Goal: Task Accomplishment & Management: Complete application form

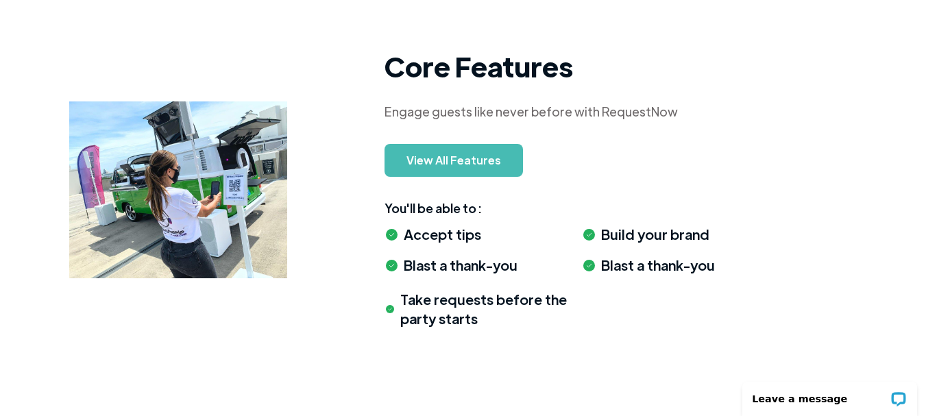
scroll to position [1283, 0]
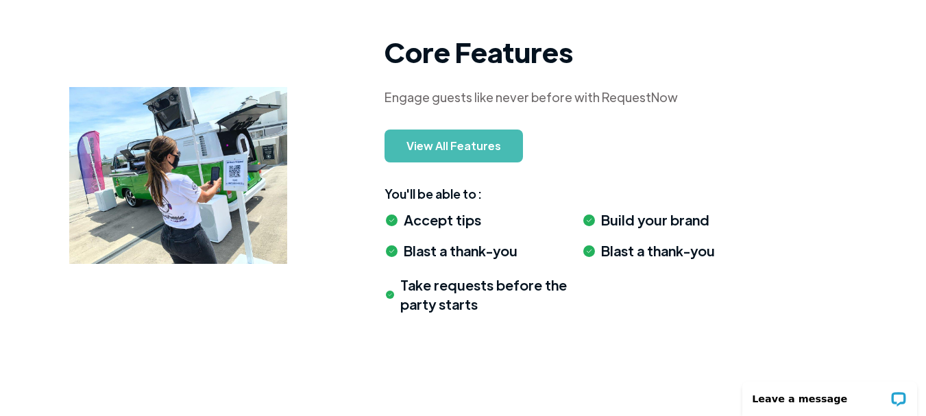
click at [432, 147] on link "View All Features" at bounding box center [453, 145] width 138 height 33
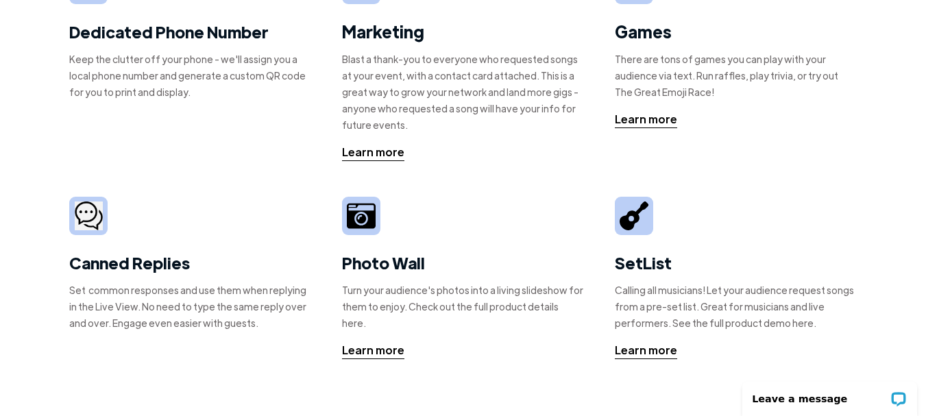
scroll to position [339, 0]
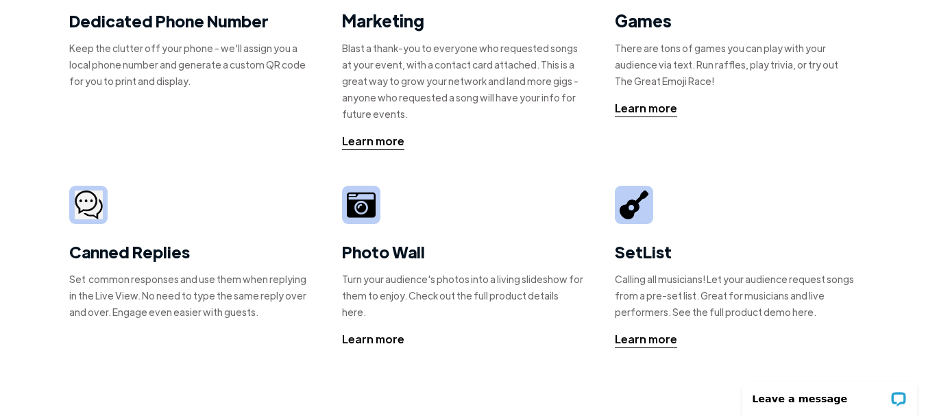
click at [373, 331] on div "Learn more" at bounding box center [373, 339] width 62 height 16
click at [362, 331] on div "Learn more" at bounding box center [373, 339] width 62 height 16
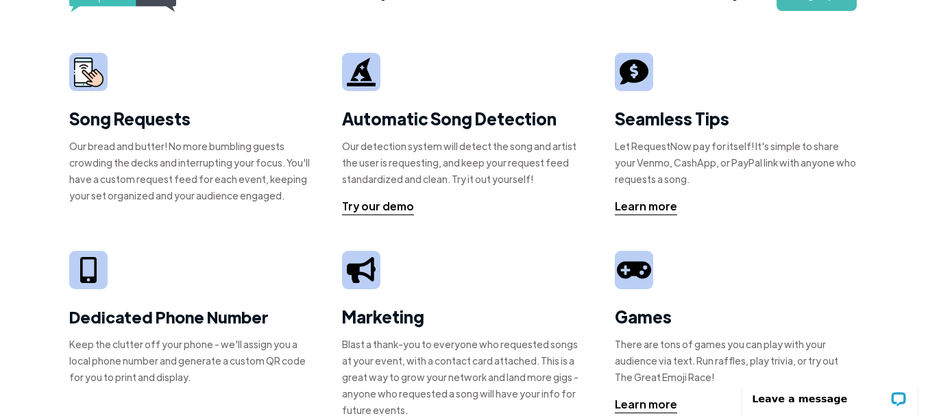
scroll to position [0, 0]
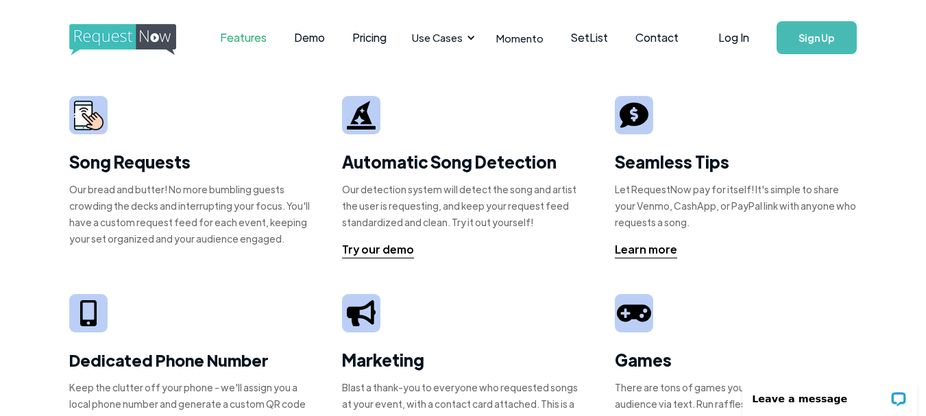
click at [630, 127] on img at bounding box center [633, 115] width 29 height 29
click at [643, 247] on div "Learn more" at bounding box center [646, 249] width 62 height 16
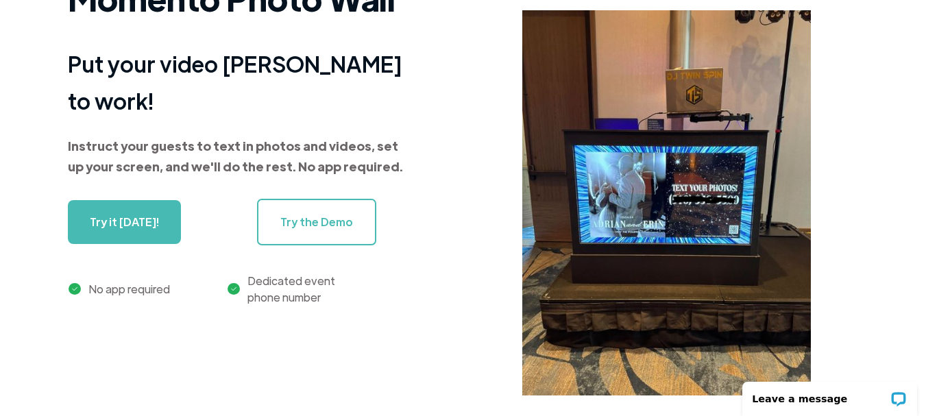
scroll to position [136, 0]
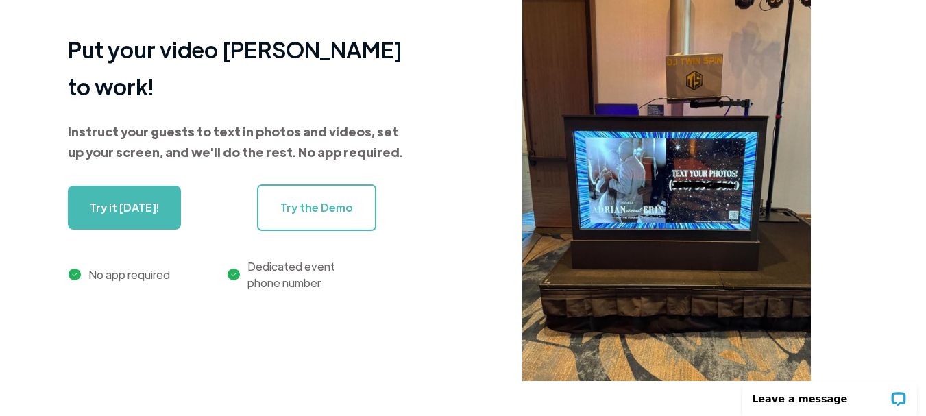
drag, startPoint x: 934, startPoint y: 44, endPoint x: 931, endPoint y: 57, distance: 13.5
click at [925, 57] on html "Features Demo Pricing Use Cases Wedding + Private Events Karaoke DJs Bar/Club &…" at bounding box center [463, 72] width 926 height 416
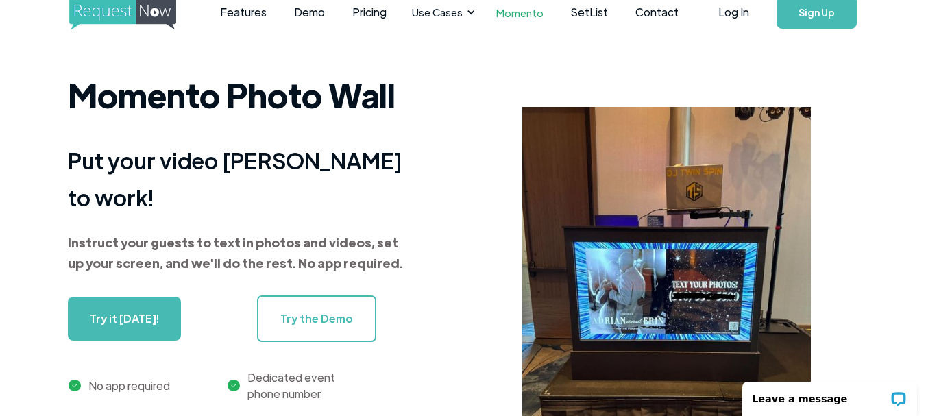
scroll to position [0, 0]
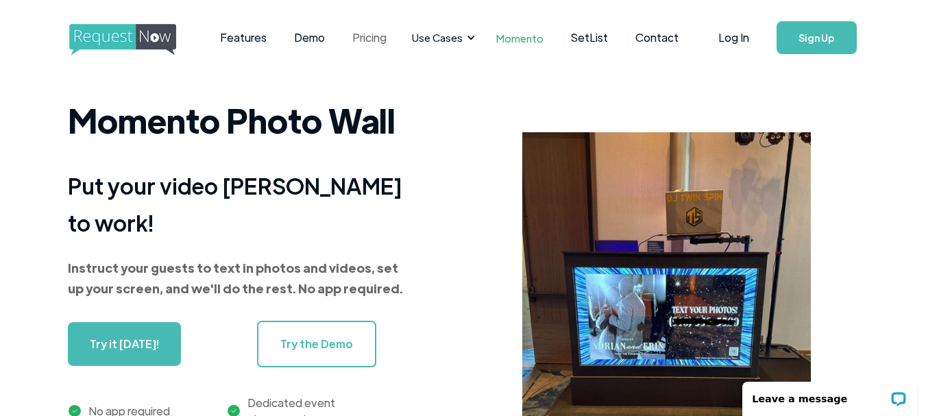
click at [358, 34] on link "Pricing" at bounding box center [369, 37] width 62 height 42
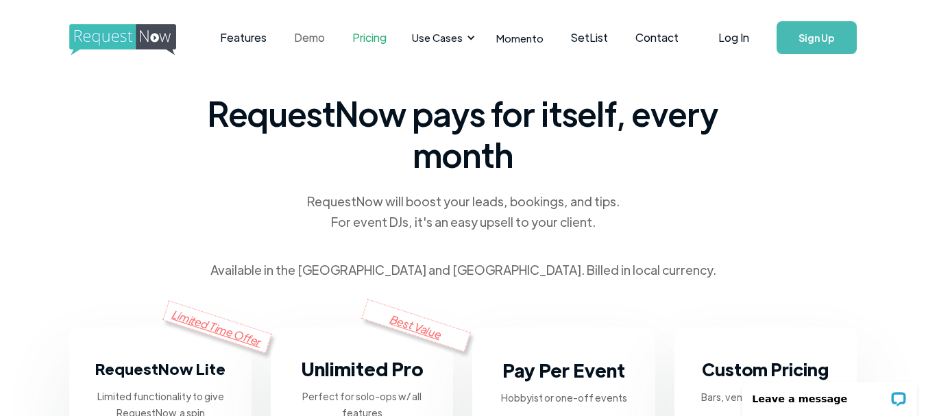
click at [306, 41] on link "Demo" at bounding box center [309, 37] width 58 height 42
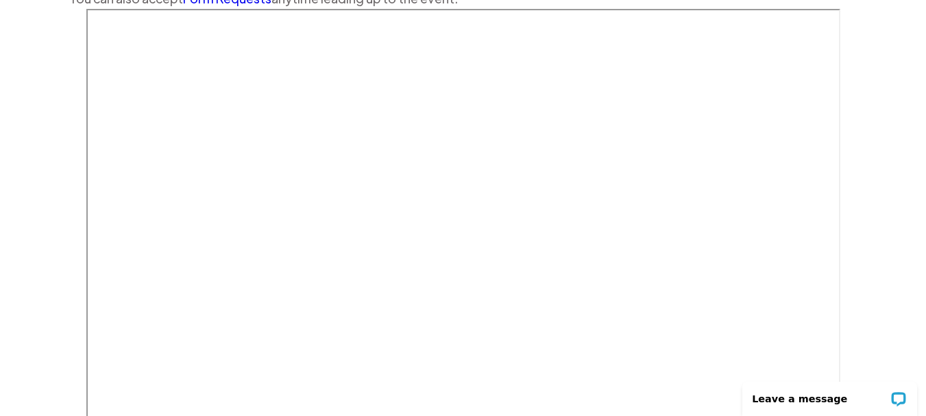
scroll to position [427, 0]
drag, startPoint x: 929, startPoint y: 86, endPoint x: 926, endPoint y: 201, distance: 115.1
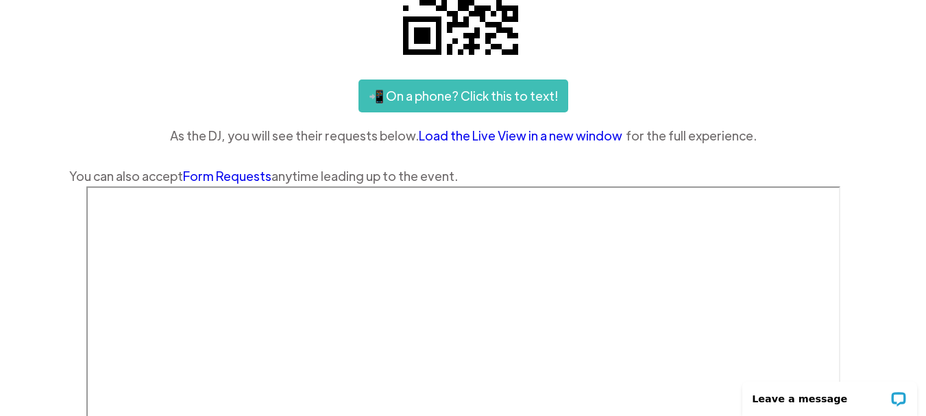
scroll to position [0, 0]
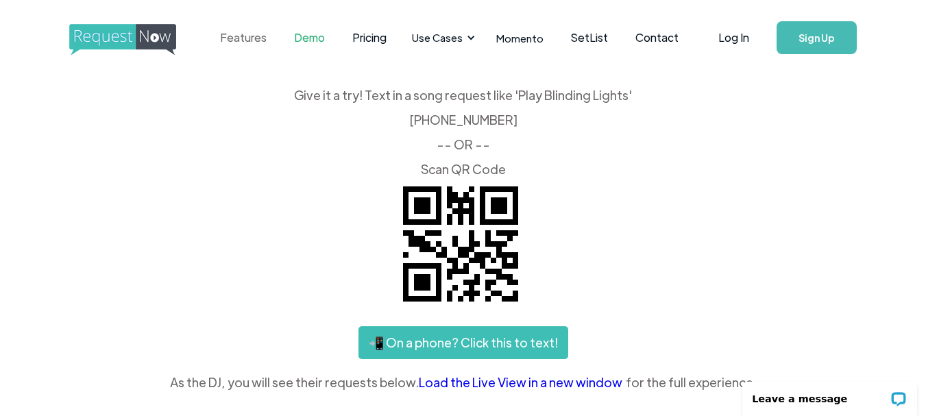
click at [237, 38] on link "Features" at bounding box center [243, 37] width 74 height 42
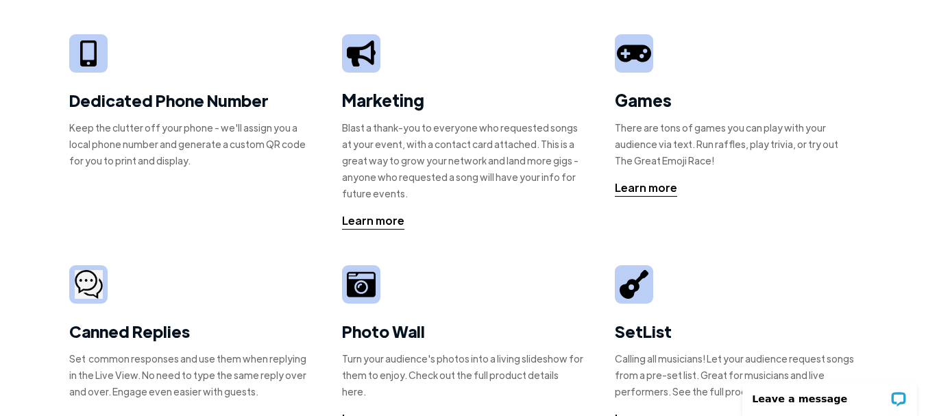
scroll to position [266, 0]
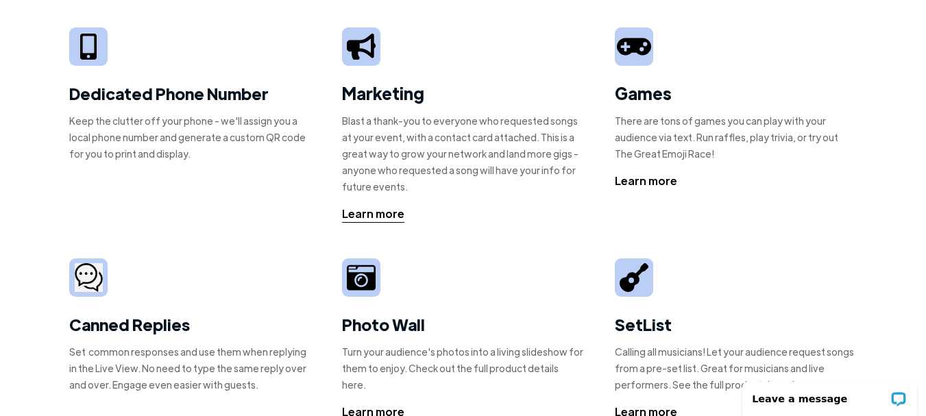
click at [647, 178] on div "Learn more" at bounding box center [646, 181] width 62 height 16
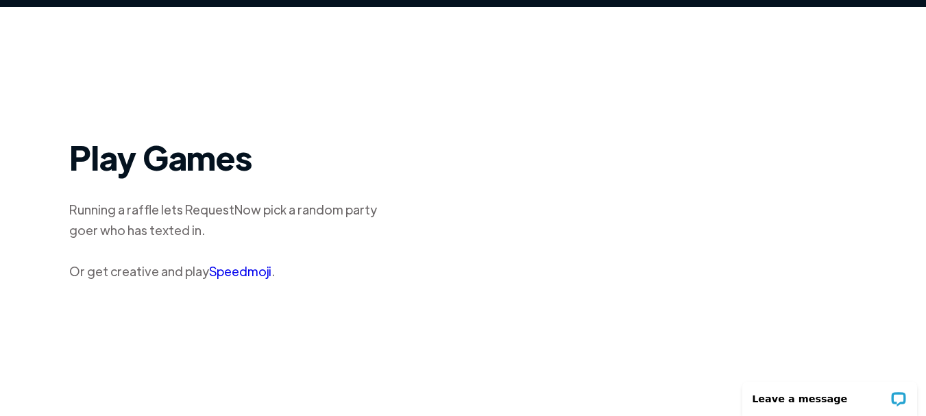
click at [883, 151] on div "Play Games Running a raffle lets RequestNow pick a random party goer who has te…" at bounding box center [463, 219] width 926 height 365
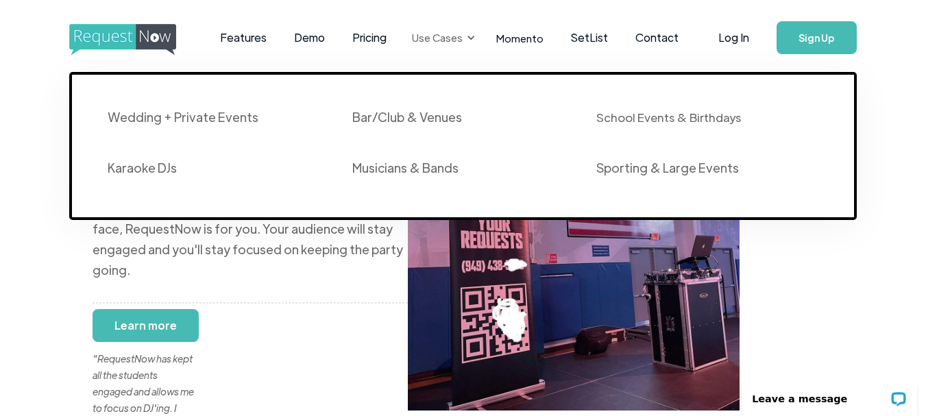
click at [470, 38] on div at bounding box center [471, 38] width 10 height 10
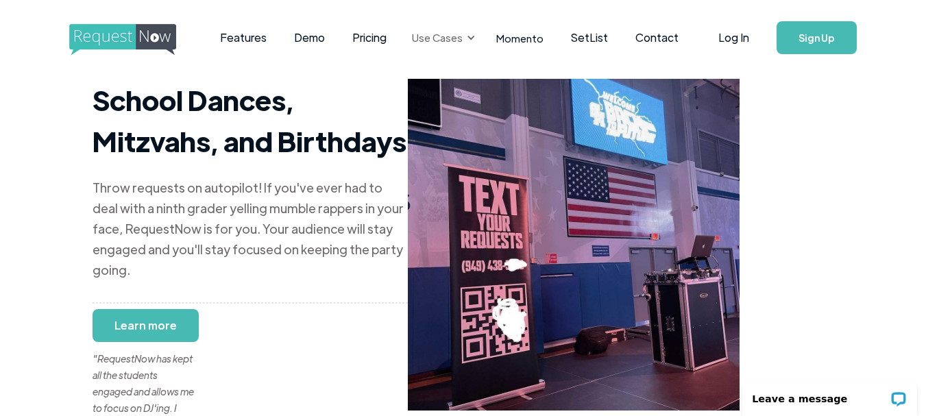
click at [450, 37] on div "Use Cases" at bounding box center [437, 37] width 51 height 15
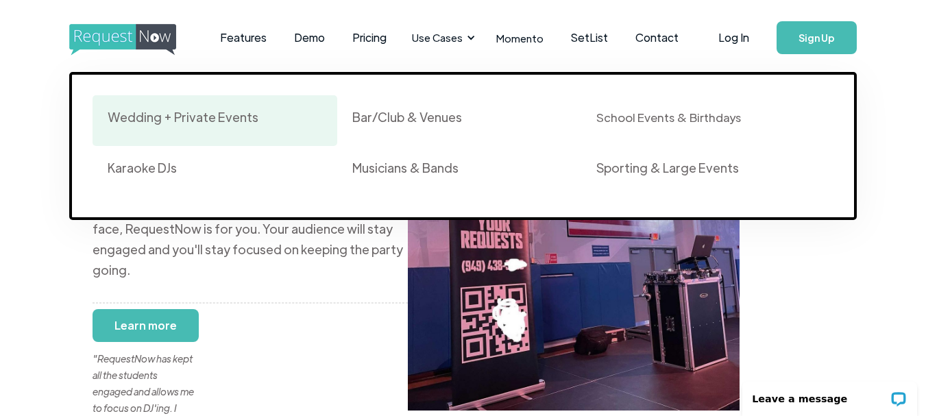
click at [176, 119] on div "Wedding + Private Events" at bounding box center [183, 117] width 151 height 16
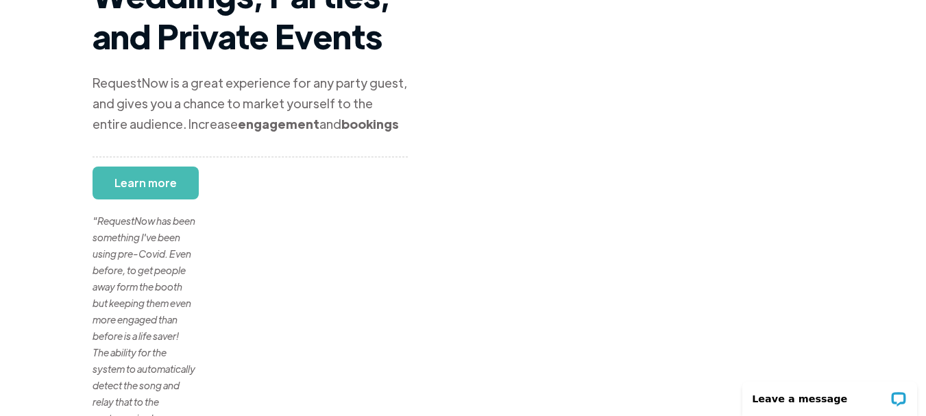
scroll to position [94, 0]
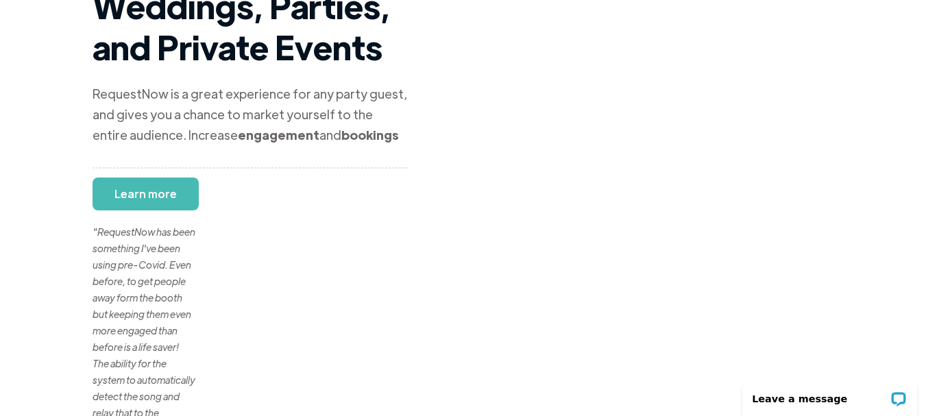
click at [141, 186] on link "Learn more" at bounding box center [145, 193] width 106 height 33
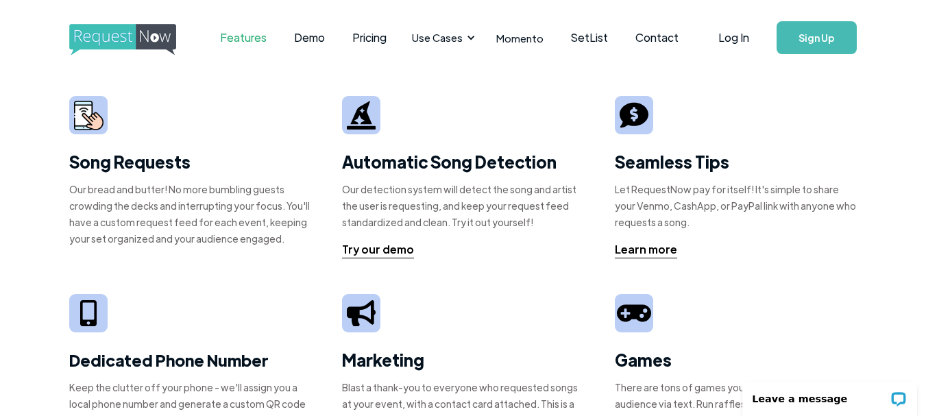
click at [79, 122] on img at bounding box center [88, 115] width 29 height 29
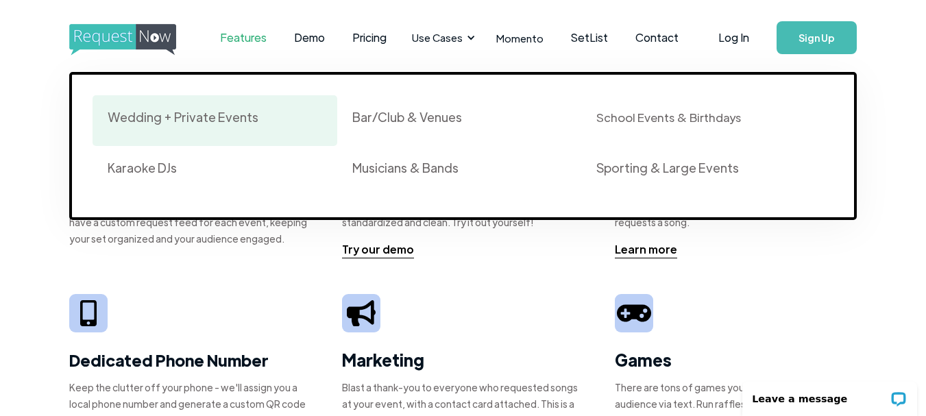
click at [184, 115] on div "Wedding + Private Events" at bounding box center [183, 117] width 151 height 16
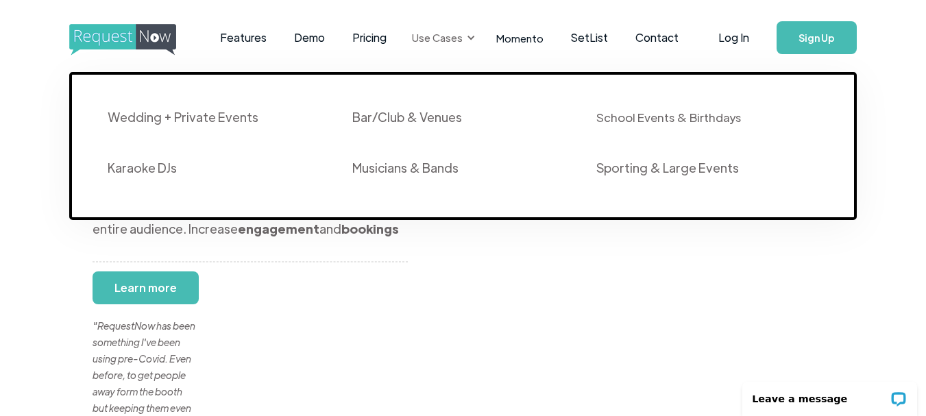
click at [466, 40] on div at bounding box center [471, 38] width 10 height 10
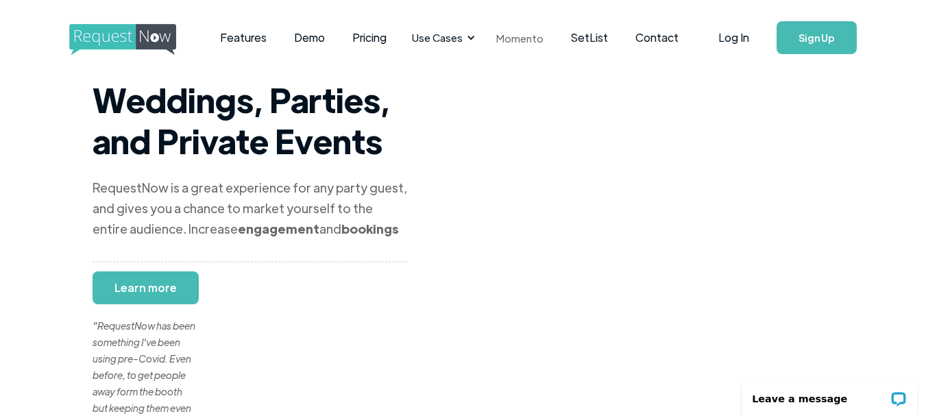
click at [506, 38] on link "Momento" at bounding box center [519, 38] width 75 height 40
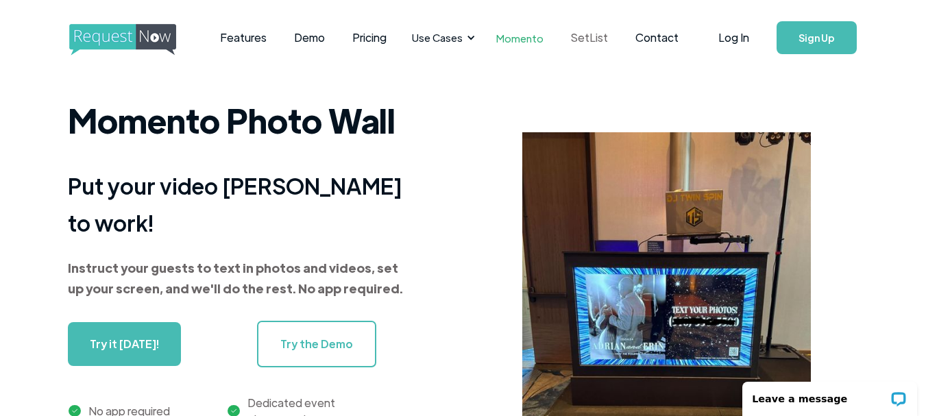
click at [583, 37] on link "SetList" at bounding box center [589, 37] width 64 height 42
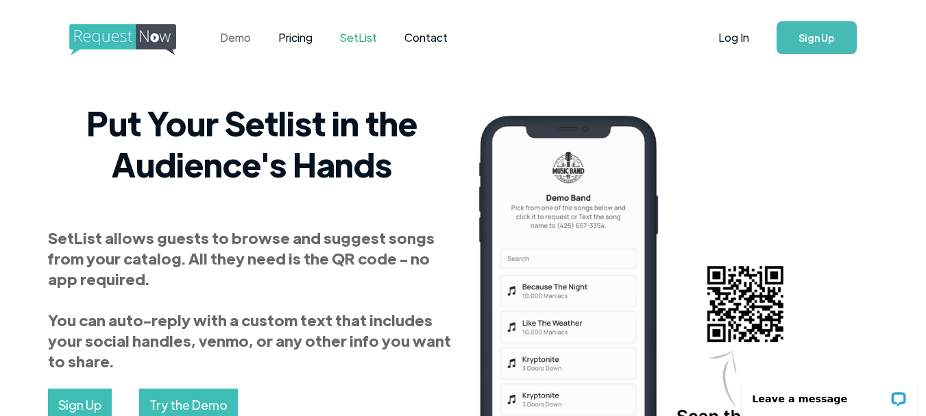
click at [228, 41] on link "Demo" at bounding box center [235, 37] width 58 height 42
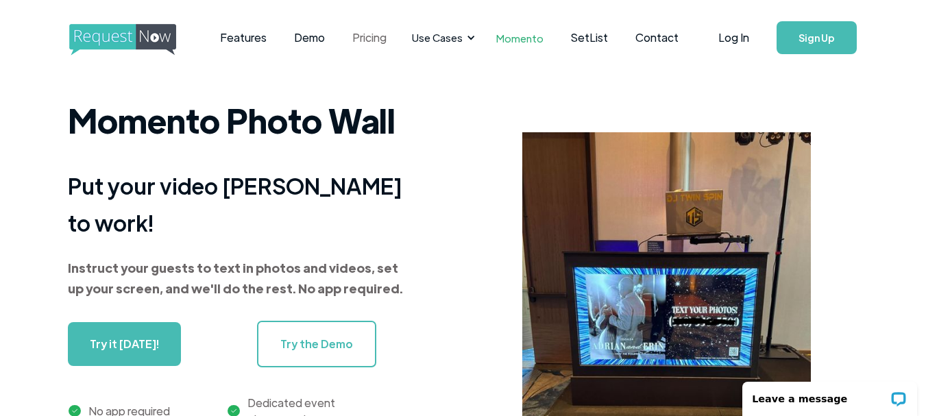
click at [370, 38] on link "Pricing" at bounding box center [369, 37] width 62 height 42
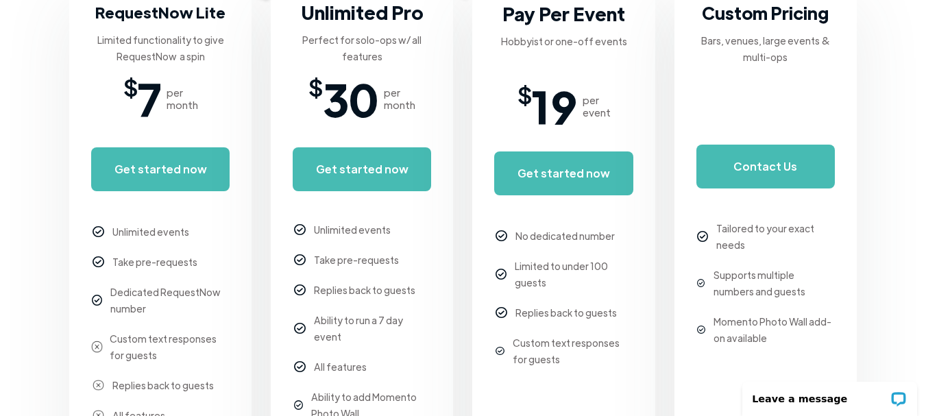
scroll to position [342, 0]
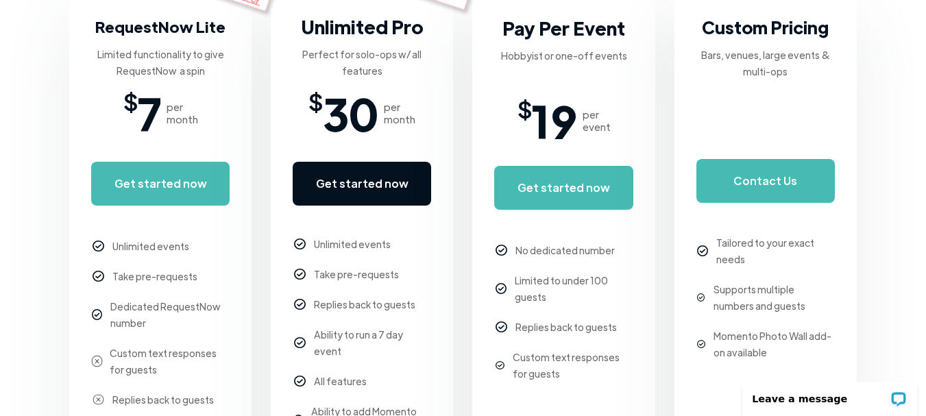
click at [342, 186] on link "Get started now" at bounding box center [362, 184] width 138 height 44
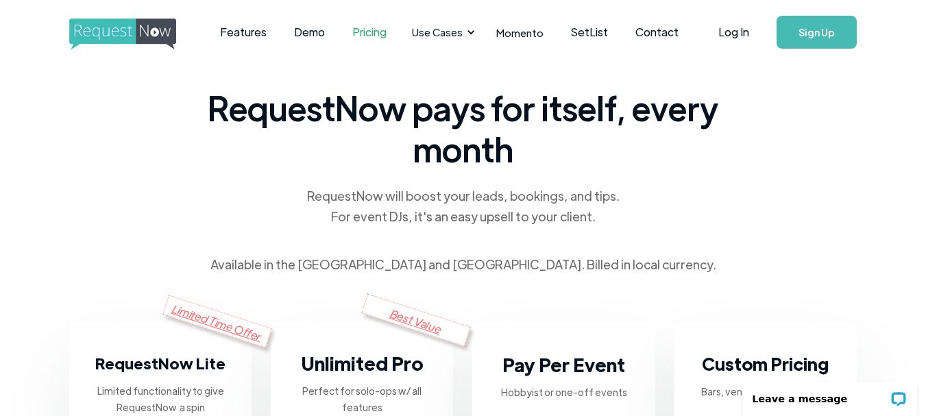
scroll to position [0, 0]
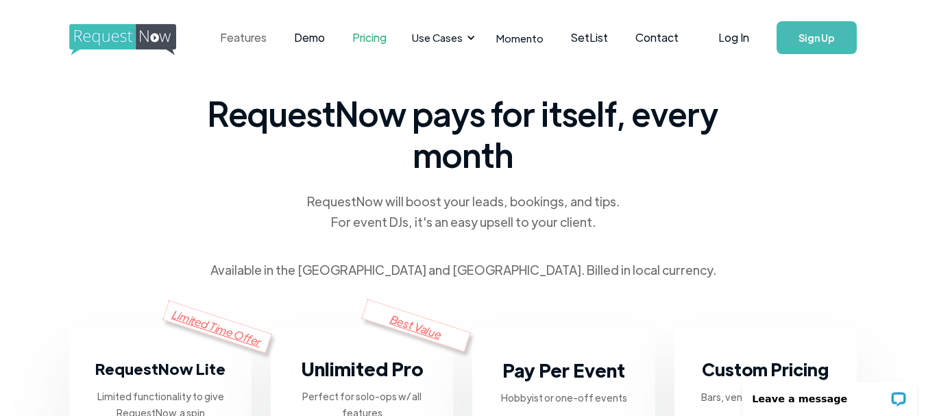
click at [240, 36] on link "Features" at bounding box center [243, 37] width 74 height 42
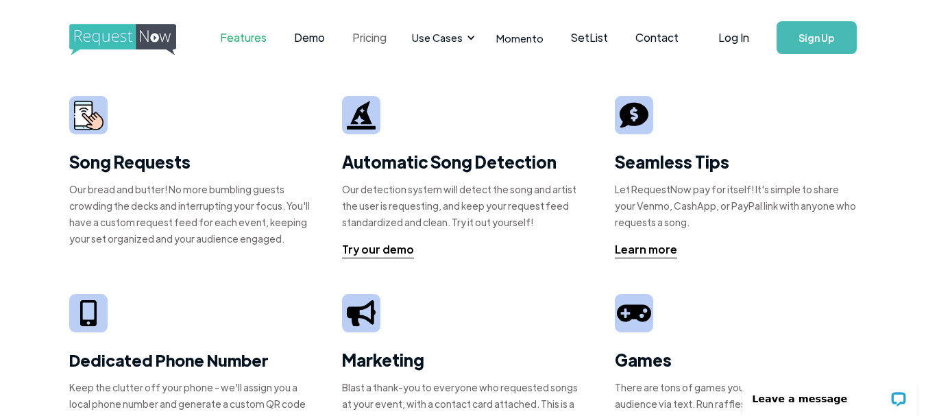
click at [382, 38] on link "Pricing" at bounding box center [369, 37] width 62 height 42
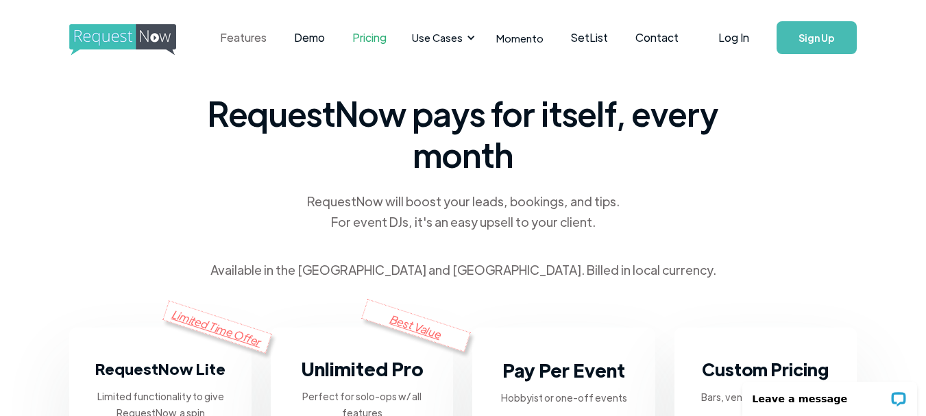
click at [243, 36] on link "Features" at bounding box center [243, 37] width 74 height 42
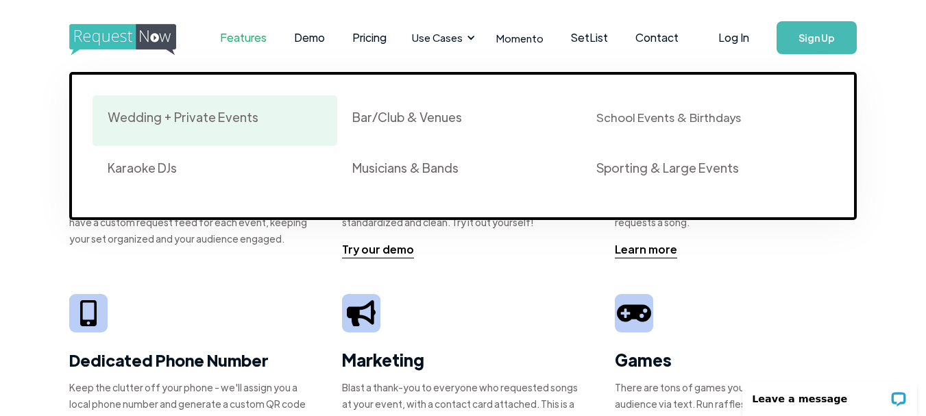
click at [233, 114] on div "Wedding + Private Events" at bounding box center [183, 117] width 151 height 16
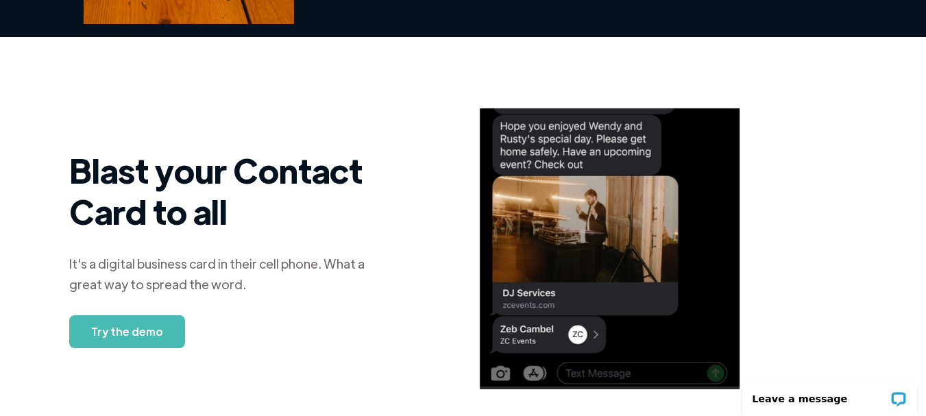
scroll to position [1191, 0]
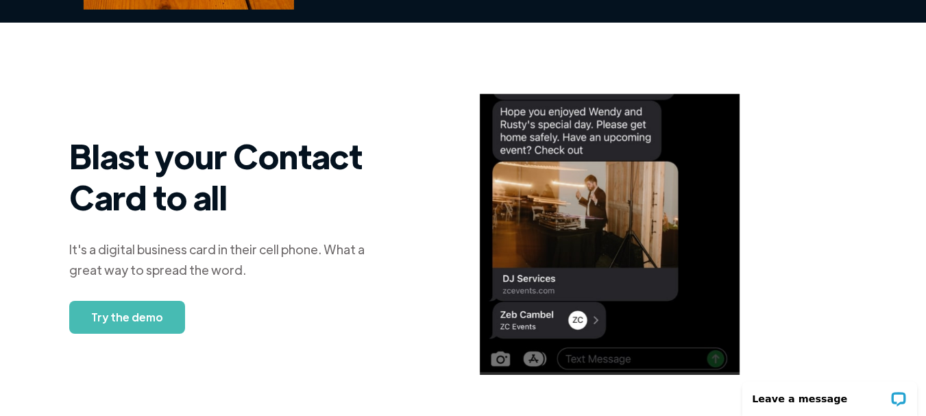
drag, startPoint x: 930, startPoint y: 57, endPoint x: 921, endPoint y: 300, distance: 243.4
click at [566, 194] on img at bounding box center [610, 234] width 260 height 281
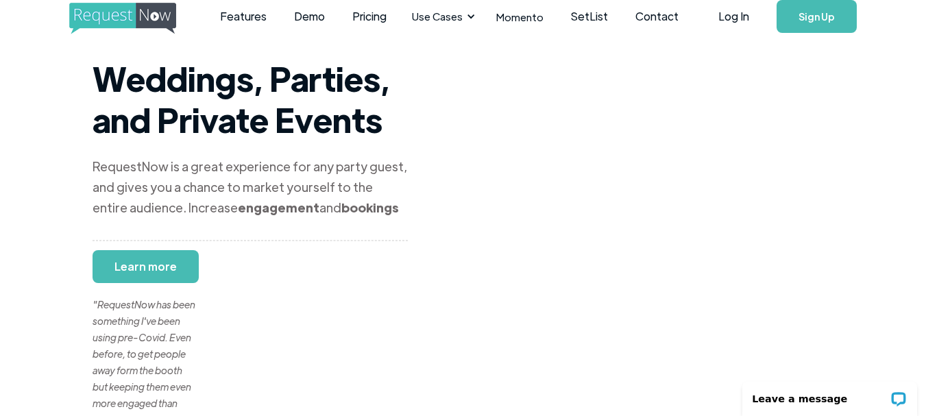
scroll to position [0, 0]
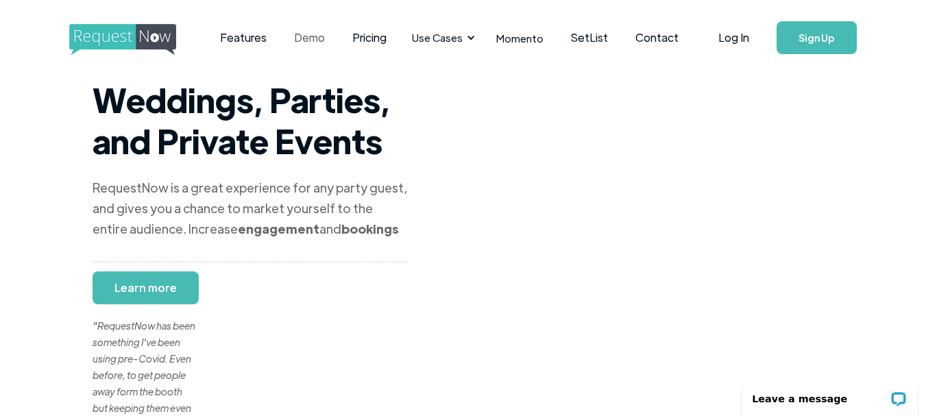
click at [307, 38] on link "Demo" at bounding box center [309, 37] width 58 height 42
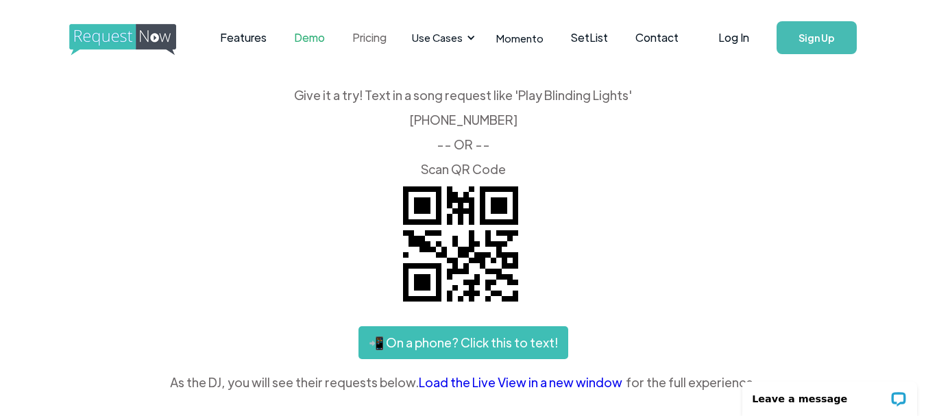
click at [357, 41] on link "Pricing" at bounding box center [369, 37] width 62 height 42
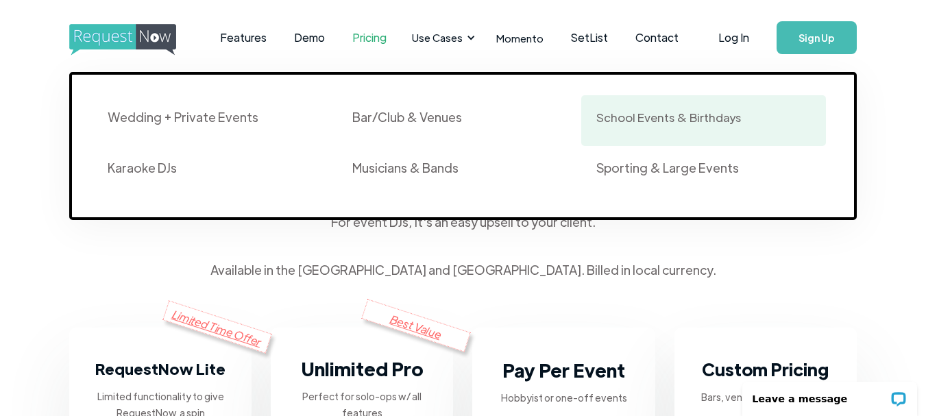
click at [658, 116] on div "School Events & Birthdays" at bounding box center [668, 117] width 145 height 16
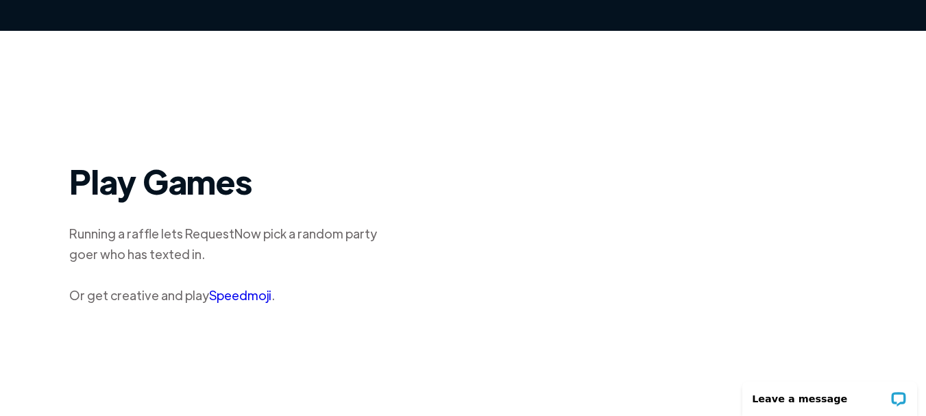
scroll to position [1008, 0]
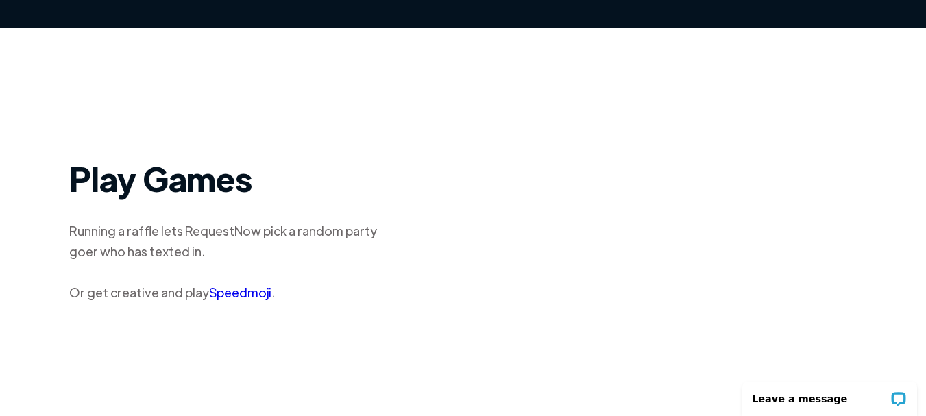
drag, startPoint x: 930, startPoint y: 77, endPoint x: 933, endPoint y: 303, distance: 226.1
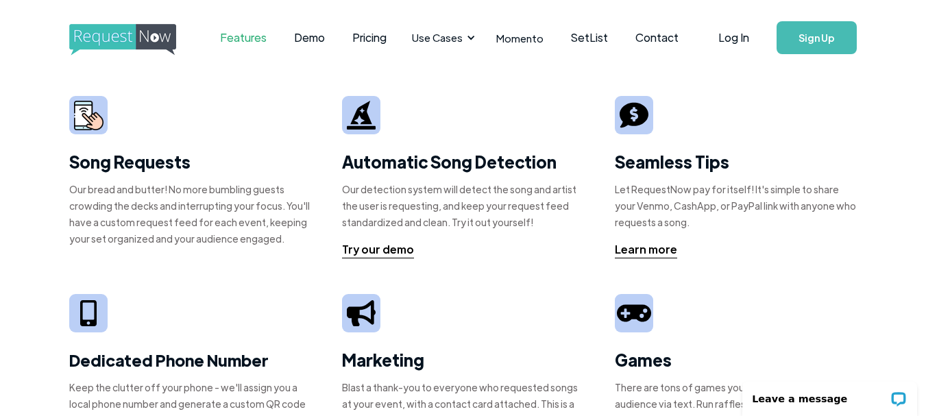
click at [237, 34] on link "Features" at bounding box center [243, 37] width 74 height 42
click at [308, 44] on link "Demo" at bounding box center [309, 37] width 58 height 42
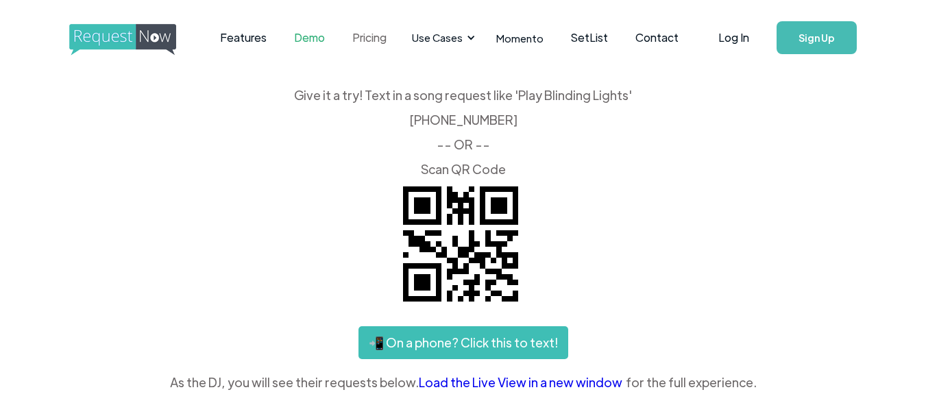
click at [371, 40] on link "Pricing" at bounding box center [369, 37] width 62 height 42
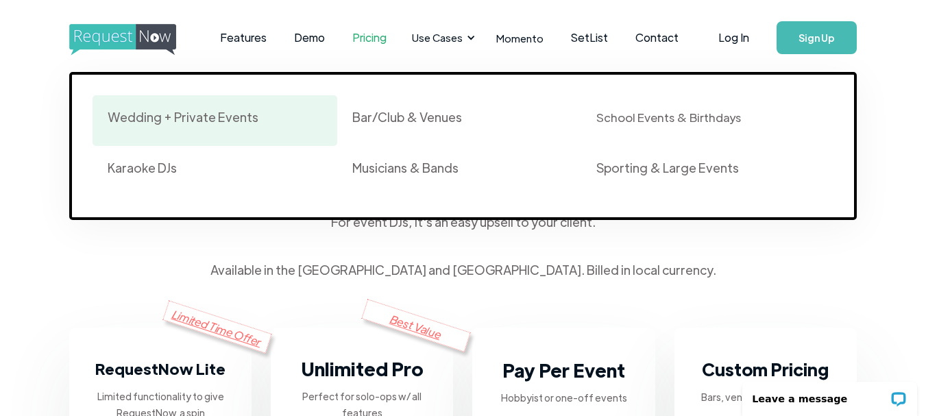
click at [141, 116] on div "Wedding + Private Events" at bounding box center [183, 117] width 151 height 16
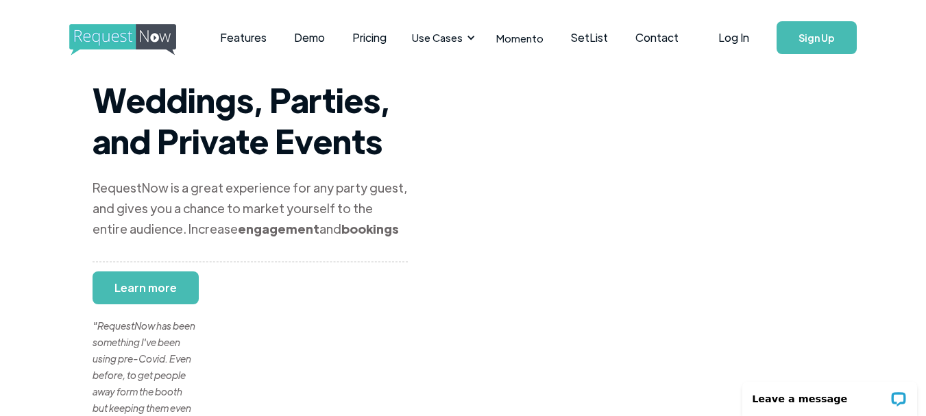
click at [812, 46] on link "Sign Up" at bounding box center [816, 37] width 80 height 33
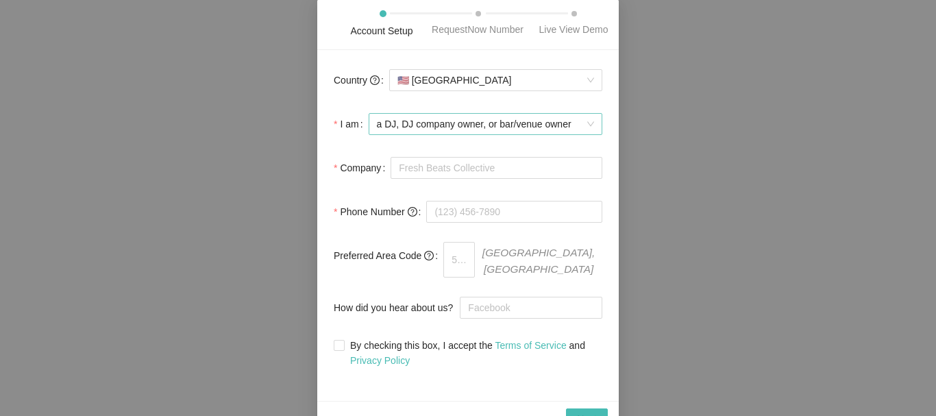
click at [593, 123] on span "a DJ, DJ company owner, or bar/venue owner" at bounding box center [485, 124] width 217 height 21
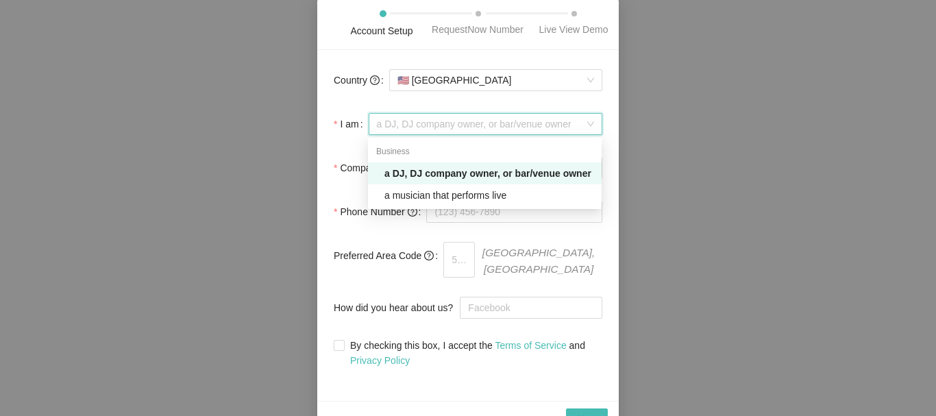
click at [465, 177] on div "a DJ, DJ company owner, or bar/venue owner" at bounding box center [488, 173] width 209 height 15
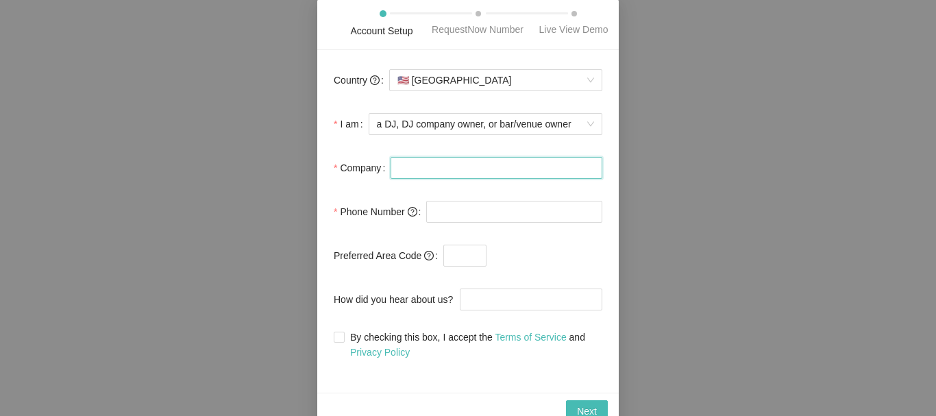
click at [499, 164] on input "Company" at bounding box center [496, 168] width 212 height 22
type input "DJ Supa Entertainment"
click at [445, 214] on input "tel" at bounding box center [514, 212] width 176 height 22
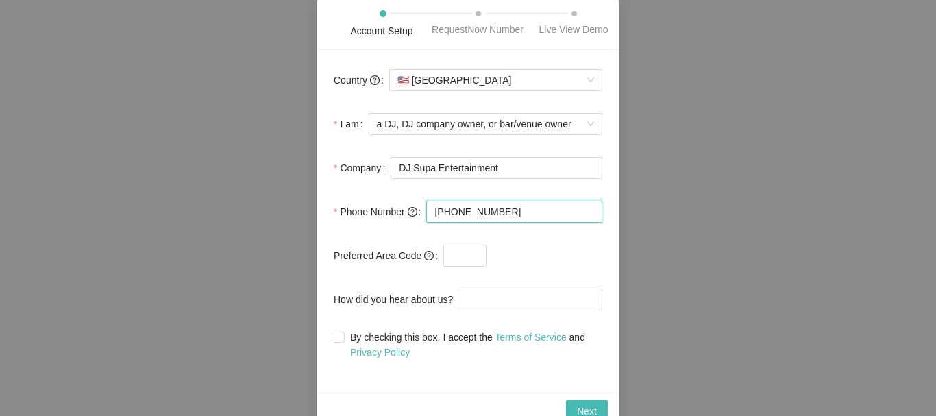
click at [458, 212] on input "(256) 654-7775" at bounding box center [514, 212] width 176 height 22
click at [458, 212] on input "(654) 777-5" at bounding box center [514, 212] width 176 height 22
click at [478, 212] on input "(777) 5" at bounding box center [514, 212] width 176 height 22
type input "7"
type input "(256) 654-7775"
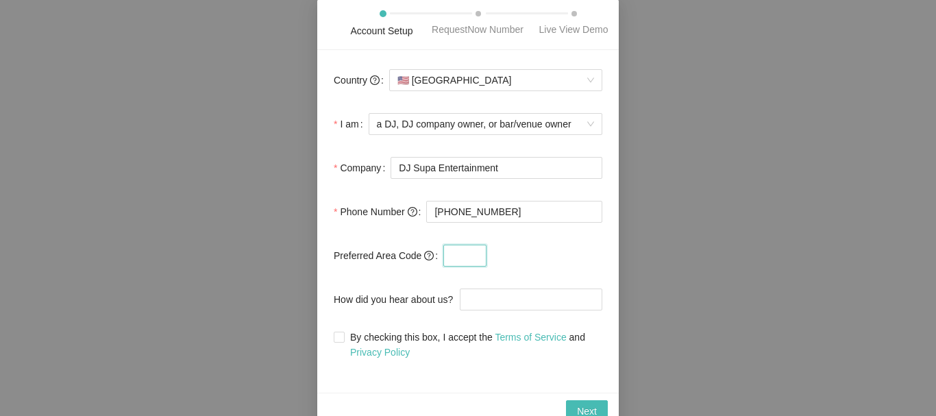
click at [461, 256] on input "text" at bounding box center [464, 256] width 43 height 22
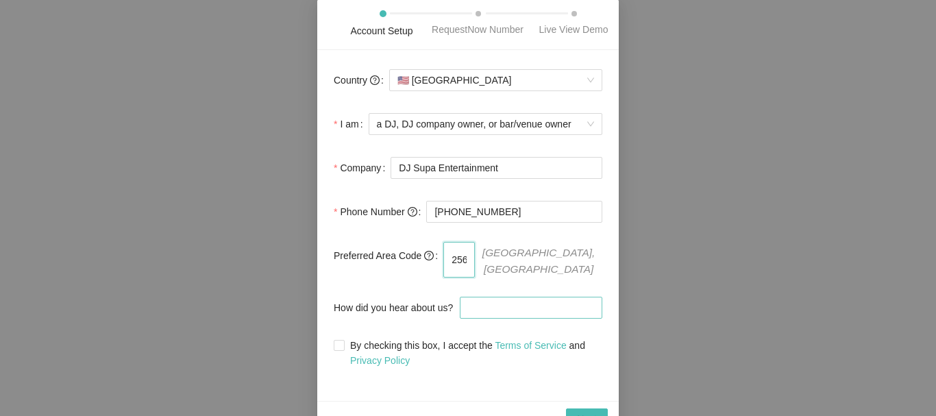
type input "256"
click at [490, 300] on input "How did you hear about us?" at bounding box center [531, 308] width 142 height 22
type input "g"
type input "L"
type input "Google Search"
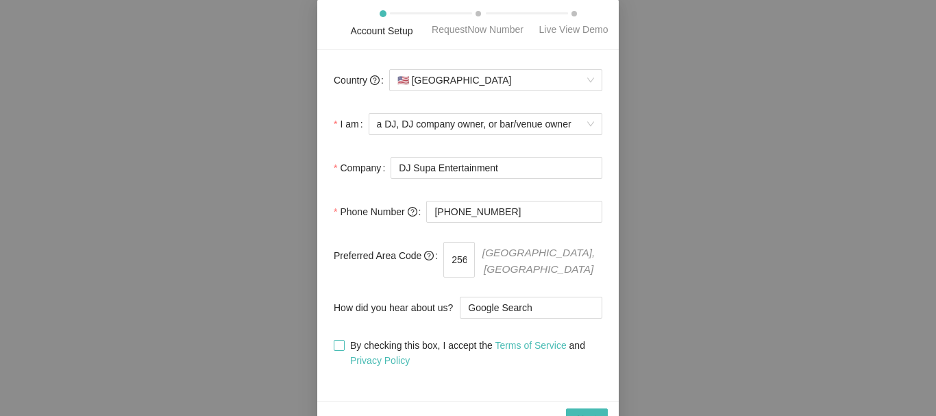
click at [339, 340] on input "By checking this box, I accept the Terms of Service and Privacy Policy" at bounding box center [339, 345] width 10 height 10
checkbox input "true"
click at [582, 412] on span "Next" at bounding box center [587, 419] width 20 height 15
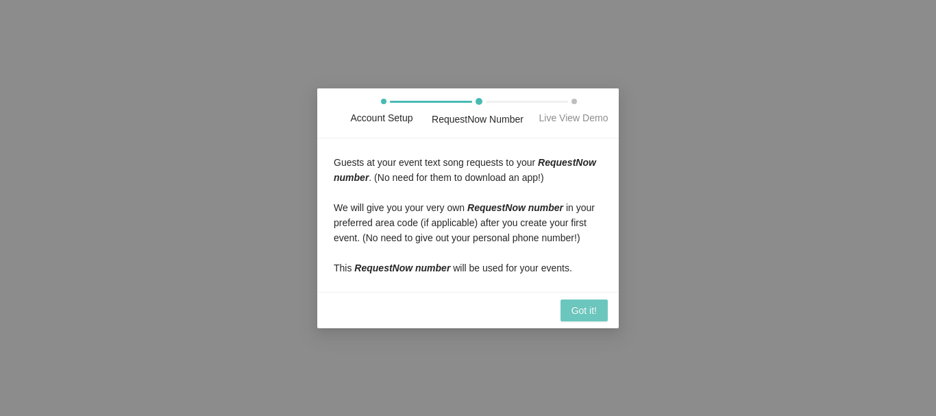
click at [586, 312] on span "Got it!" at bounding box center [583, 310] width 25 height 15
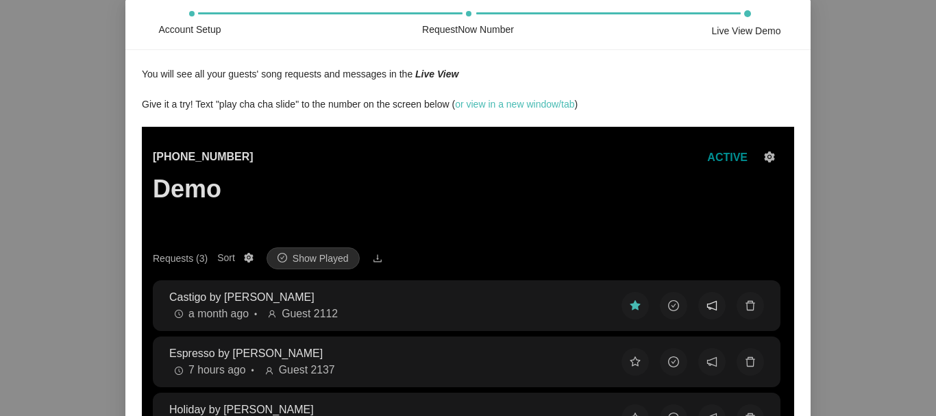
click at [703, 307] on button at bounding box center [711, 305] width 27 height 27
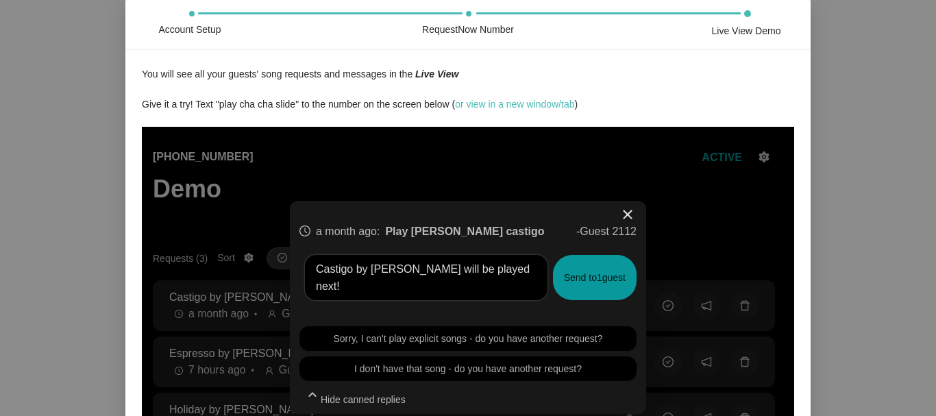
click at [628, 210] on span "close" at bounding box center [627, 214] width 16 height 16
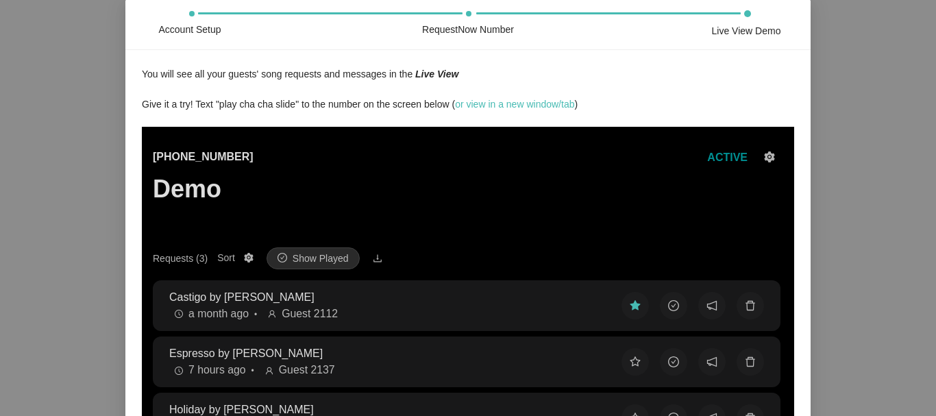
drag, startPoint x: 882, startPoint y: 329, endPoint x: 880, endPoint y: 239, distance: 89.8
click at [880, 239] on div "Account Setup RequestNow Number Live View Demo You will see all your guests' so…" at bounding box center [468, 208] width 936 height 416
click at [803, 187] on div "You will see all your guests' song requests and messages in the Live View Give …" at bounding box center [467, 336] width 685 height 573
click at [57, 151] on div "Account Setup RequestNow Number Live View Demo You will see all your guests' so…" at bounding box center [468, 208] width 936 height 416
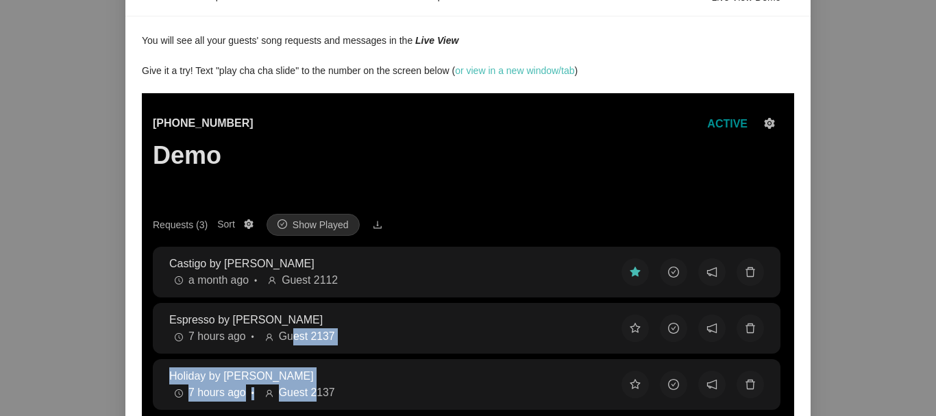
drag, startPoint x: 292, startPoint y: 344, endPoint x: 314, endPoint y: 397, distance: 57.4
click at [314, 415] on main "(425) 657-3354 Demo ACTIVE Requests (3) Sort Show Played Castigo by Feid a mont…" at bounding box center [468, 376] width 630 height 566
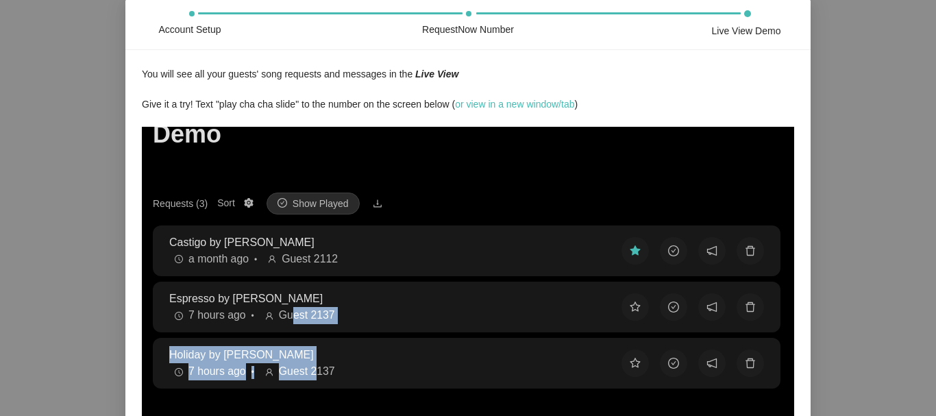
scroll to position [82, 0]
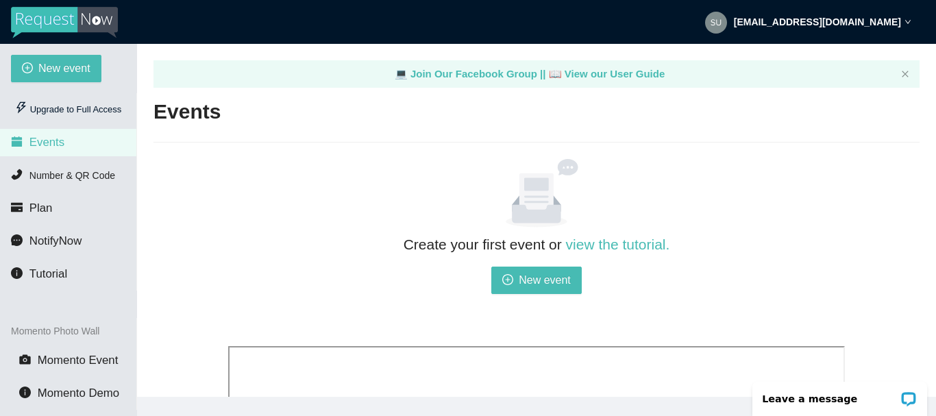
click at [769, 275] on div "Create your first event or view the tutorial. New event" at bounding box center [536, 284] width 617 height 102
click at [29, 212] on span "Plan" at bounding box center [40, 207] width 23 height 13
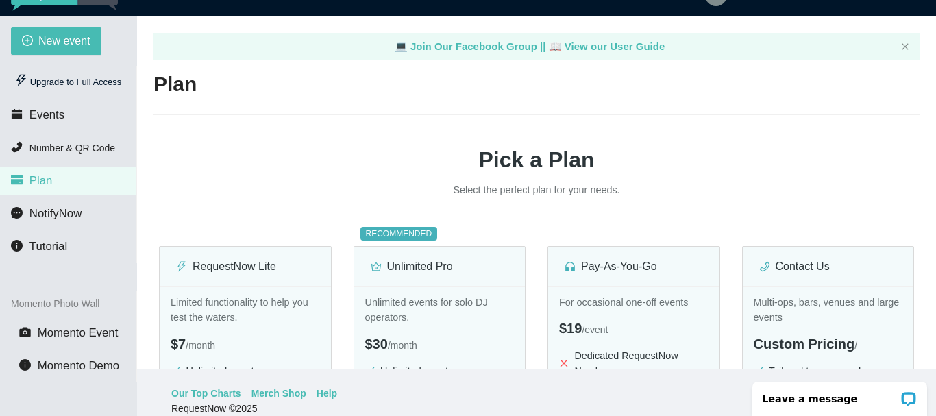
scroll to position [44, 0]
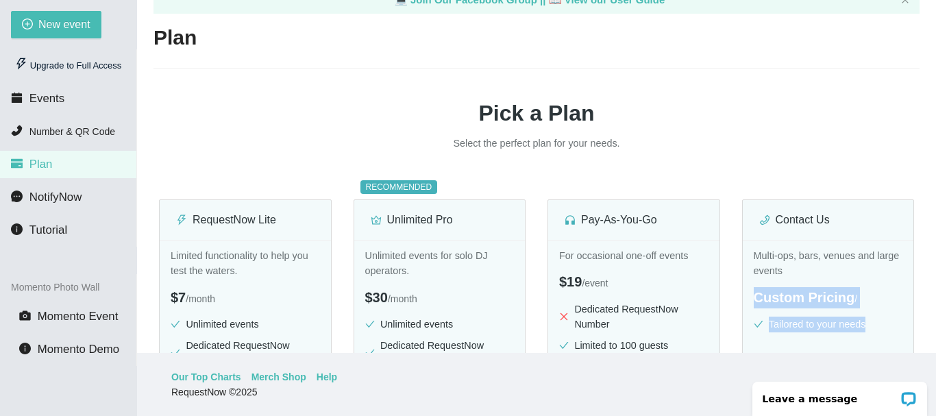
drag, startPoint x: 922, startPoint y: 313, endPoint x: 922, endPoint y: 334, distance: 20.6
click at [922, 334] on main "💻 Join Our Facebook Group || 📖 View our User Guide Plan Pick a Plan Select the …" at bounding box center [536, 176] width 799 height 353
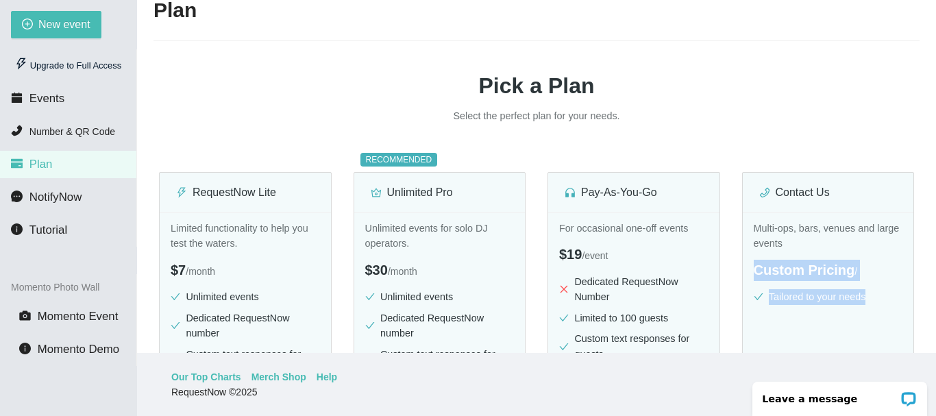
click at [922, 334] on main "💻 Join Our Facebook Group || 📖 View our User Guide Plan Pick a Plan Select the …" at bounding box center [536, 176] width 799 height 353
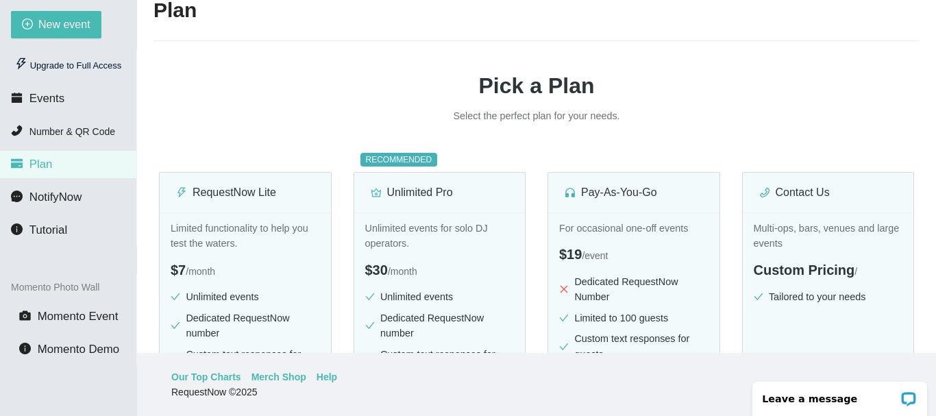
click at [933, 323] on main "💻 Join Our Facebook Group || 📖 View our User Guide Plan Pick a Plan Select the …" at bounding box center [536, 176] width 799 height 353
drag, startPoint x: 934, startPoint y: 274, endPoint x: 934, endPoint y: 304, distance: 30.2
click at [934, 304] on main "💻 Join Our Facebook Group || 📖 View our User Guide Plan Pick a Plan Select the …" at bounding box center [536, 176] width 799 height 353
click at [933, 337] on main "💻 Join Our Facebook Group || 📖 View our User Guide Plan Pick a Plan Select the …" at bounding box center [536, 176] width 799 height 353
drag, startPoint x: 933, startPoint y: 318, endPoint x: 933, endPoint y: 301, distance: 16.4
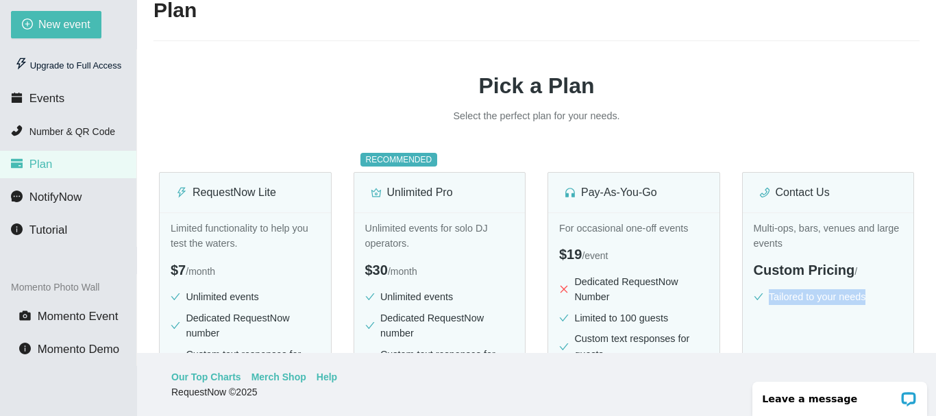
click at [933, 301] on main "💻 Join Our Facebook Group || 📖 View our User Guide Plan Pick a Plan Select the …" at bounding box center [536, 176] width 799 height 353
drag, startPoint x: 906, startPoint y: 87, endPoint x: 917, endPoint y: 99, distance: 16.5
click at [917, 99] on h1 "Pick a Plan" at bounding box center [536, 86] width 766 height 34
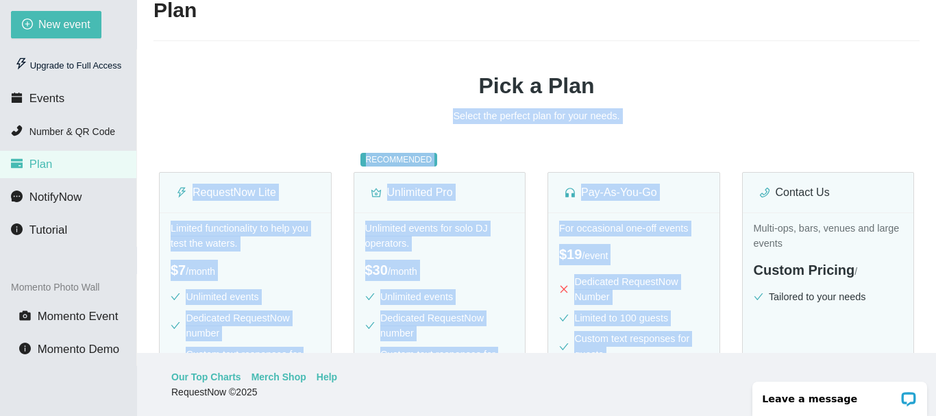
drag, startPoint x: 935, startPoint y: 167, endPoint x: 790, endPoint y: 89, distance: 164.9
click at [789, 88] on main "💻 Join Our Facebook Group || 📖 View our User Guide Plan Pick a Plan Select the …" at bounding box center [536, 176] width 799 height 353
click at [794, 93] on h1 "Pick a Plan" at bounding box center [536, 86] width 766 height 34
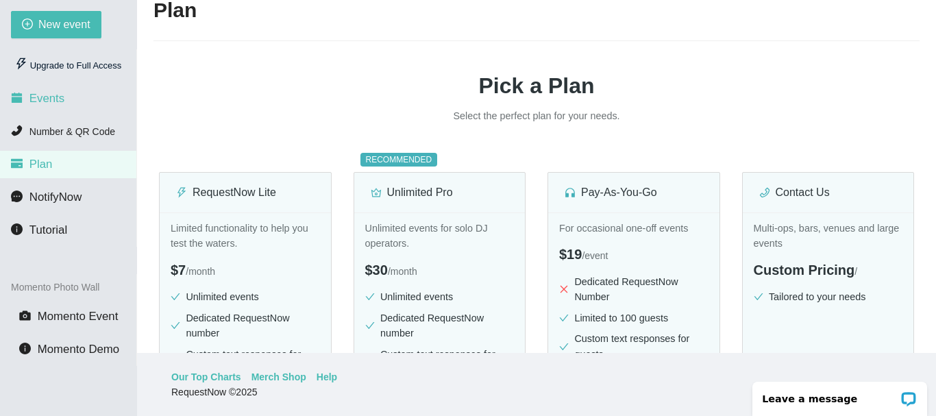
click at [35, 99] on span "Events" at bounding box center [46, 98] width 35 height 13
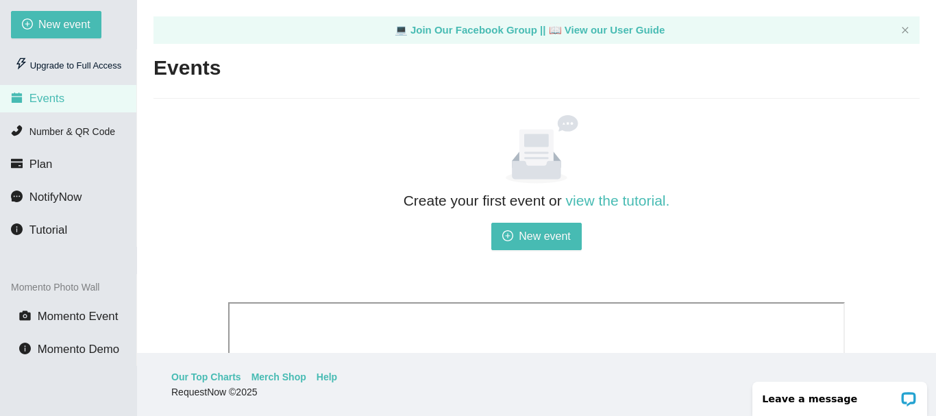
drag, startPoint x: 915, startPoint y: 230, endPoint x: 913, endPoint y: 258, distance: 28.2
drag, startPoint x: 860, startPoint y: 206, endPoint x: 875, endPoint y: 190, distance: 21.8
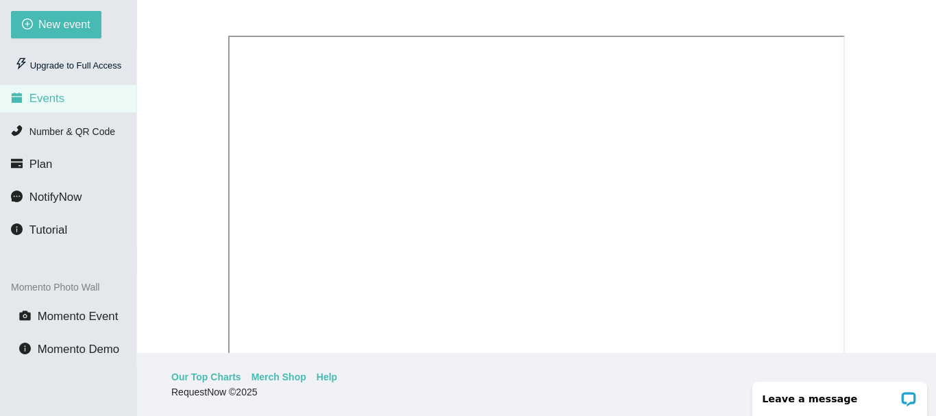
scroll to position [239, 0]
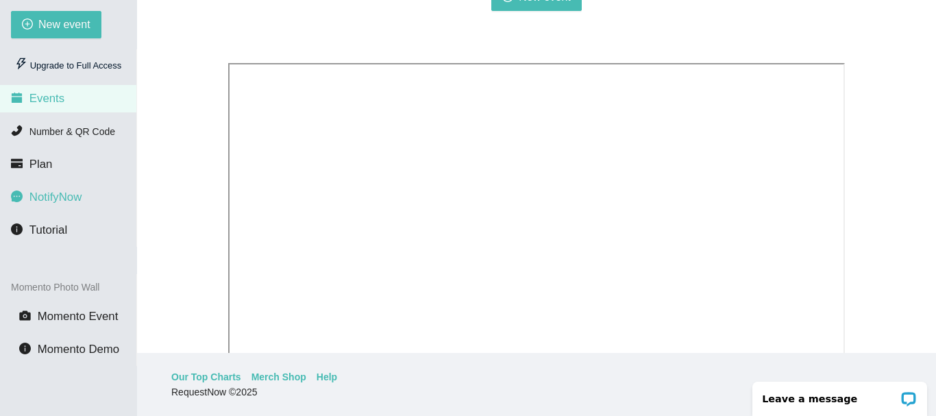
click at [52, 195] on span "NotifyNow" at bounding box center [55, 196] width 52 height 13
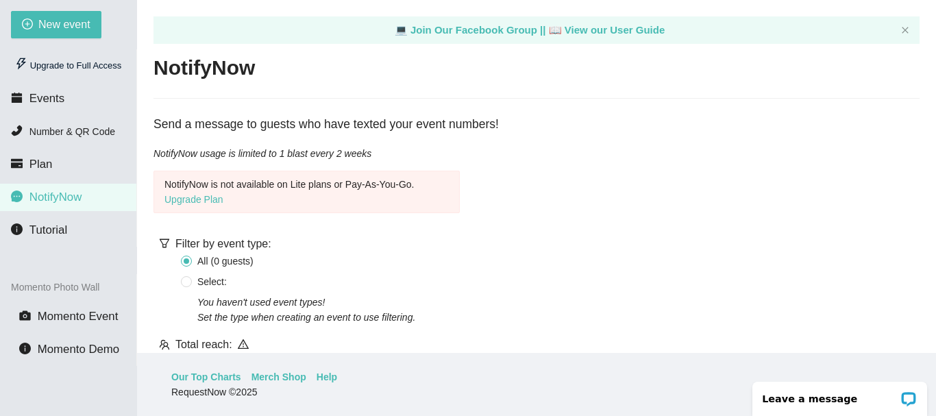
click at [661, 271] on main "💻 Join Our Facebook Group || 📖 View our User Guide NotifyNow Send a message to …" at bounding box center [536, 176] width 799 height 353
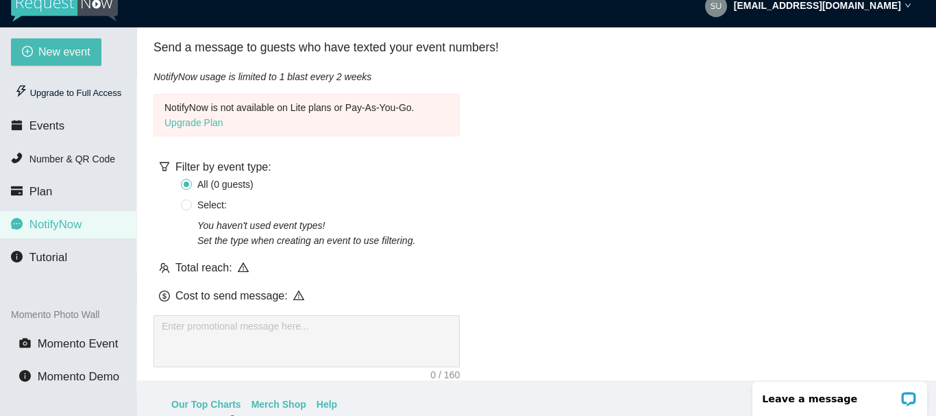
scroll to position [110, 0]
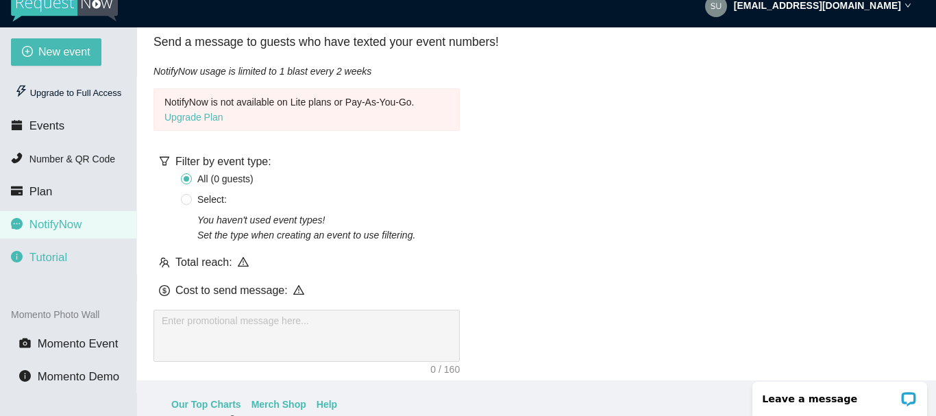
click at [42, 260] on span "Tutorial" at bounding box center [48, 257] width 38 height 13
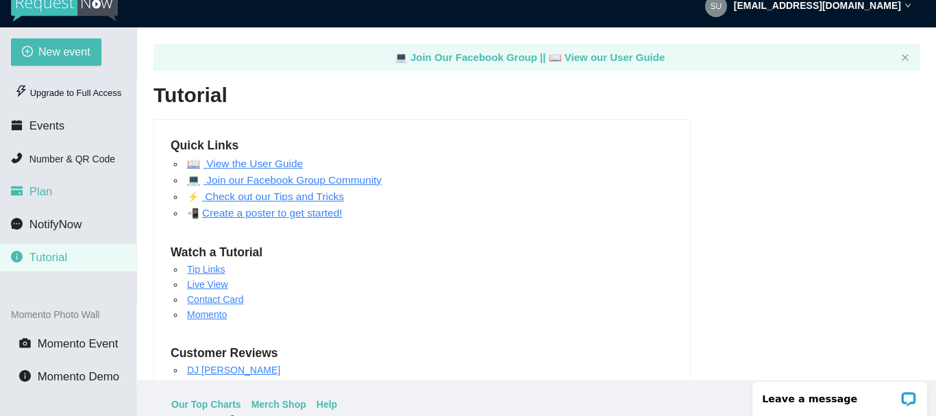
click at [48, 193] on span "Plan" at bounding box center [40, 191] width 23 height 13
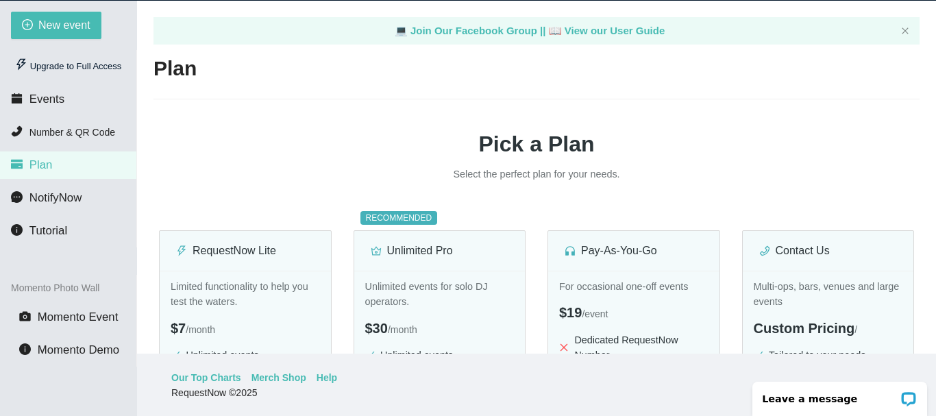
scroll to position [44, 0]
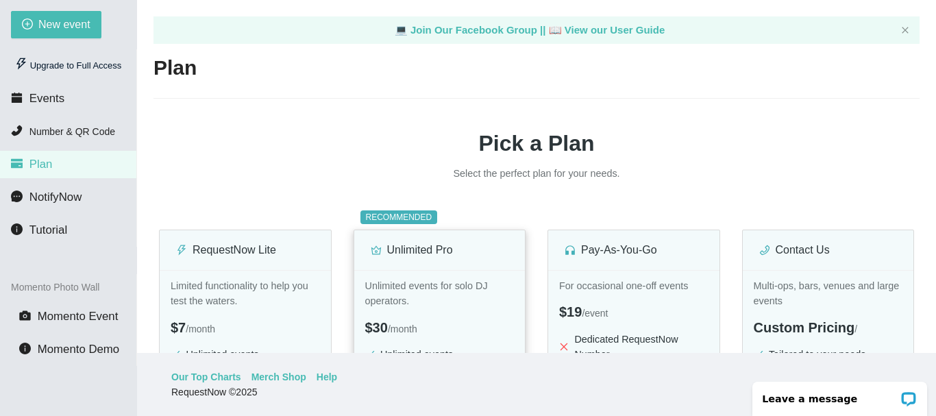
click at [399, 249] on div "Unlimited Pro" at bounding box center [440, 249] width 138 height 17
click at [394, 292] on p "Unlimited events for solo DJ operators." at bounding box center [439, 293] width 149 height 31
click at [417, 319] on div "$30 / month" at bounding box center [439, 327] width 149 height 21
click at [404, 295] on p "Unlimited events for solo DJ operators." at bounding box center [439, 293] width 149 height 31
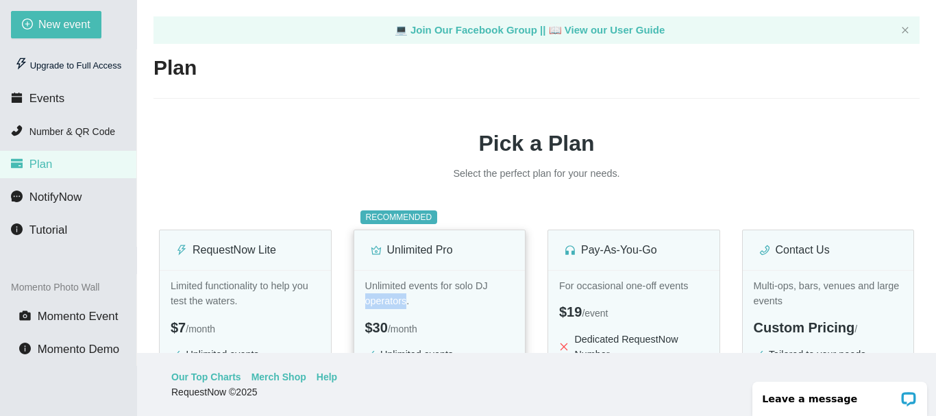
click at [404, 295] on p "Unlimited events for solo DJ operators." at bounding box center [439, 293] width 149 height 31
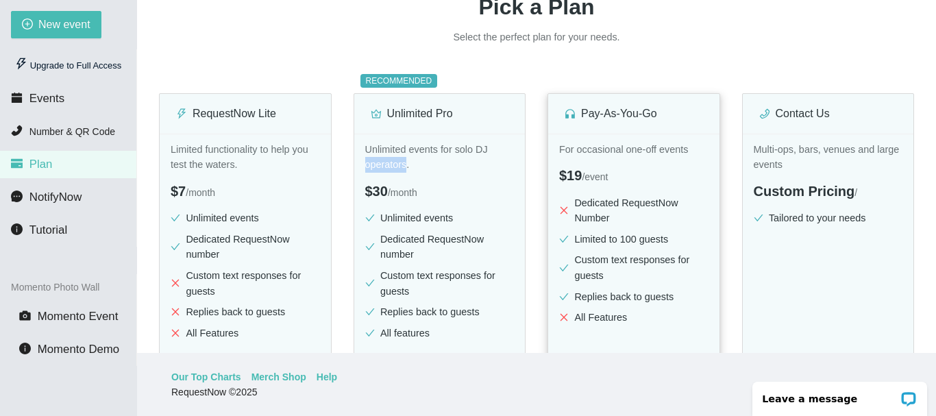
scroll to position [137, 0]
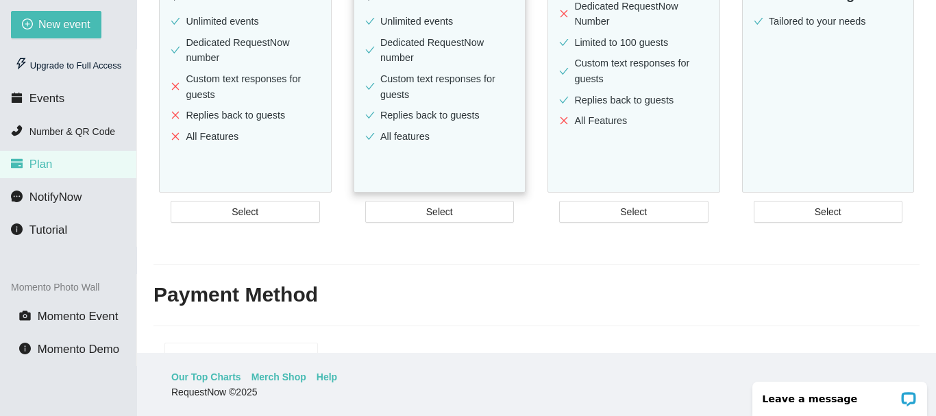
click at [442, 105] on ul "Unlimited events Dedicated RequestNow number Custom text responses for guests R…" at bounding box center [439, 82] width 149 height 136
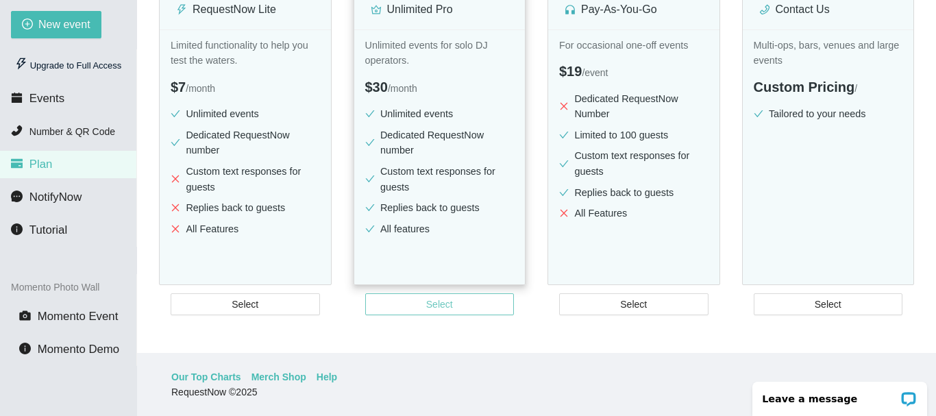
scroll to position [241, 0]
click at [450, 306] on span "Select" at bounding box center [439, 303] width 27 height 15
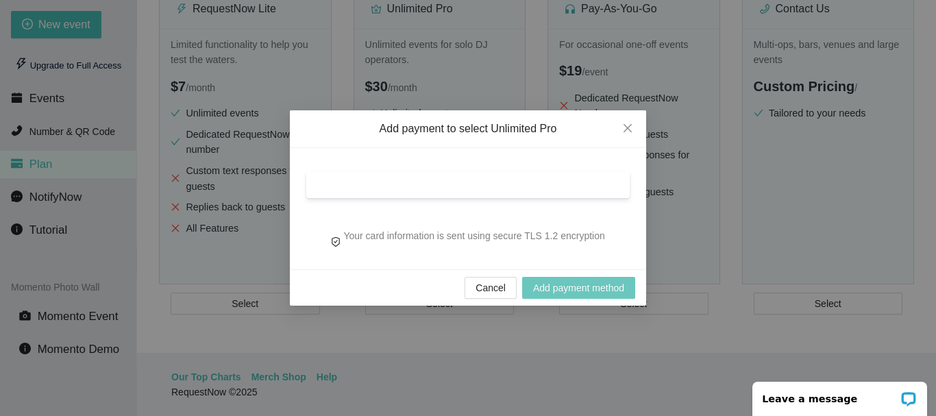
click at [576, 282] on span "Add payment method" at bounding box center [578, 287] width 91 height 15
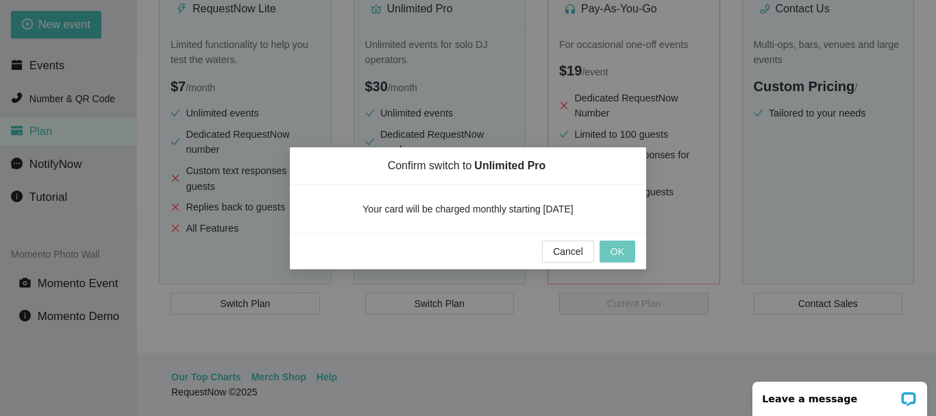
click at [621, 249] on span "OK" at bounding box center [617, 251] width 14 height 15
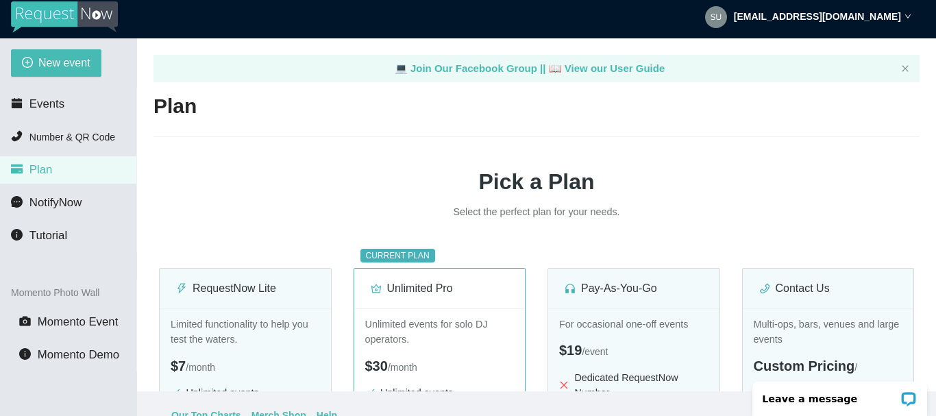
scroll to position [0, 0]
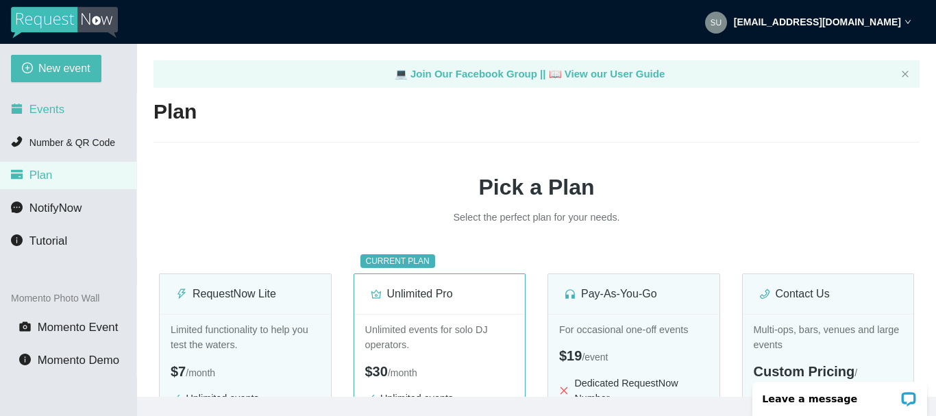
click at [45, 111] on span "Events" at bounding box center [46, 109] width 35 height 13
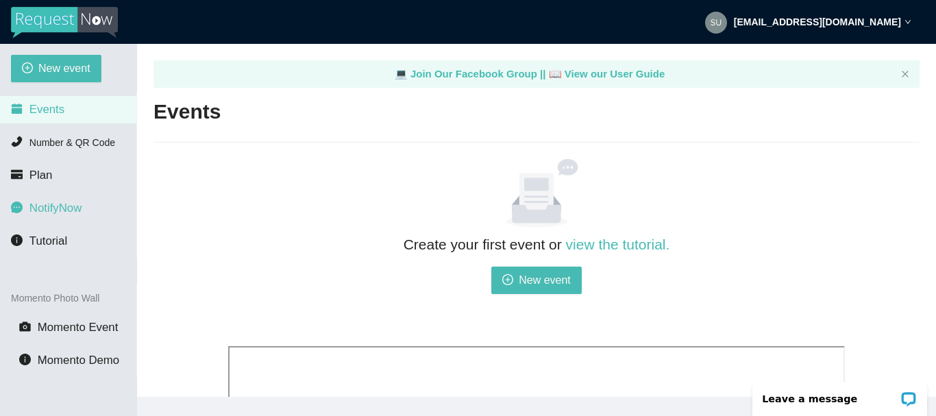
click at [52, 209] on span "NotifyNow" at bounding box center [55, 207] width 52 height 13
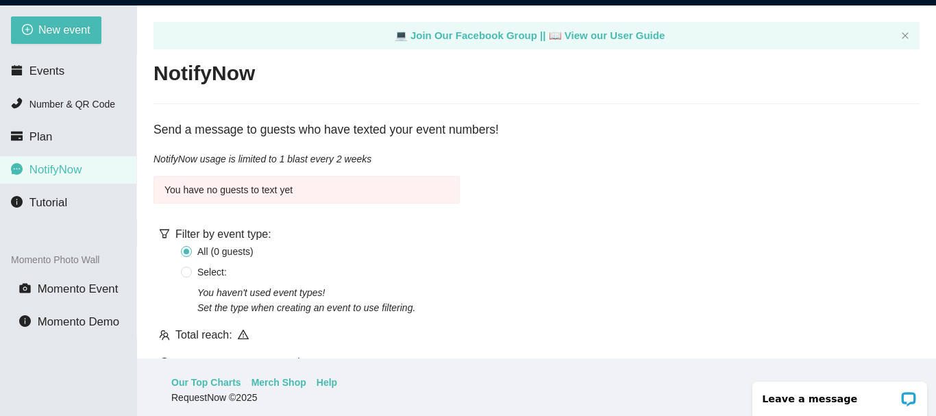
scroll to position [44, 0]
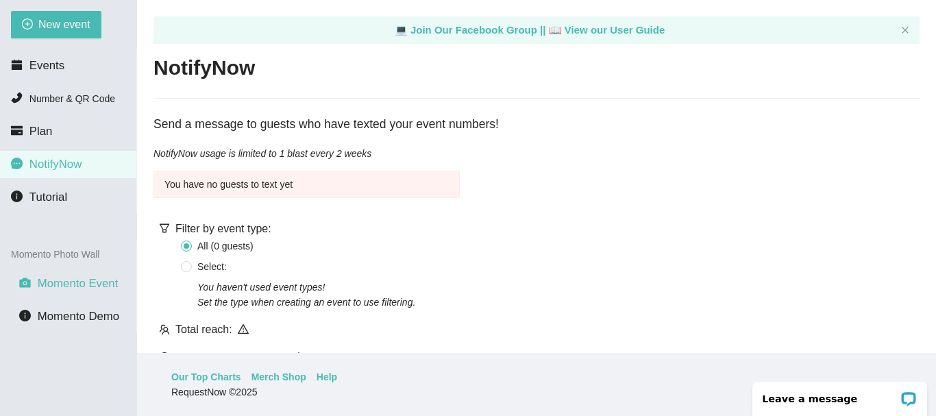
click at [64, 288] on span "Momento Event" at bounding box center [78, 283] width 81 height 13
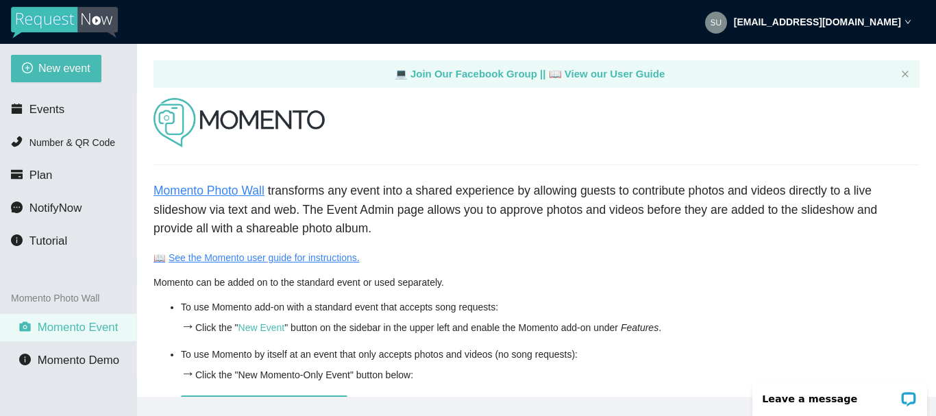
click at [199, 190] on link "Momento Photo Wall" at bounding box center [208, 191] width 111 height 14
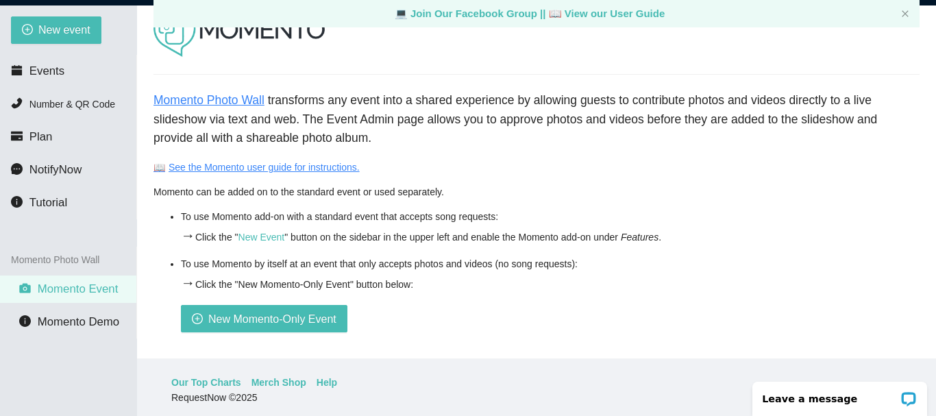
scroll to position [44, 0]
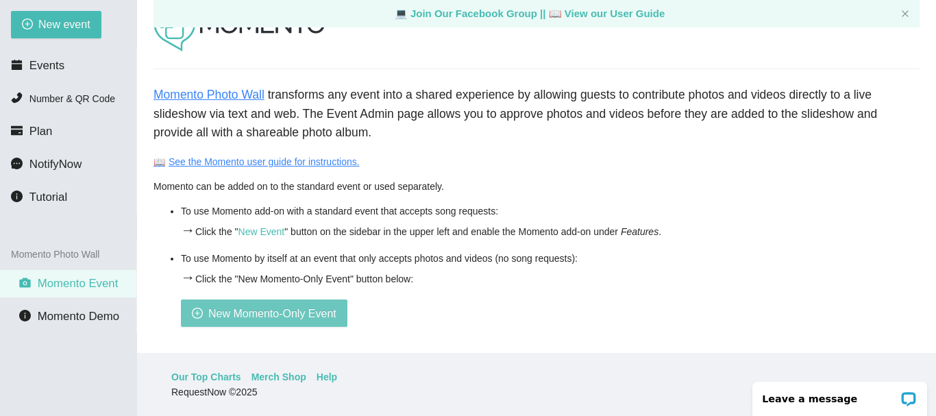
click at [194, 308] on icon "plus-circle" at bounding box center [197, 313] width 11 height 11
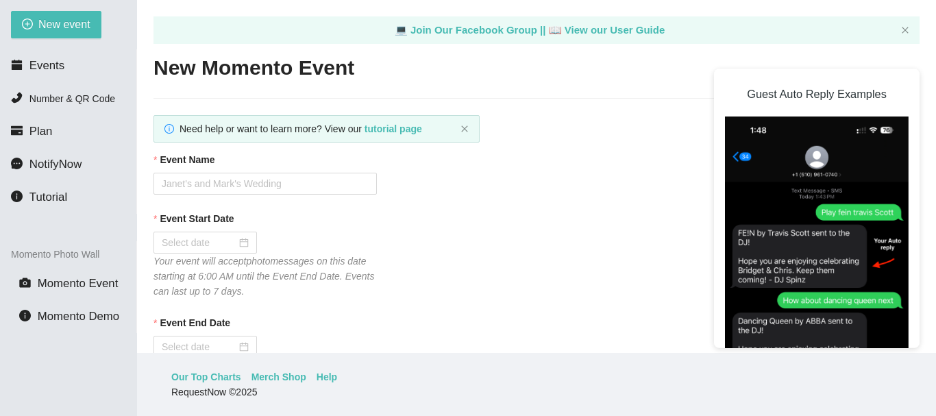
type textarea "Thank you for being part of this event. See you next year! - Christopher from h…"
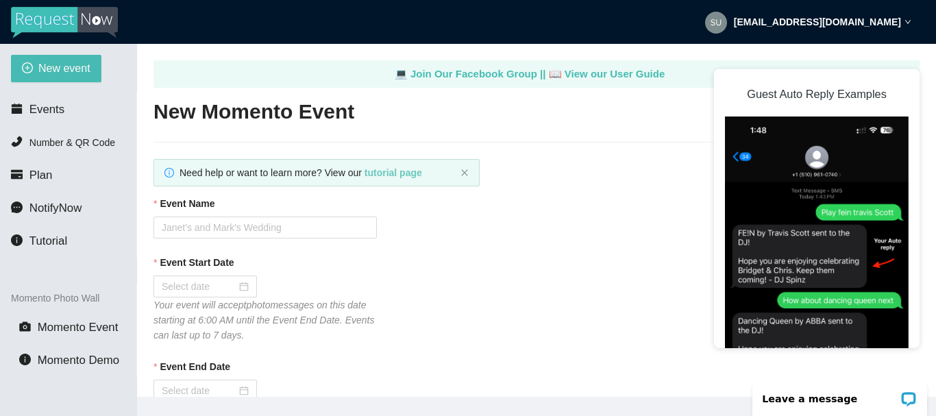
click at [397, 175] on b "tutorial page" at bounding box center [393, 172] width 58 height 11
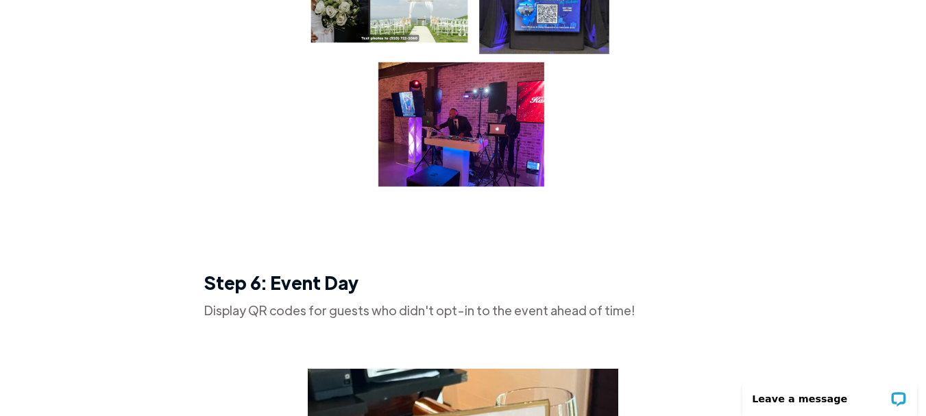
scroll to position [2603, 0]
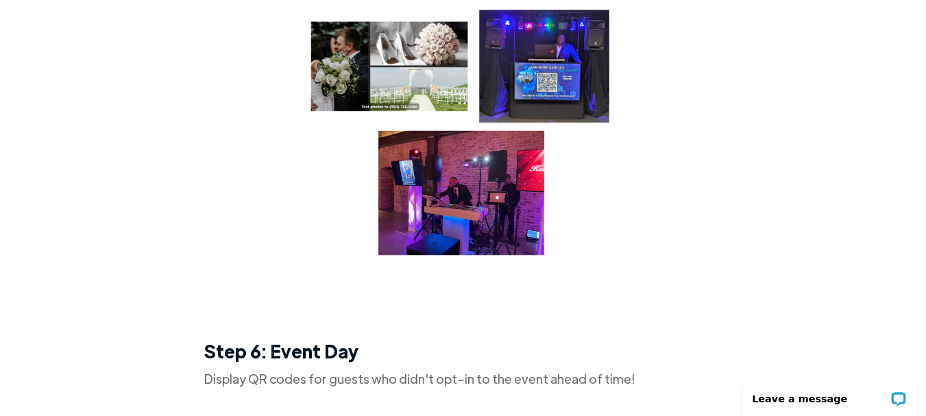
click at [567, 58] on img at bounding box center [463, 131] width 310 height 267
click at [462, 199] on img at bounding box center [463, 131] width 310 height 267
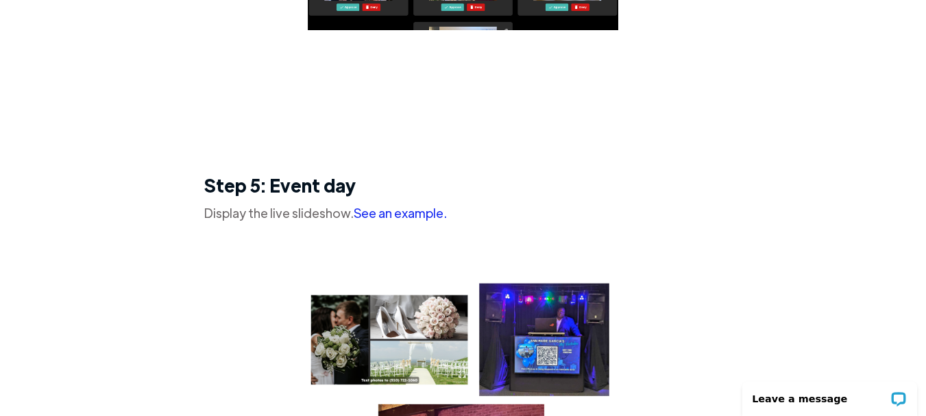
scroll to position [2398, 0]
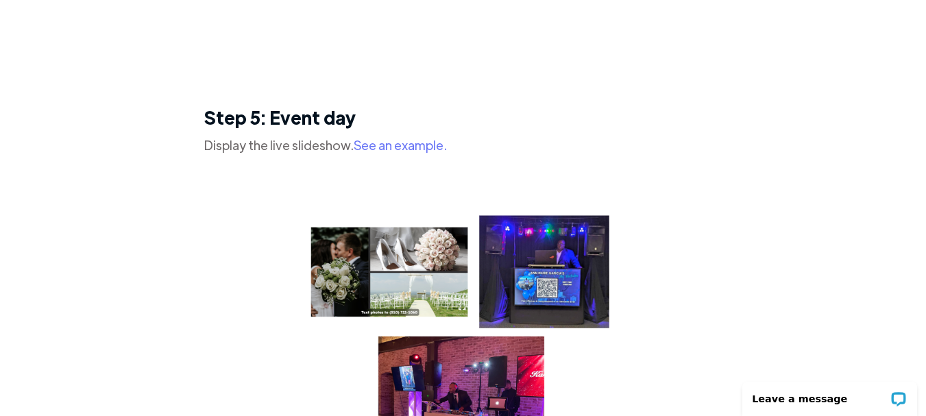
click at [395, 144] on link "See an example." at bounding box center [400, 145] width 93 height 16
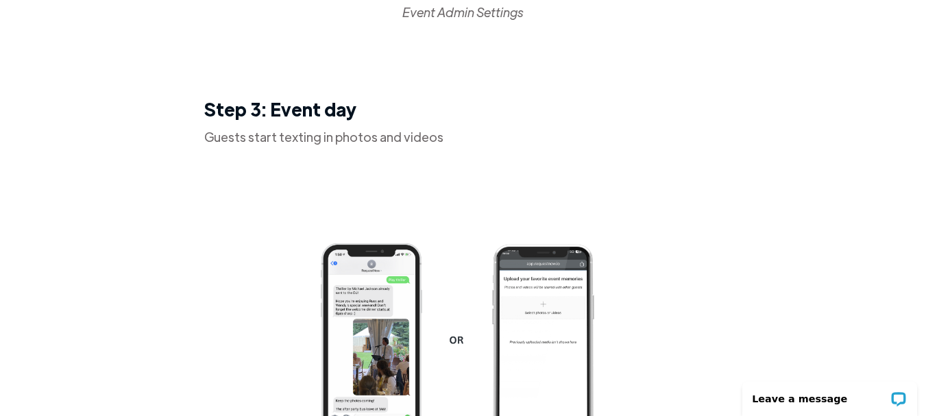
scroll to position [1576, 0]
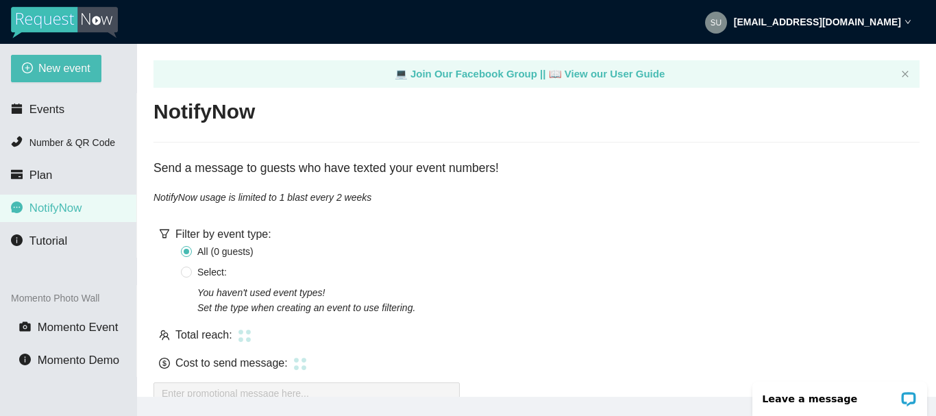
click at [727, 22] on img at bounding box center [716, 23] width 22 height 22
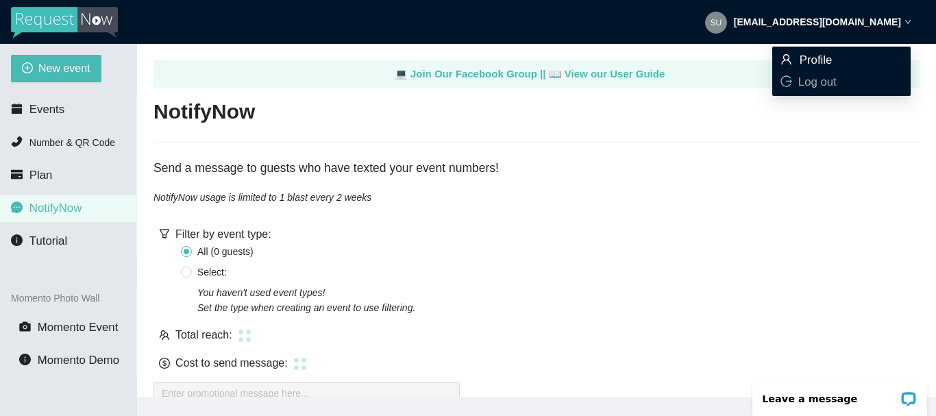
click at [811, 55] on span "Profile" at bounding box center [815, 59] width 33 height 13
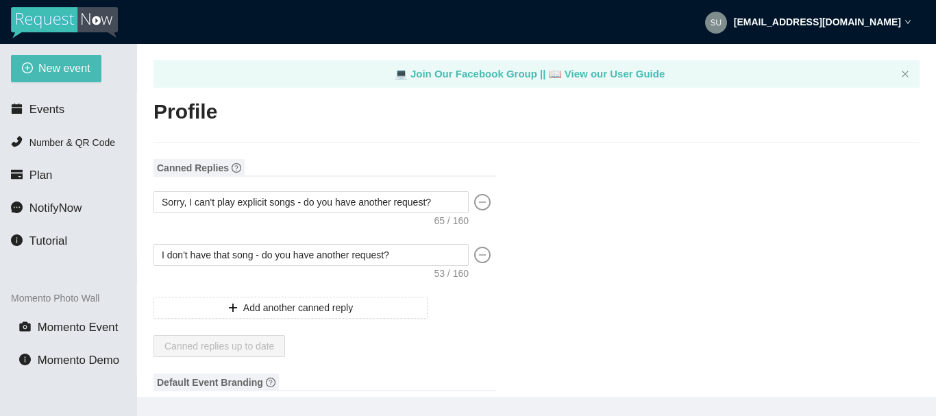
type textarea "https://virtualdj.com/ask/DJ_Spinz"
type input "DJ Supa Entertainment"
type input "DJ"
type input "(256) 654-7775"
type input "[EMAIL_ADDRESS][DOMAIN_NAME]"
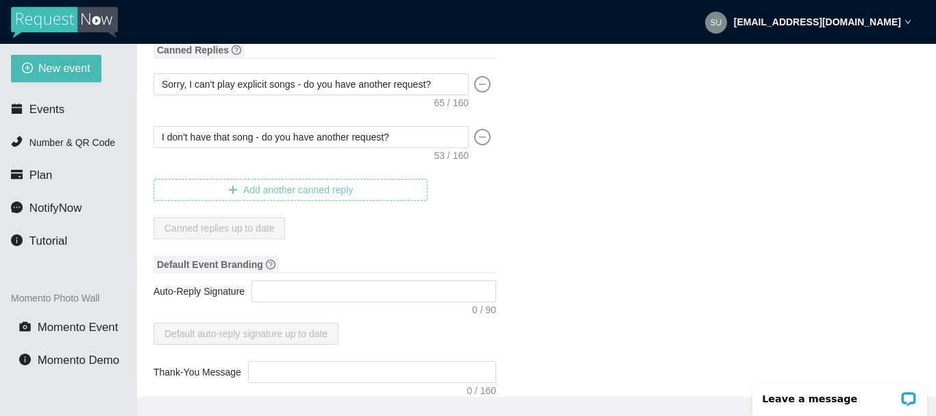
scroll to position [137, 0]
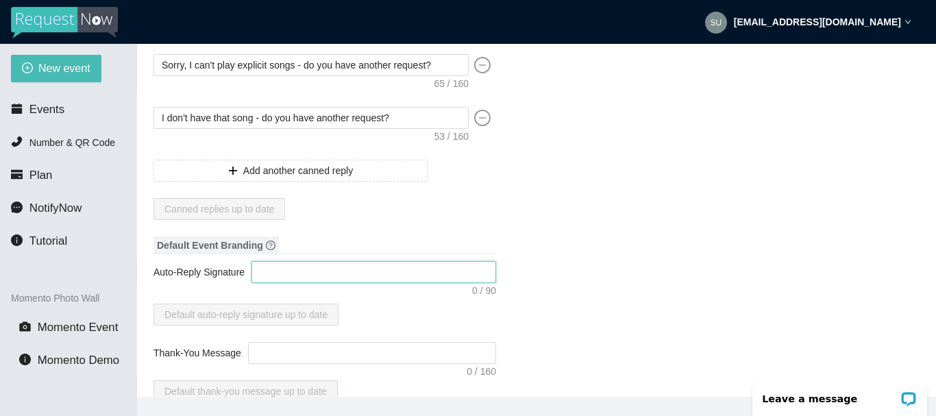
click at [276, 270] on textarea "Auto-Reply Signature" at bounding box center [373, 272] width 245 height 22
type textarea "D"
type textarea "DJ"
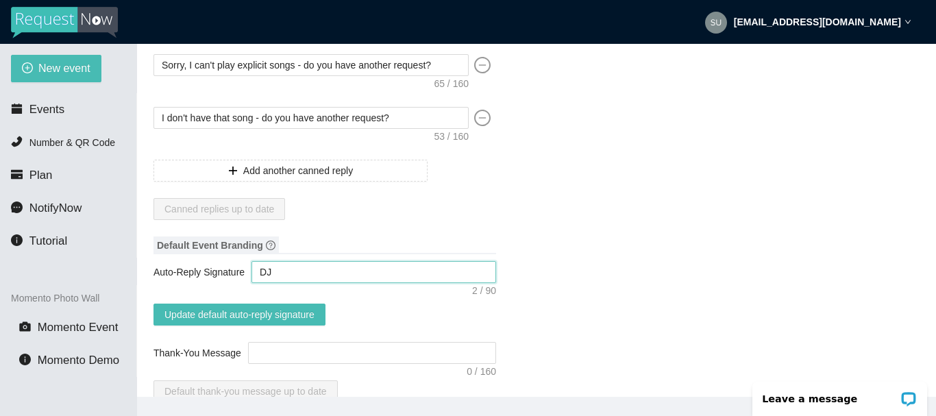
type textarea "DJ"
type textarea "DJ S"
type textarea "DJ SU"
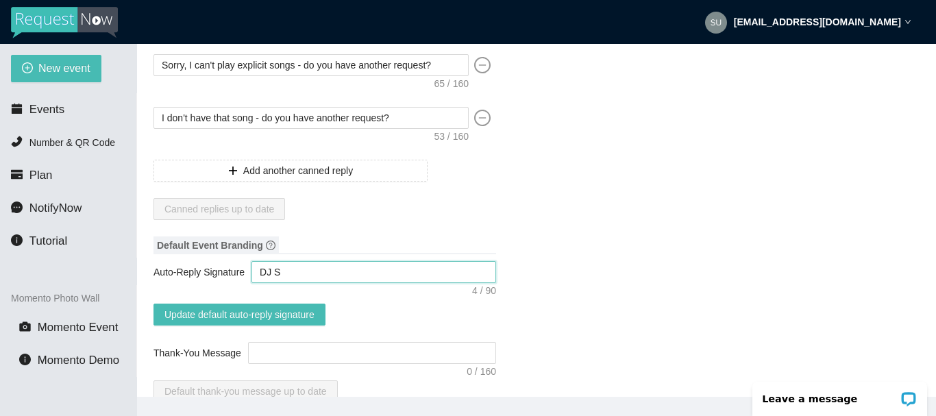
type textarea "DJ SU"
type textarea "DJ SUP"
type textarea "DJ SU"
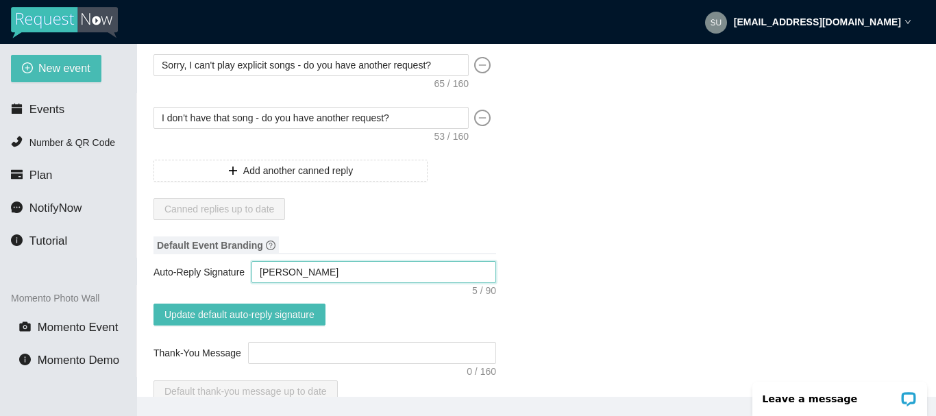
type textarea "DJ S"
type textarea "DJ Su"
type textarea "DJ Sup"
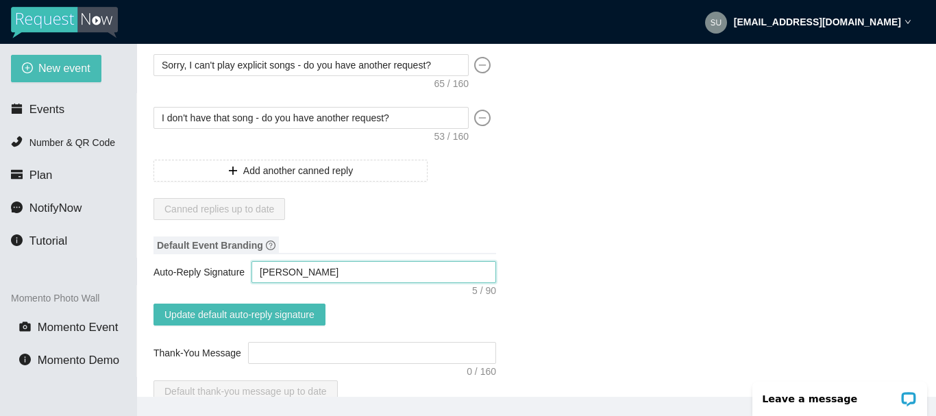
type textarea "DJ Sup"
type textarea "DJ Supa"
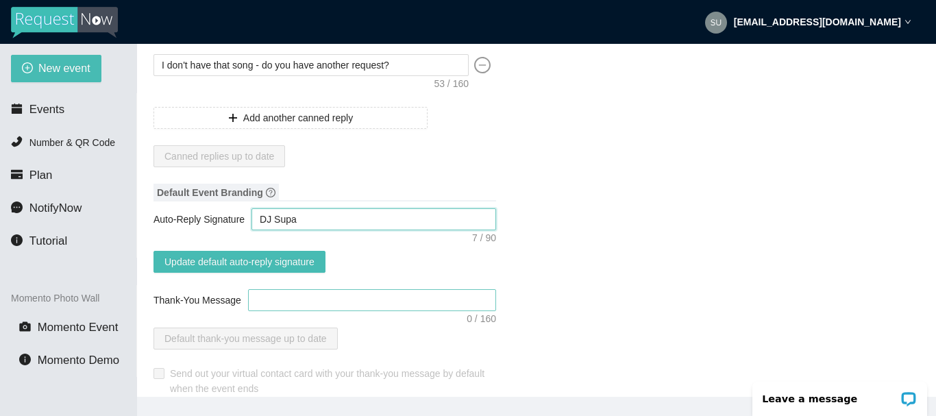
scroll to position [206, 0]
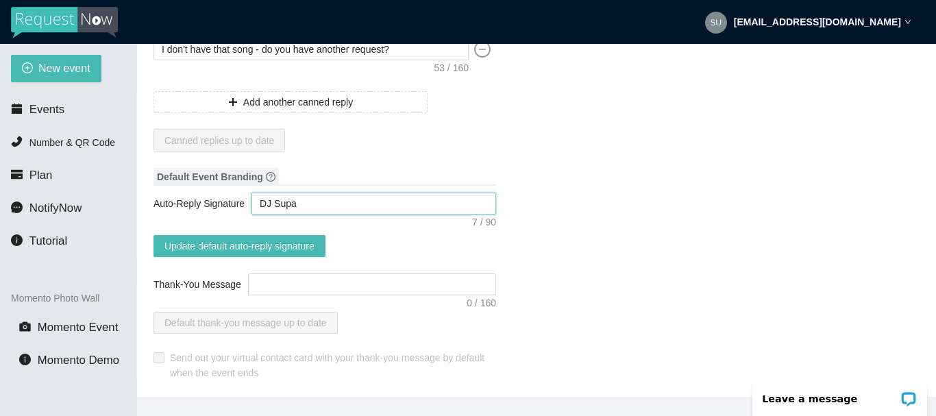
type textarea "DJ Supa"
click at [277, 282] on textarea "Thank-You Message" at bounding box center [372, 284] width 248 height 22
type textarea "T"
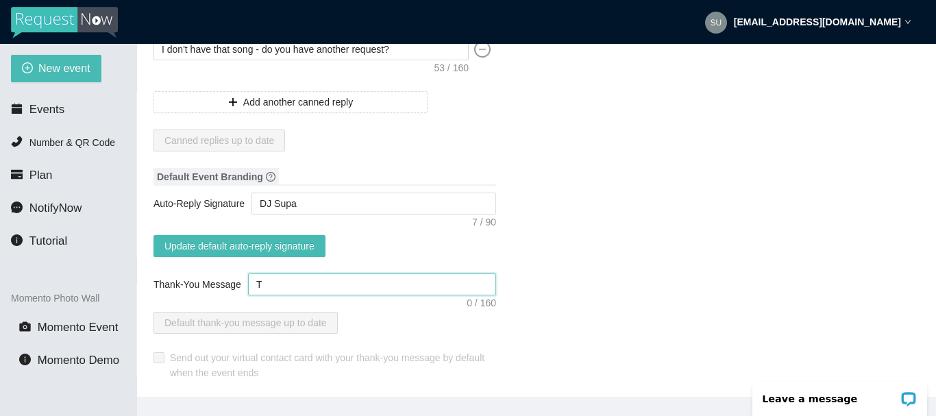
type textarea "Th"
type textarea "Tha"
type textarea "Than"
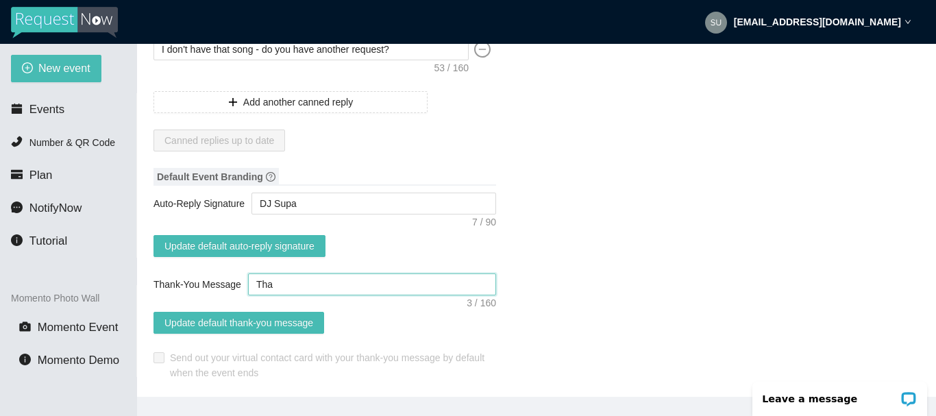
type textarea "Than"
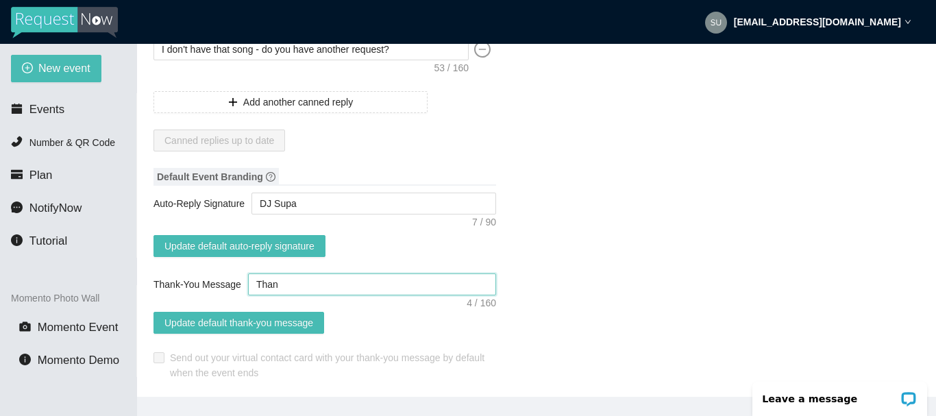
type textarea "Than"
type textarea "Thank"
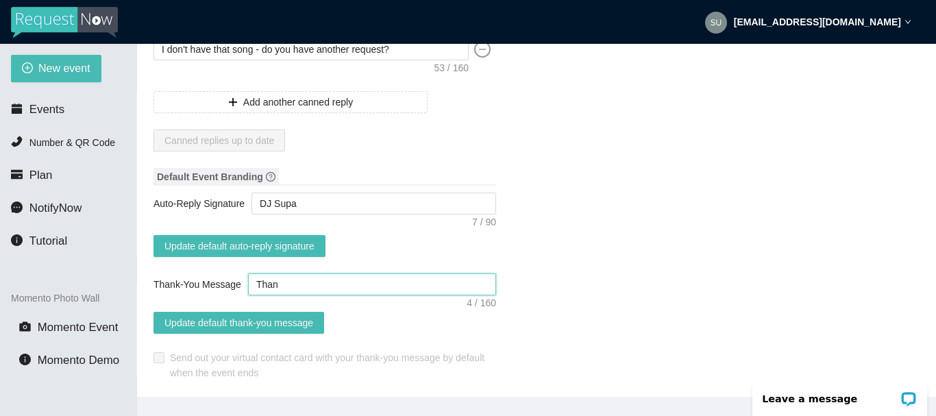
type textarea "Thank"
type textarea "Thank o"
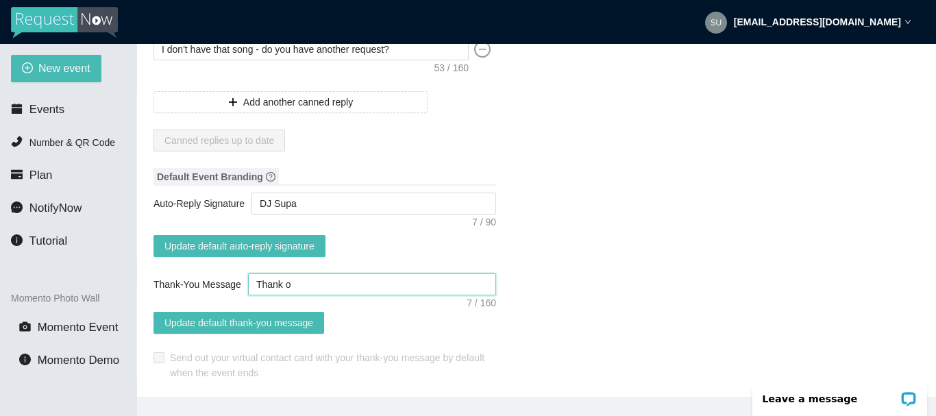
type textarea "Thank"
type textarea "Thank y"
type textarea "Thank yo"
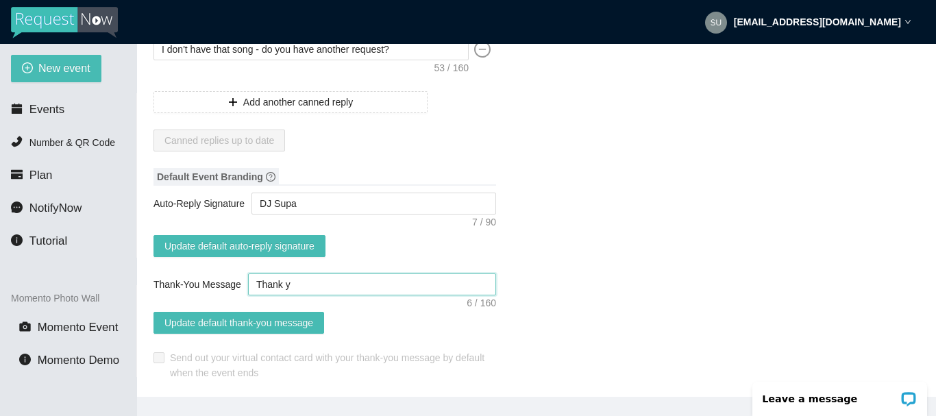
type textarea "Thank yo"
type textarea "Thank you"
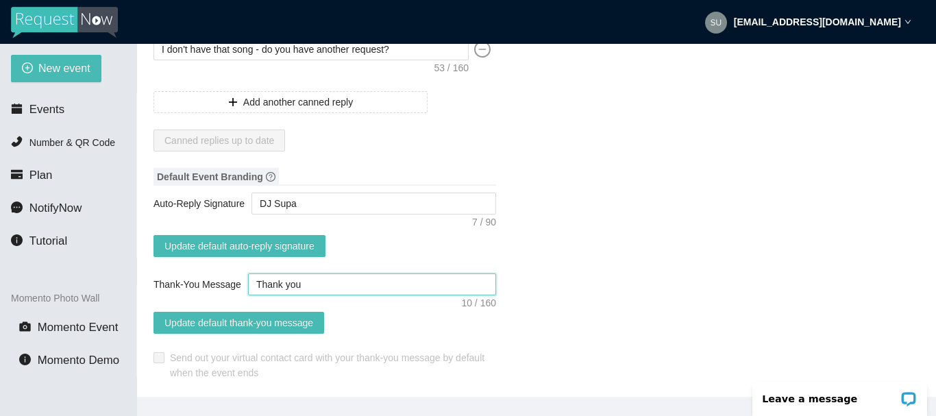
type textarea "Thank you f"
type textarea "Thank you fo"
type textarea "Thank you for"
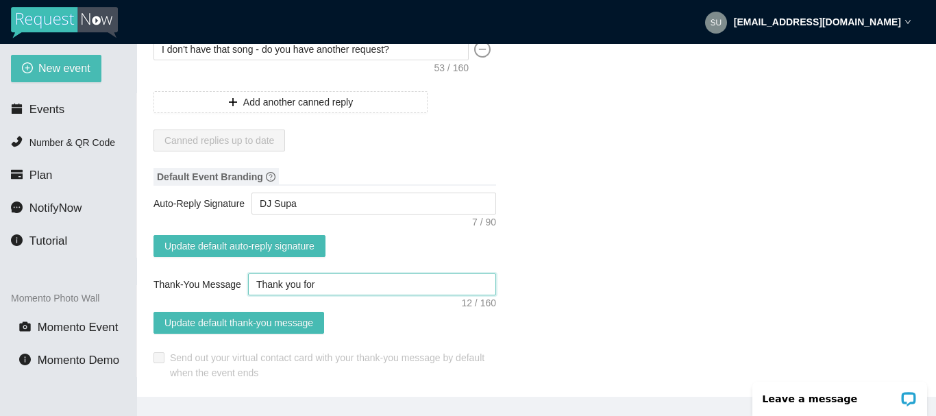
type textarea "Thank you for"
type textarea "Thank you for y"
type textarea "Thank you for yo"
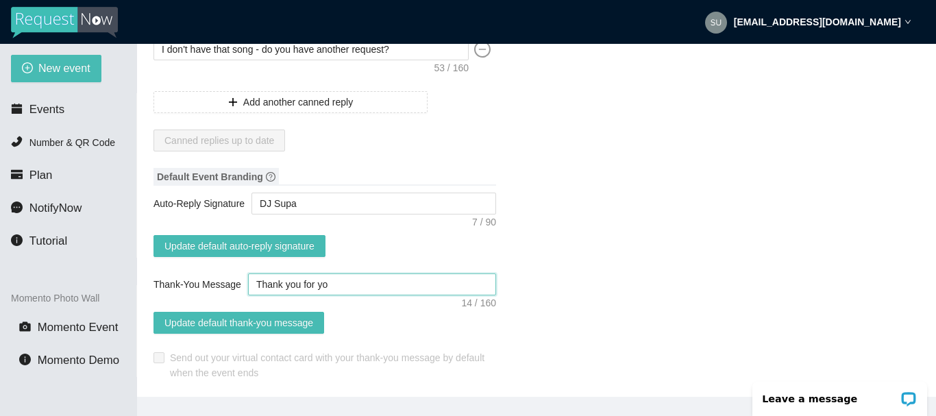
type textarea "Thank you for you"
type textarea "Thank you for your"
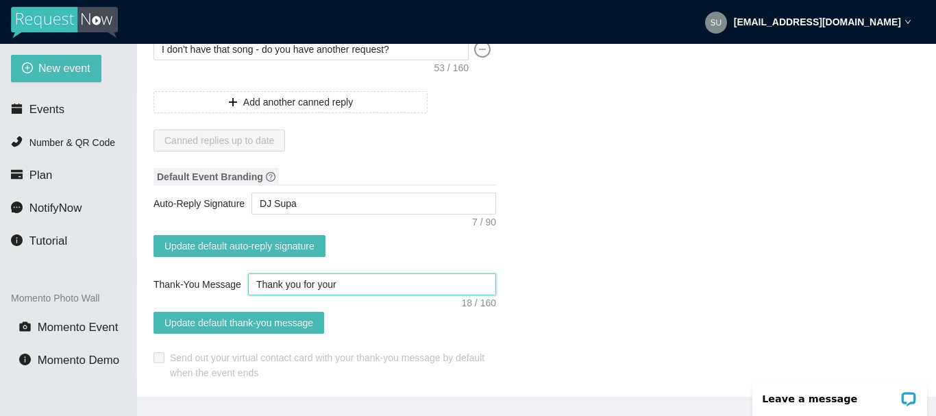
type textarea "Thank you for your"
type textarea "Thank you for your r"
type textarea "Thank you for your re"
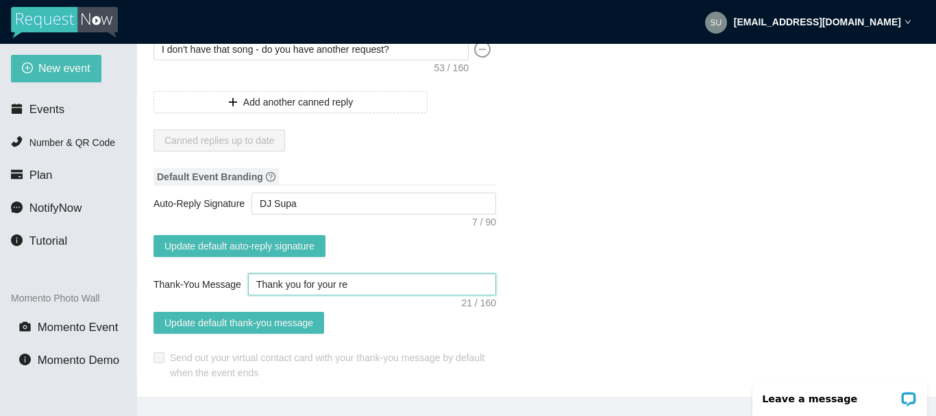
type textarea "Thank you for your req"
type textarea "Thank you for your requ"
type textarea "Thank you for your reque"
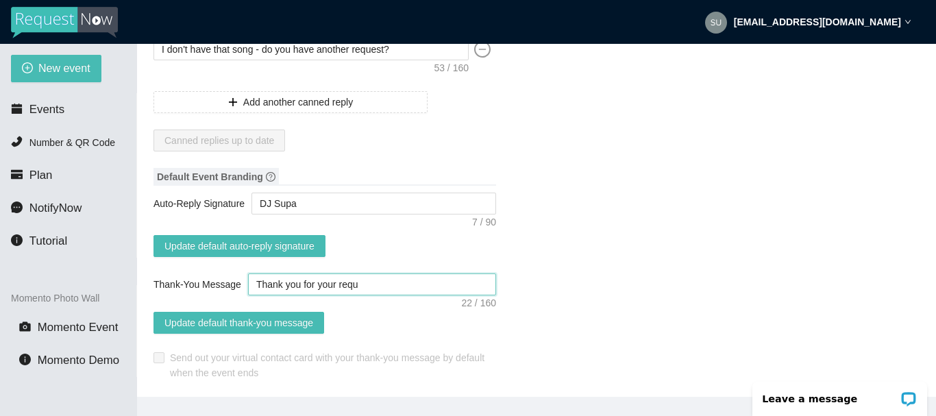
type textarea "Thank you for your reque"
type textarea "Thank you for your reques"
type textarea "Thank you for your request"
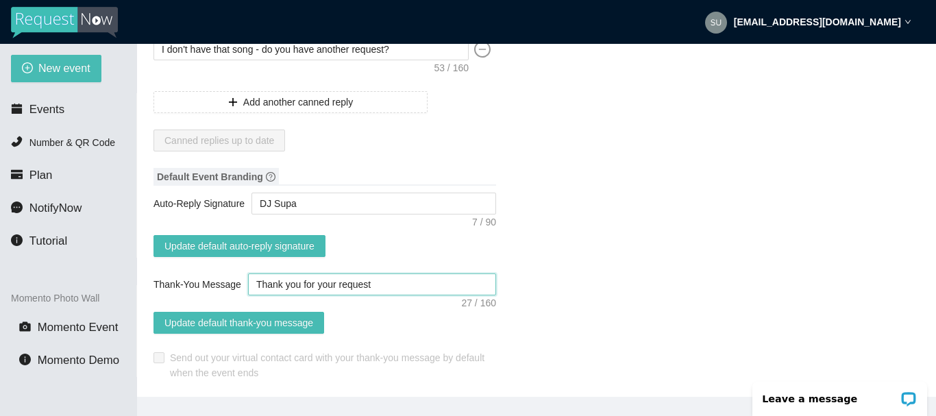
type textarea "Thank you for your request y"
type textarea "Thank you for your request yo"
type textarea "Thank you for your request you"
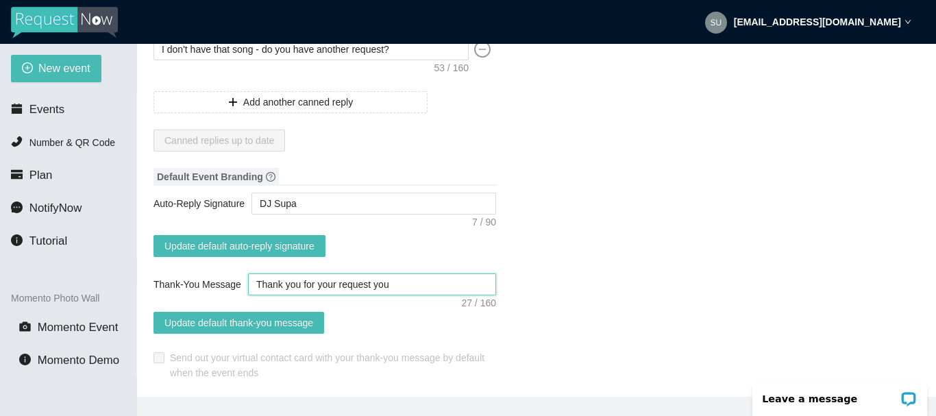
type textarea "Thank you for your request your"
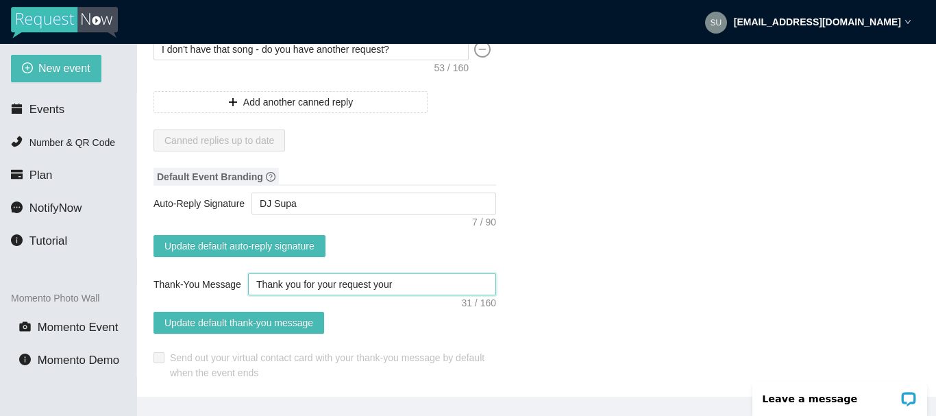
type textarea "Thank you for your request you"
type textarea "Thank you for your request yo"
type textarea "Thank you for your request y"
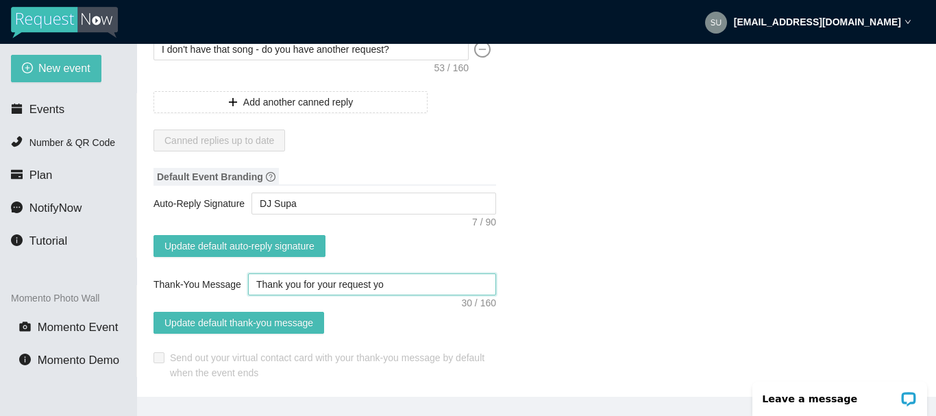
type textarea "Thank you for your request y"
type textarea "Thank you for your request"
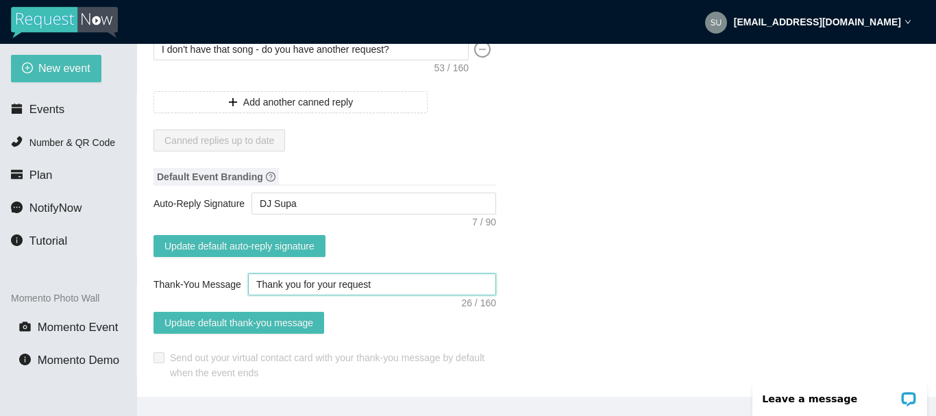
type textarea "Thank you for your request."
type textarea "Thank you for your request. Y"
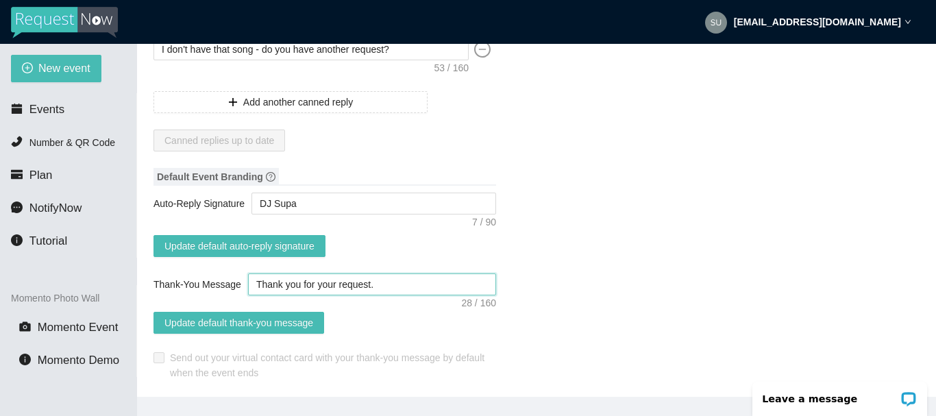
type textarea "Thank you for your request. Y"
type textarea "Thank you for your request. Yo"
type textarea "Thank you for your request. You"
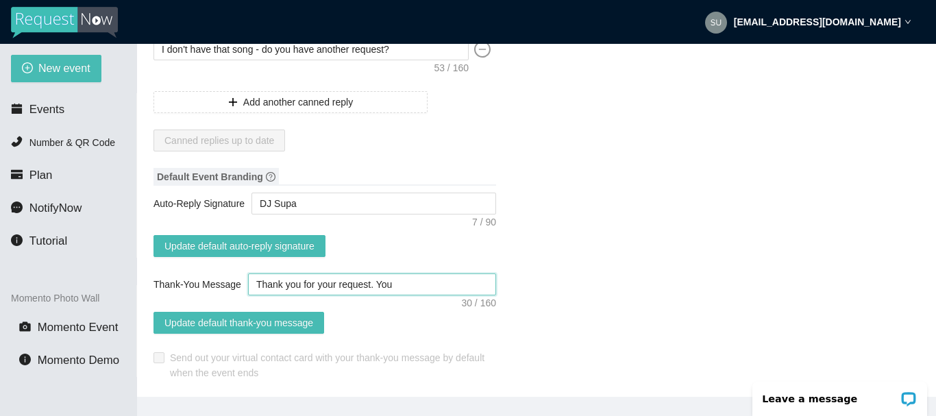
type textarea "Thank you for your request. Your"
type textarea "Thank you for your request. Your s"
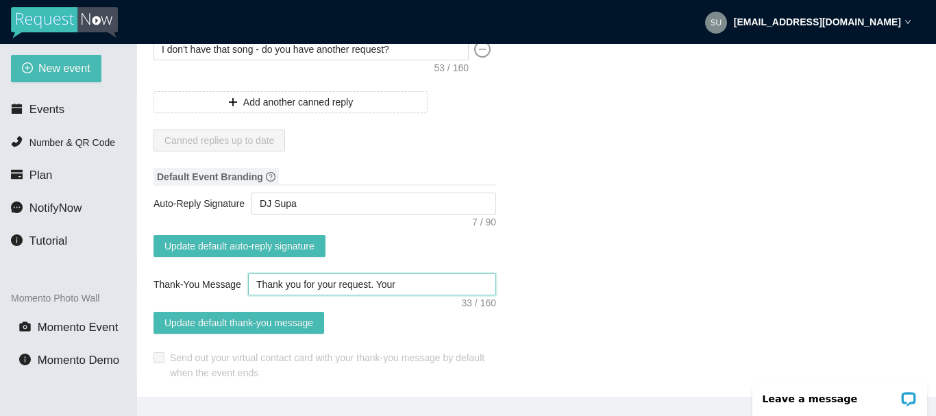
type textarea "Thank you for your request. Your s"
type textarea "Thank you for your request. Your so"
type textarea "Thank you for your request. Your son"
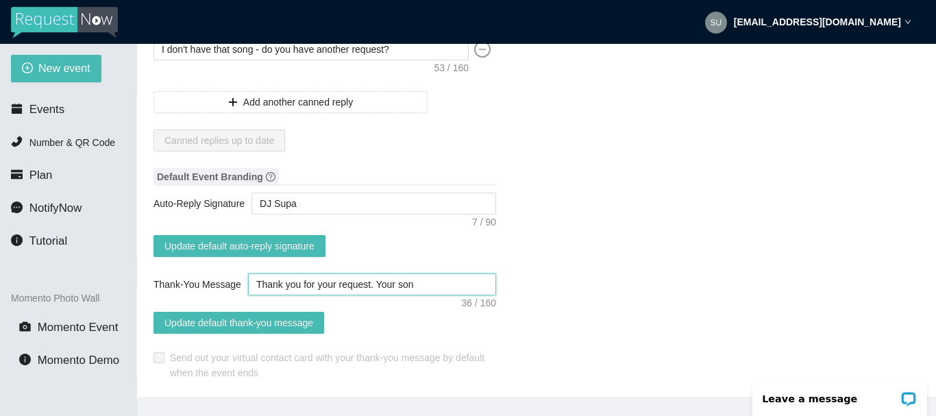
type textarea "Thank you for your request. Your song"
type textarea "Thank you for your request. Your song w"
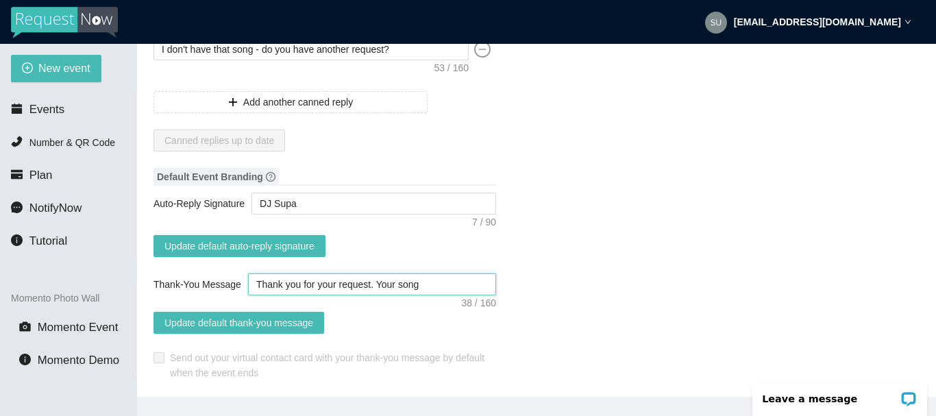
type textarea "Thank you for your request. Your song w"
type textarea "Thank you for your request. Your song wl"
type textarea "Thank you for your request. Your song wll"
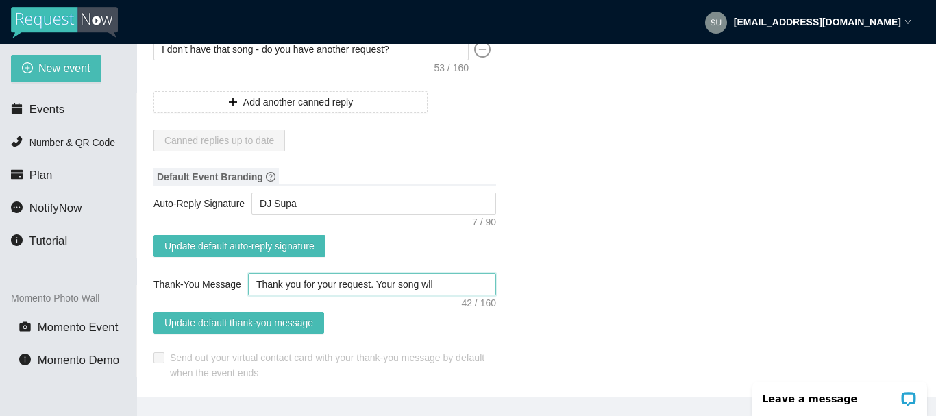
type textarea "Thank you for your request. Your song wll"
type textarea "Thank you for your request. Your song wl"
type textarea "Thank you for your request. Your song w"
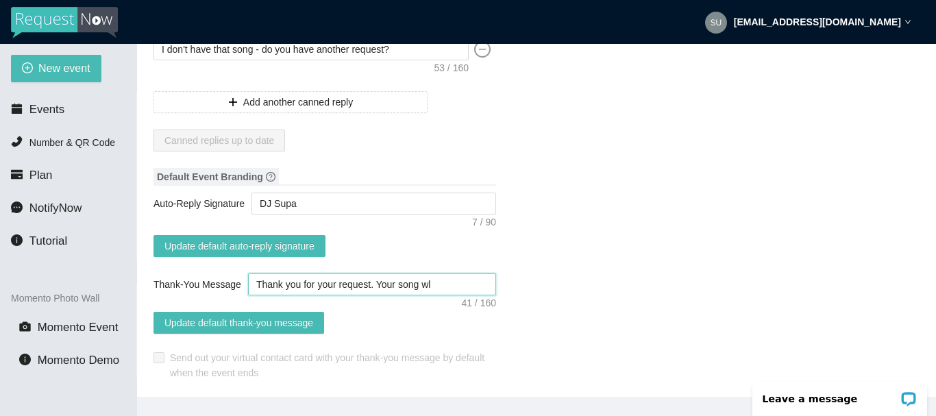
type textarea "Thank you for your request. Your song w"
type textarea "Thank you for your request. Your song wi"
type textarea "Thank you for your request. Your song wil"
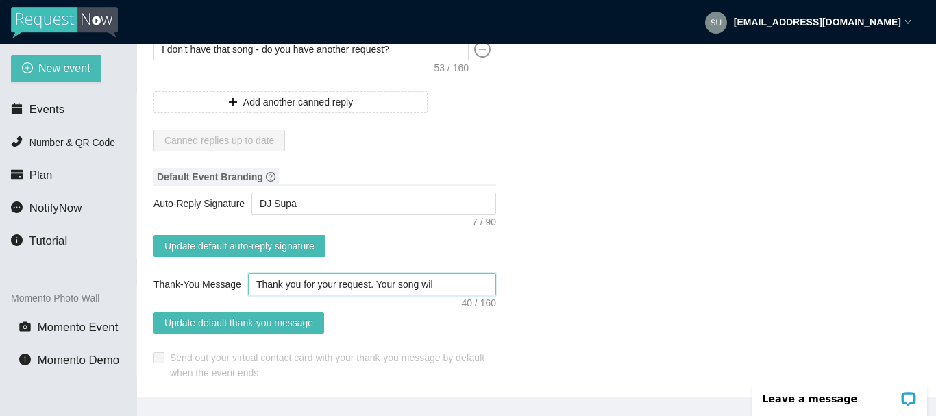
type textarea "Thank you for your request. Your song will"
type textarea "Thank you for your request. Your song will b"
type textarea "Thank you for your request. Your song will be"
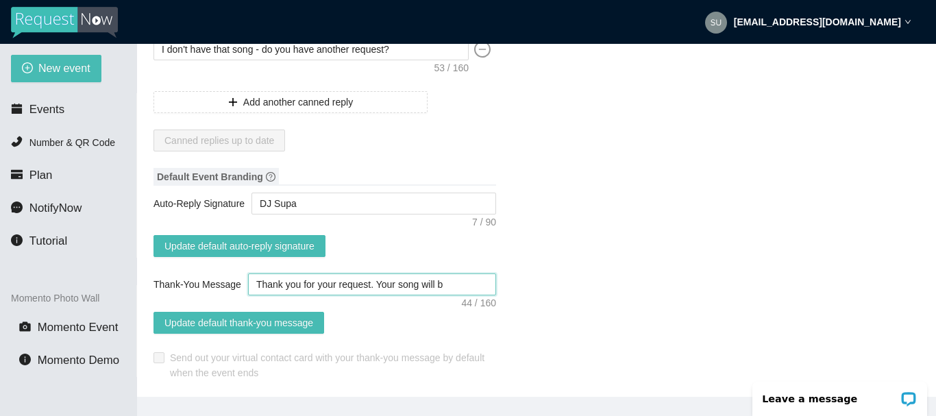
type textarea "Thank you for your request. Your song will be"
type textarea "Thank you for your request. Your song will be c"
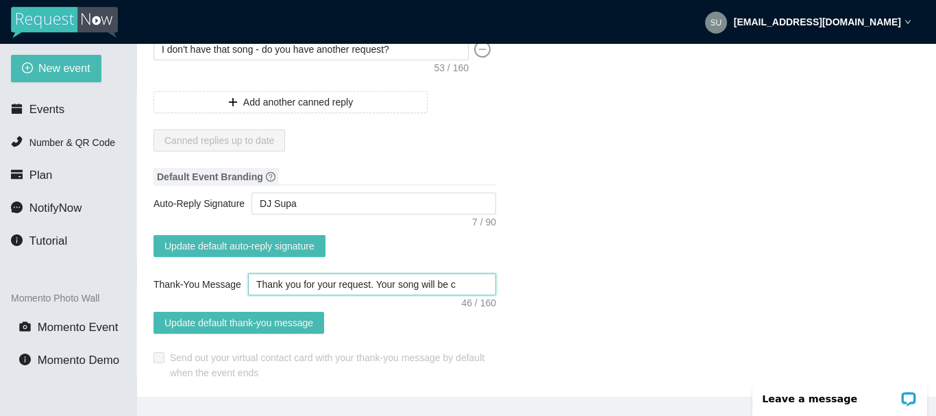
type textarea "Thank you for your request. Your song will be co"
type textarea "Thank you for your request. Your song will be com"
type textarea "Thank you for your request. Your song will be comi"
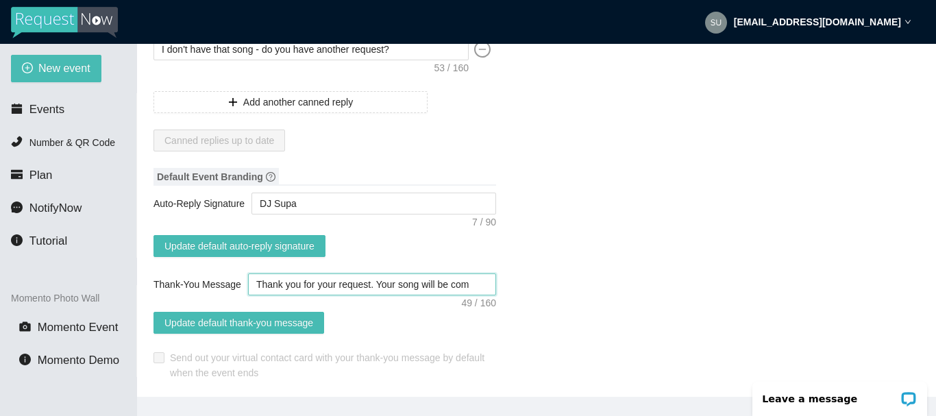
type textarea "Thank you for your request. Your song will be comi"
type textarea "Thank you for your request. Your song will be comin"
type textarea "Thank you for your request. Your song will be coming"
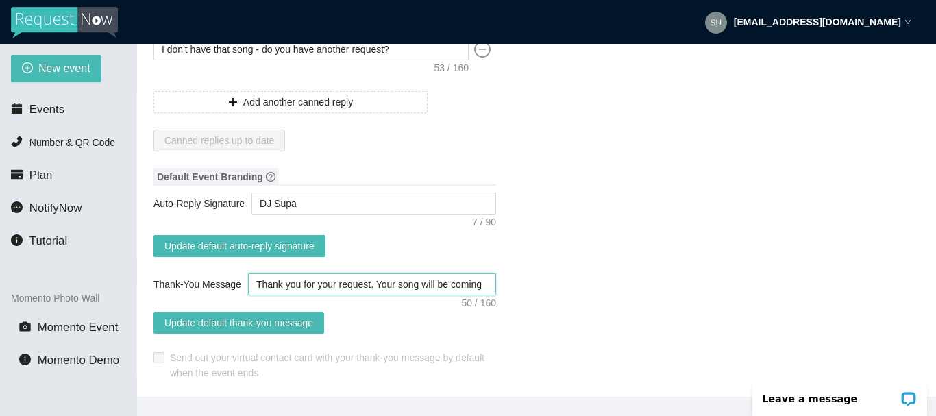
type textarea "Thank you for your request. Your song will be coming"
type textarea "Thank you for your request. Your song will be coming r"
type textarea "Thank you for your request. Your song will be coming"
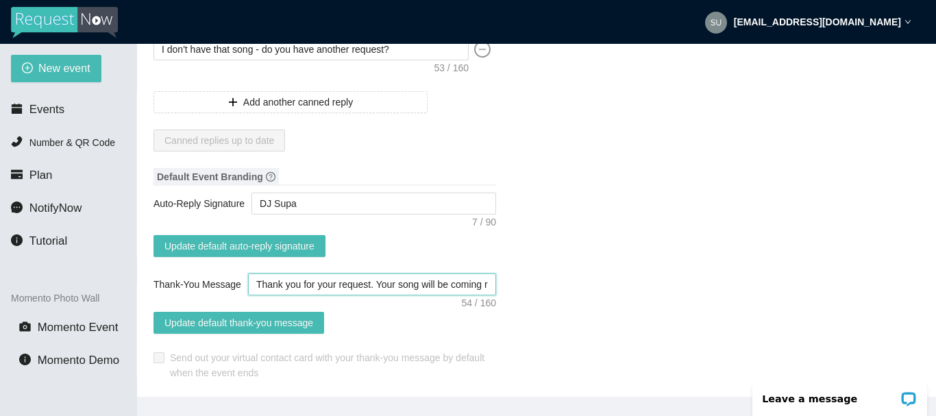
type textarea "Thank you for your request. Your song will be coming"
type textarea "Thank you for your request. Your song will be comingu"
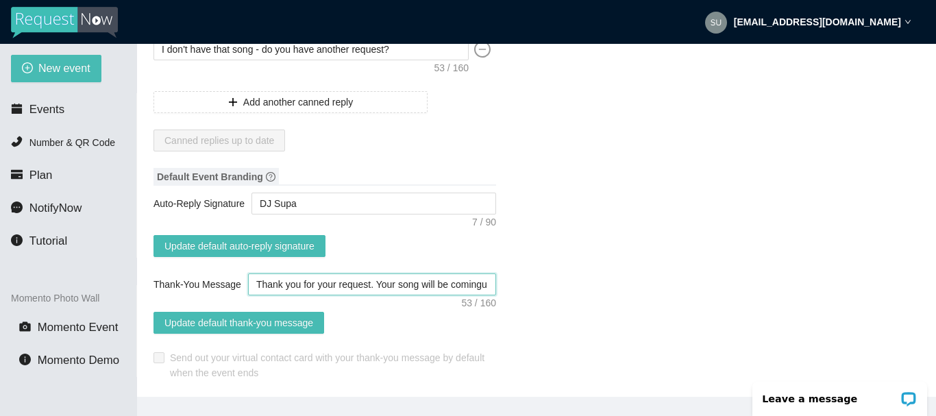
type textarea "Thank you for your request. Your song will be comingup"
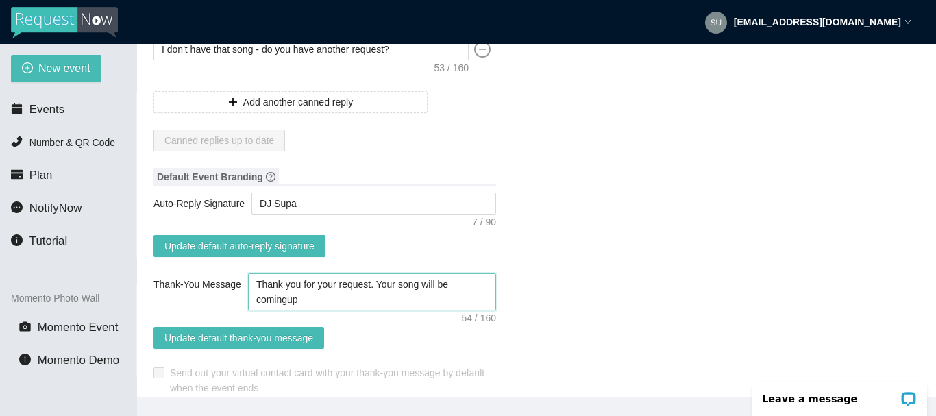
type textarea "Thank you for your request. Your song will be comingu"
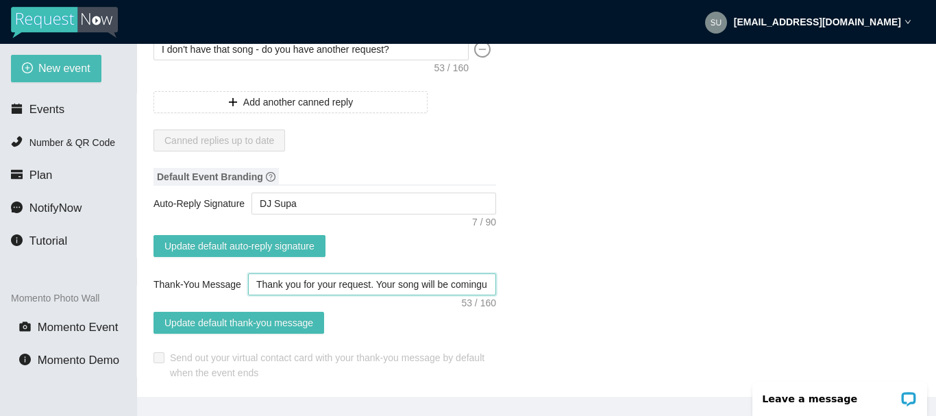
type textarea "Thank you for your request. Your song will be coming"
type textarea "Thank you for your request. Your song will be coming u"
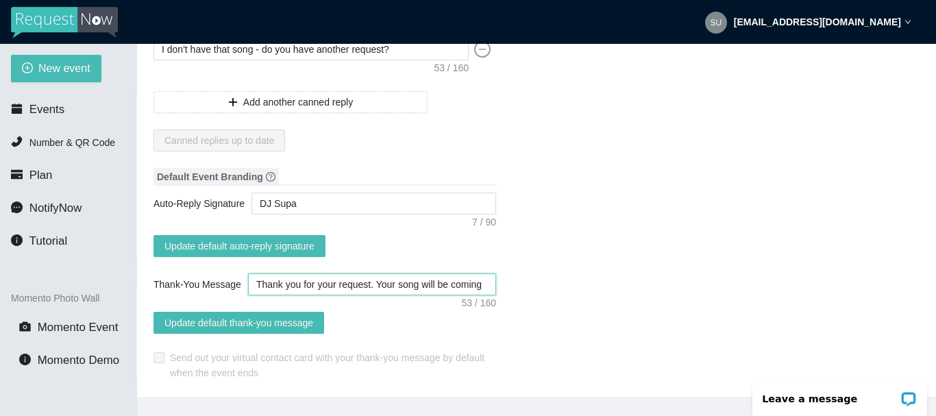
type textarea "Thank you for your request. Your song will be coming u"
type textarea "Thank you for your request. Your song will be coming up"
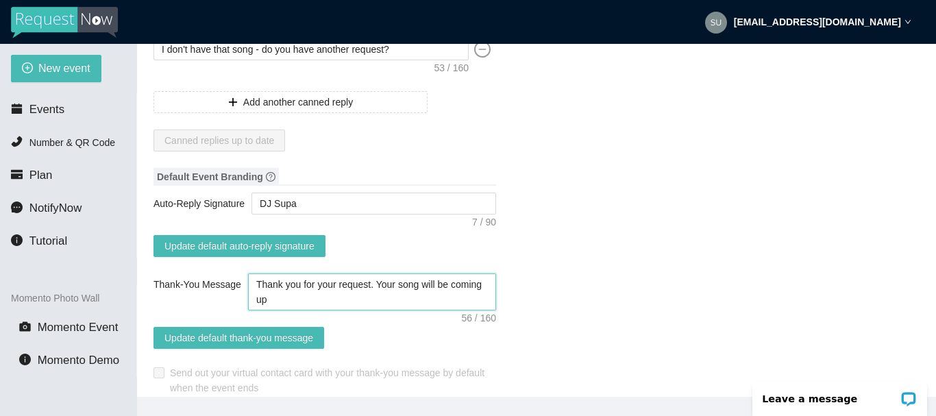
type textarea "Thank you for your request. Your song will be coming up s"
type textarea "Thank you for your request. Your song will be coming up so"
type textarea "Thank you for your request. Your song will be coming up soo"
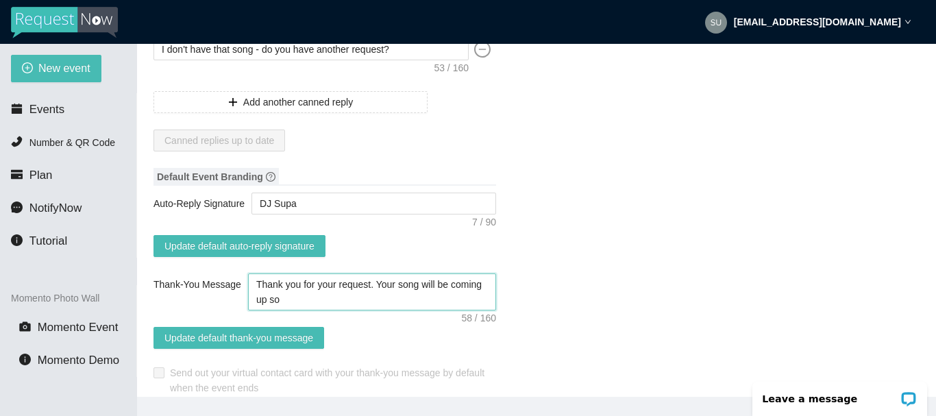
type textarea "Thank you for your request. Your song will be coming up soo"
type textarea "Thank you for your request. Your song will be coming up soon"
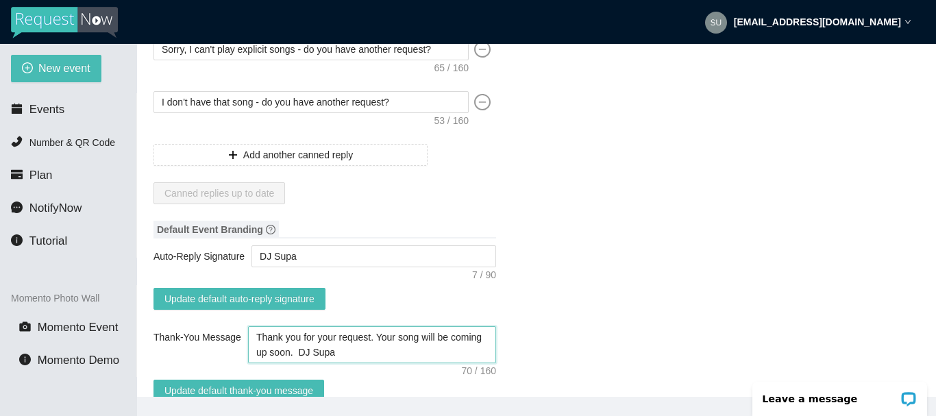
scroll to position [137, 0]
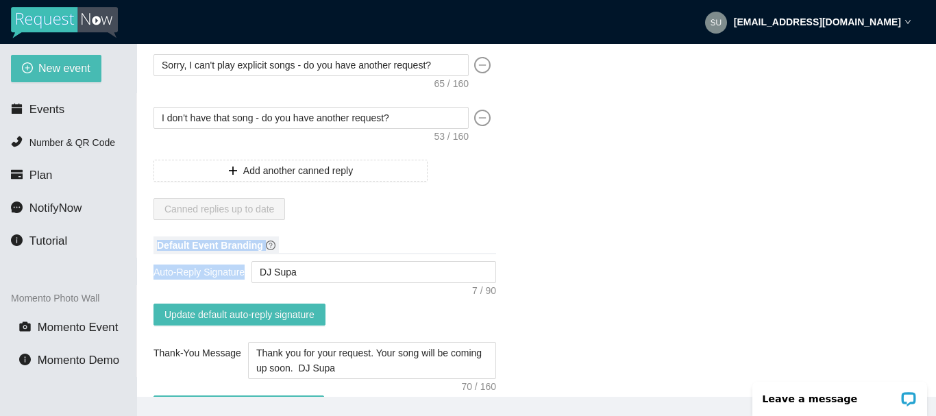
drag, startPoint x: 791, startPoint y: 282, endPoint x: 887, endPoint y: 245, distance: 103.4
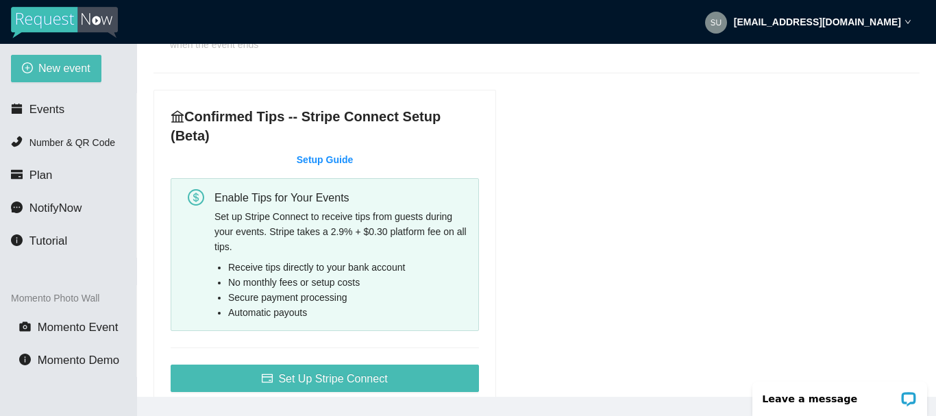
scroll to position [548, 0]
click at [319, 155] on link "Setup Guide" at bounding box center [325, 160] width 56 height 11
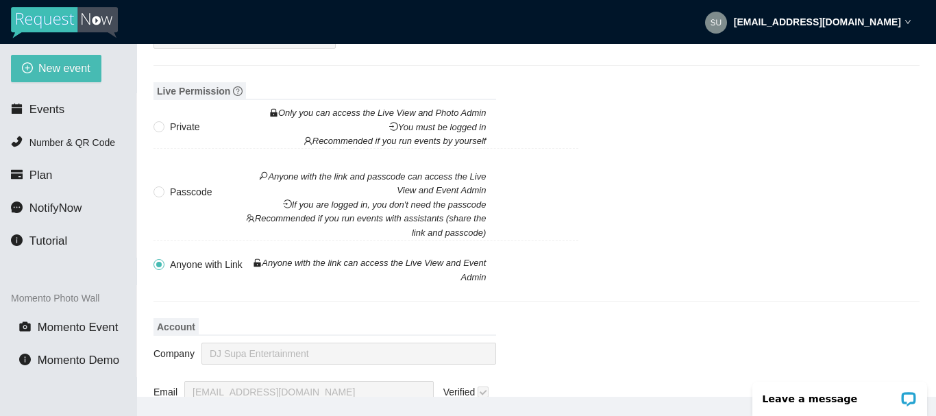
scroll to position [1576, 0]
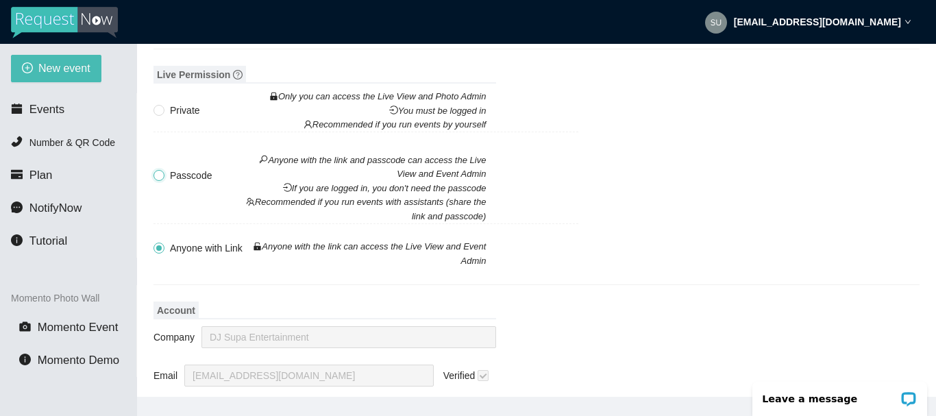
click at [158, 170] on input "Passcode Anyone with the link and passcode can access the Live View and Event A…" at bounding box center [158, 175] width 10 height 10
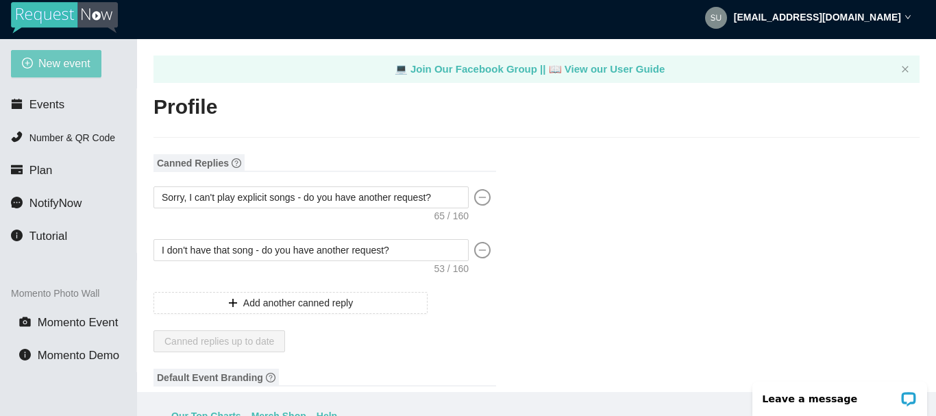
scroll to position [0, 0]
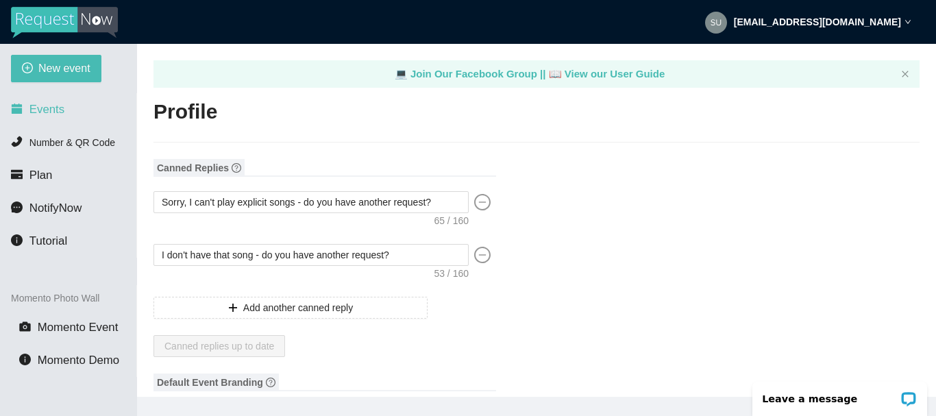
click at [47, 111] on span "Events" at bounding box center [46, 109] width 35 height 13
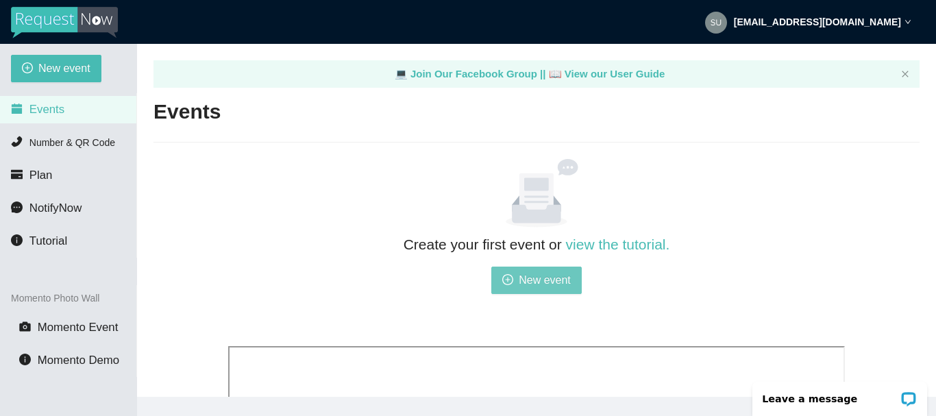
click at [543, 281] on span "New event" at bounding box center [545, 279] width 52 height 17
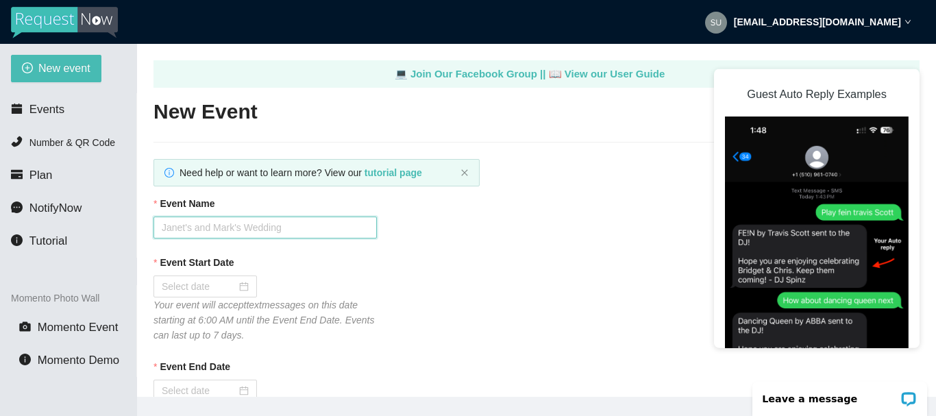
click at [186, 225] on input "Event Name" at bounding box center [264, 227] width 223 height 22
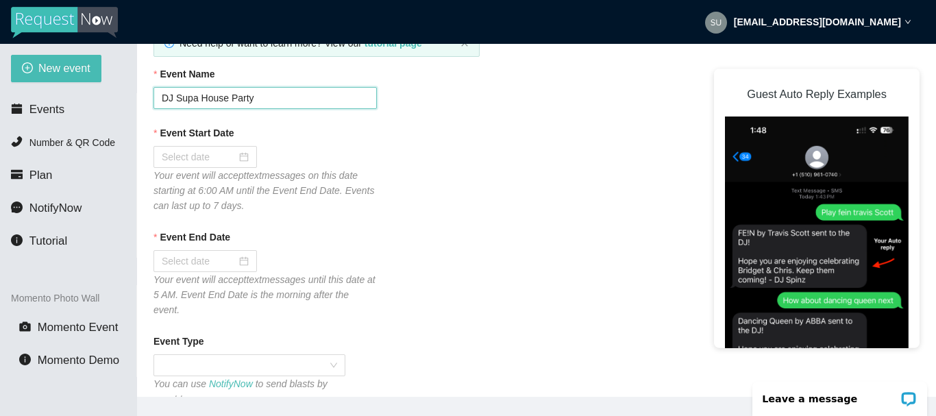
scroll to position [137, 0]
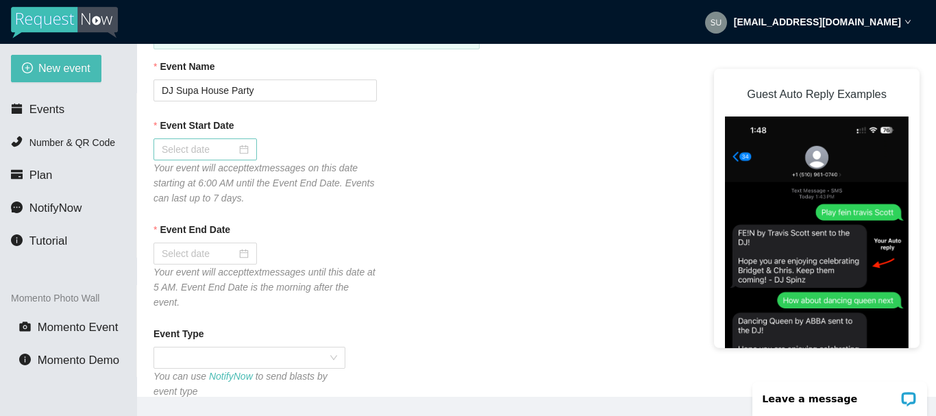
click at [241, 149] on div at bounding box center [205, 149] width 87 height 15
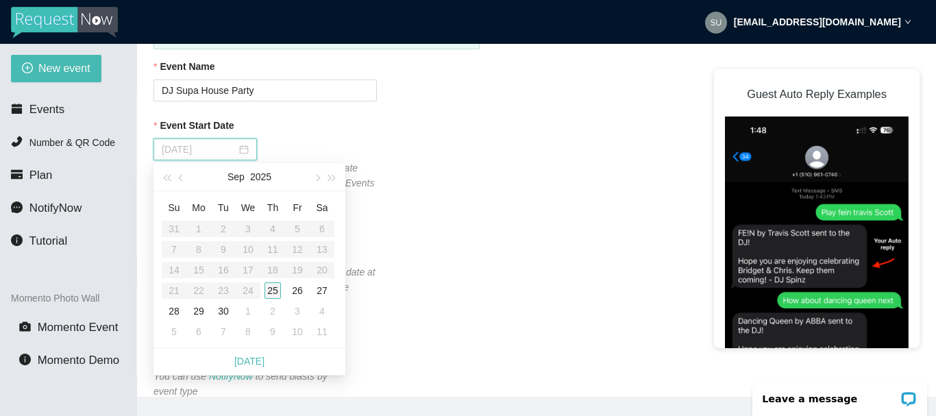
click at [272, 292] on div "25" at bounding box center [272, 290] width 16 height 16
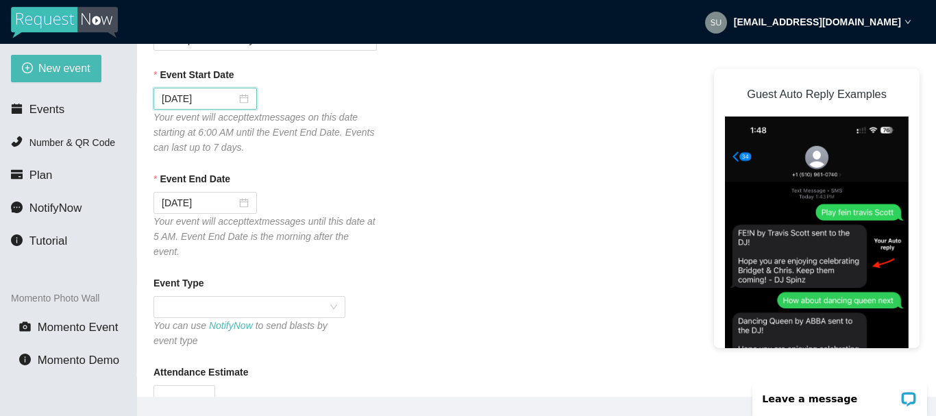
scroll to position [206, 0]
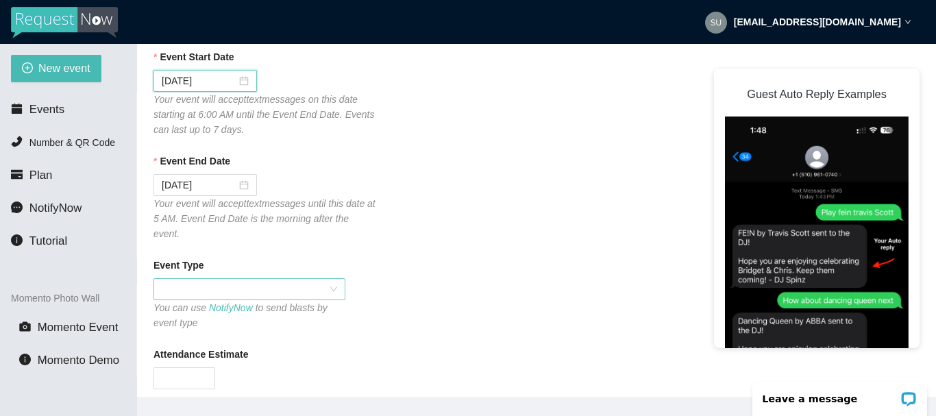
click at [334, 279] on span at bounding box center [249, 289] width 175 height 21
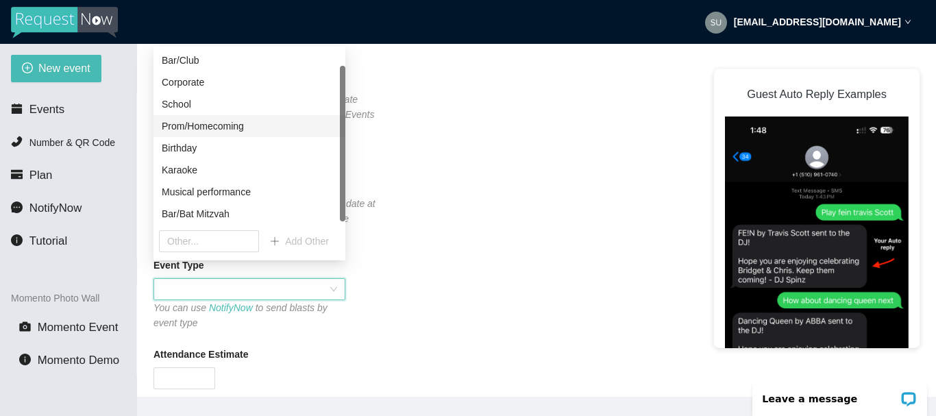
scroll to position [0, 0]
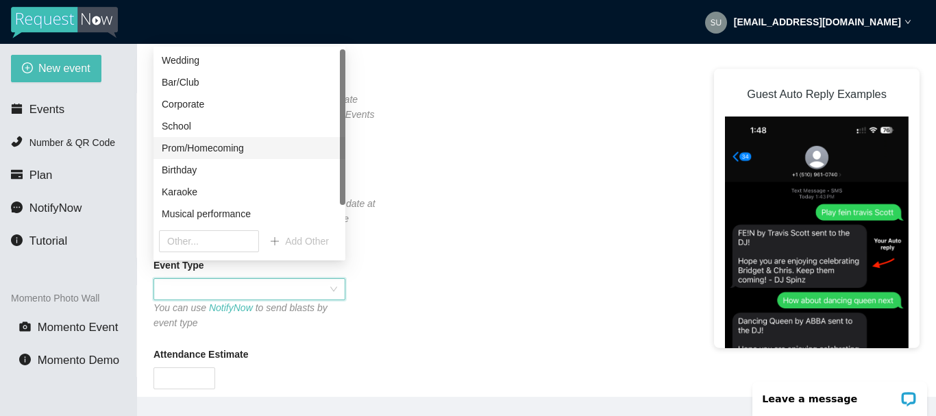
drag, startPoint x: 343, startPoint y: 150, endPoint x: 334, endPoint y: 97, distance: 53.5
click at [334, 97] on div "Wedding Bar/Club Corporate School Prom/Homecoming Birthday Karaoke Musical perf…" at bounding box center [249, 136] width 192 height 175
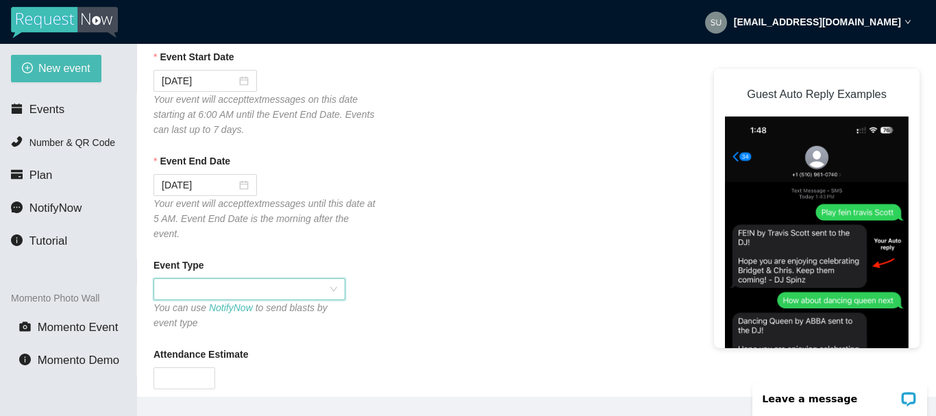
click at [338, 278] on div at bounding box center [249, 289] width 192 height 22
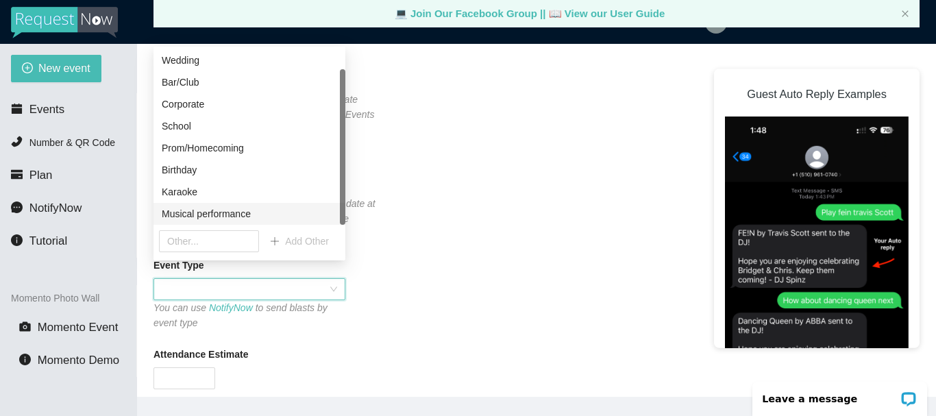
scroll to position [22, 0]
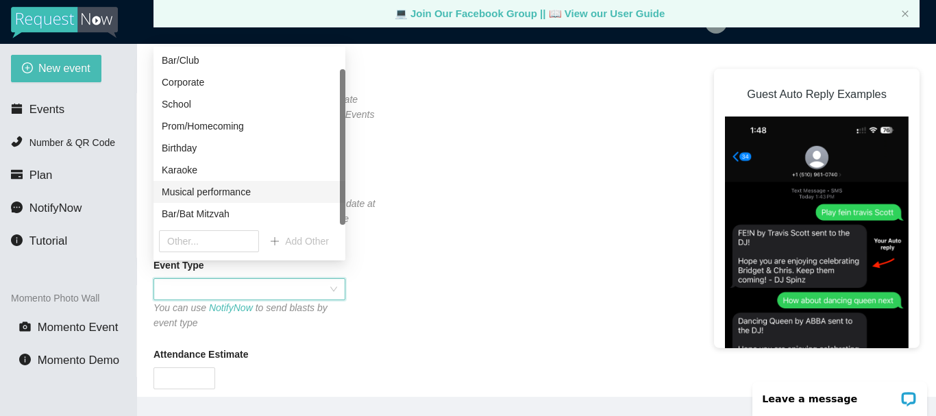
drag, startPoint x: 340, startPoint y: 185, endPoint x: 331, endPoint y: 216, distance: 32.3
click at [334, 213] on div "Wedding Bar/Club Corporate School Prom/Homecoming Birthday Karaoke Musical perf…" at bounding box center [249, 136] width 192 height 175
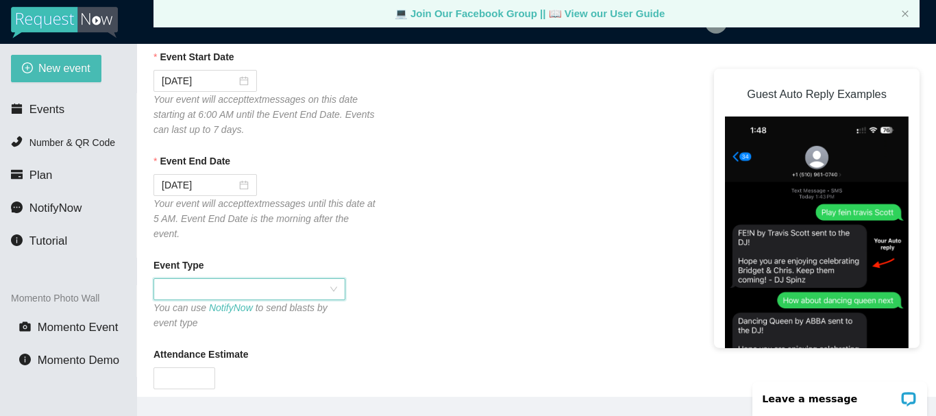
click at [178, 279] on span at bounding box center [249, 289] width 175 height 21
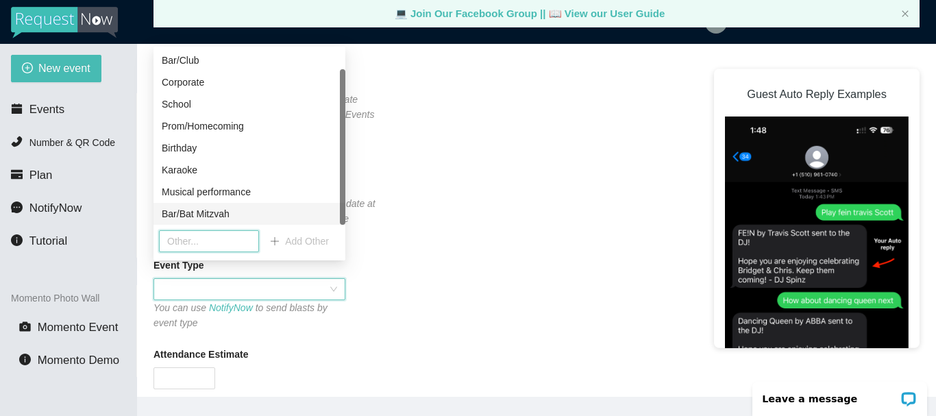
click at [188, 237] on input "text" at bounding box center [209, 241] width 100 height 22
drag, startPoint x: 343, startPoint y: 193, endPoint x: 312, endPoint y: 232, distance: 49.3
click at [337, 223] on div "Wedding Bar/Club Corporate School Prom/Homecoming Birthday Karaoke Musical perf…" at bounding box center [249, 136] width 192 height 175
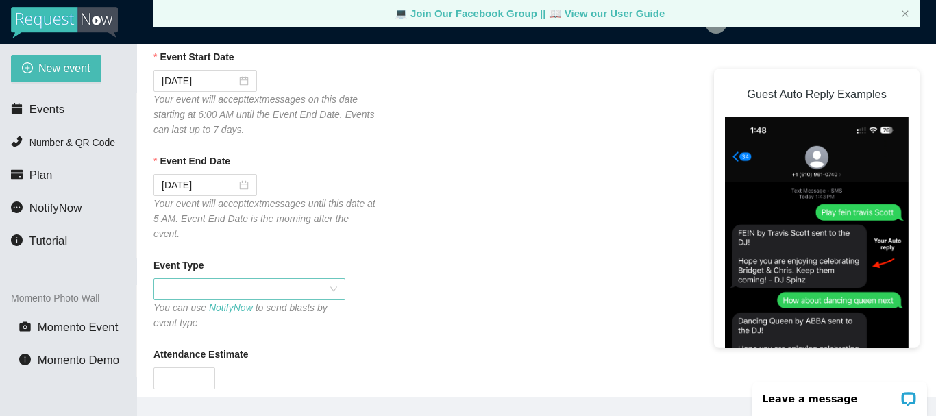
click at [172, 279] on span at bounding box center [249, 289] width 175 height 21
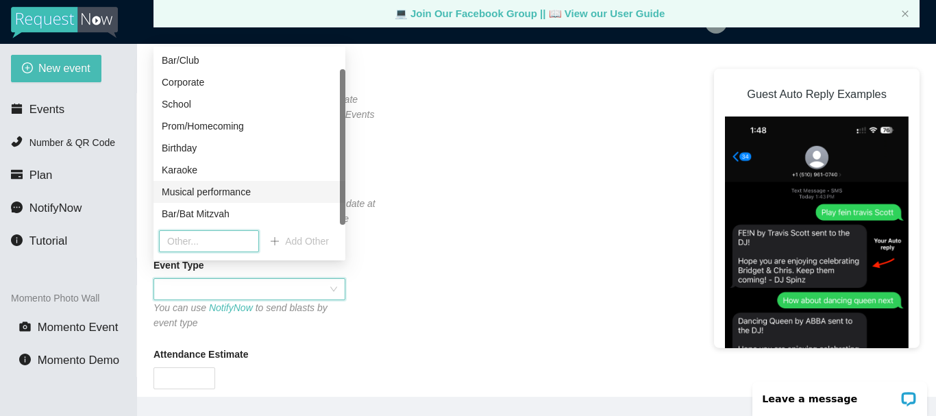
click at [173, 238] on input "text" at bounding box center [209, 241] width 100 height 22
click at [306, 239] on span "Add Other" at bounding box center [307, 241] width 44 height 15
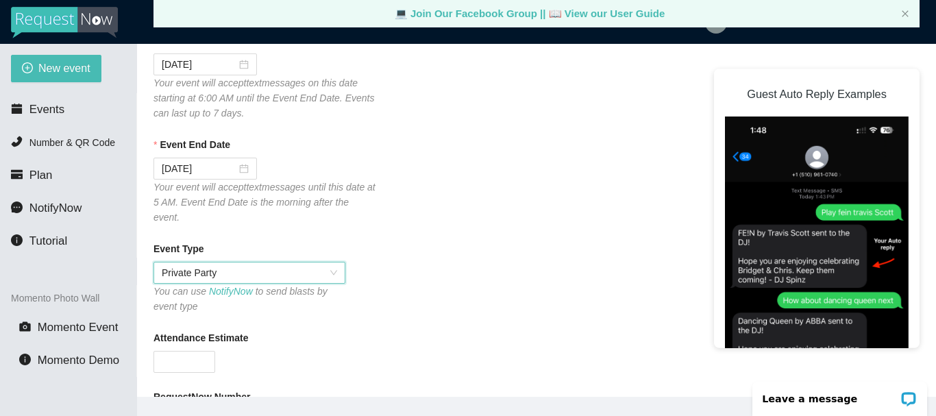
click at [164, 245] on div "Event Type Private Party Private Party You can use NotifyNow to send blasts by …" at bounding box center [536, 277] width 766 height 73
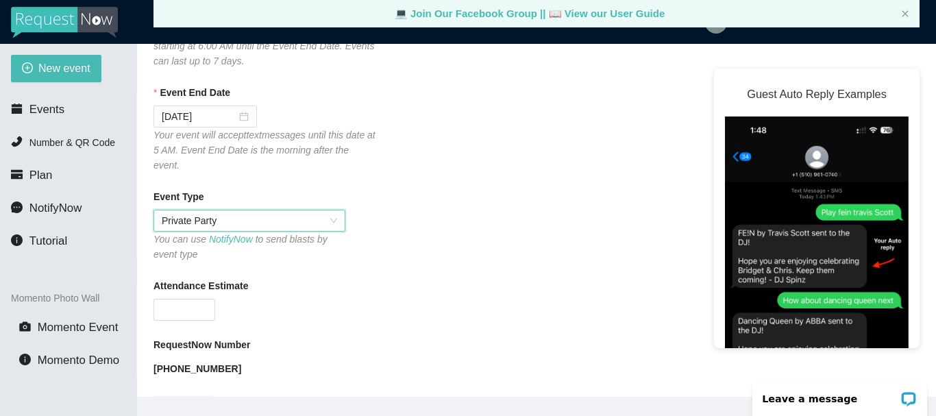
scroll to position [301, 0]
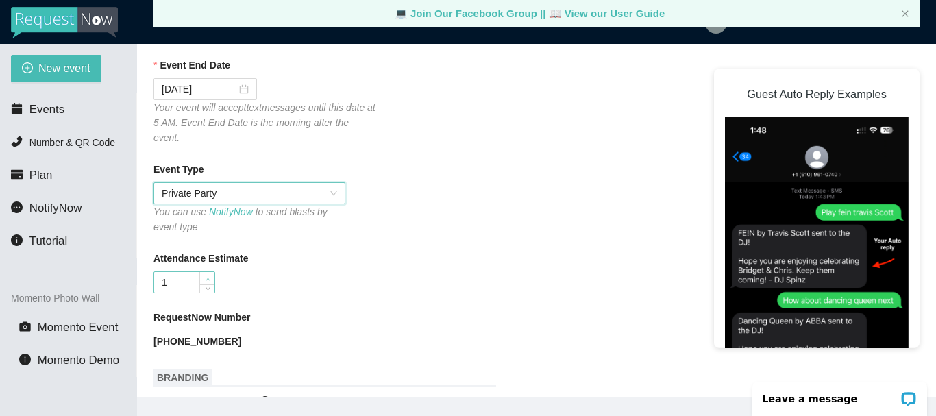
click at [207, 275] on span "up" at bounding box center [207, 279] width 8 height 8
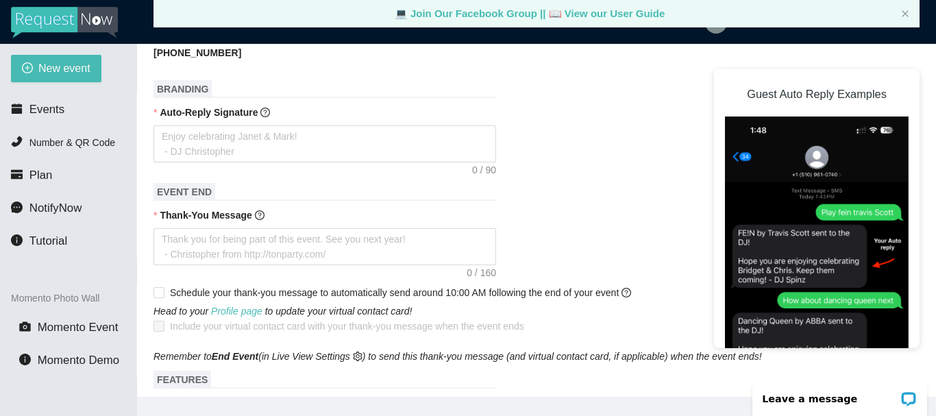
scroll to position [575, 0]
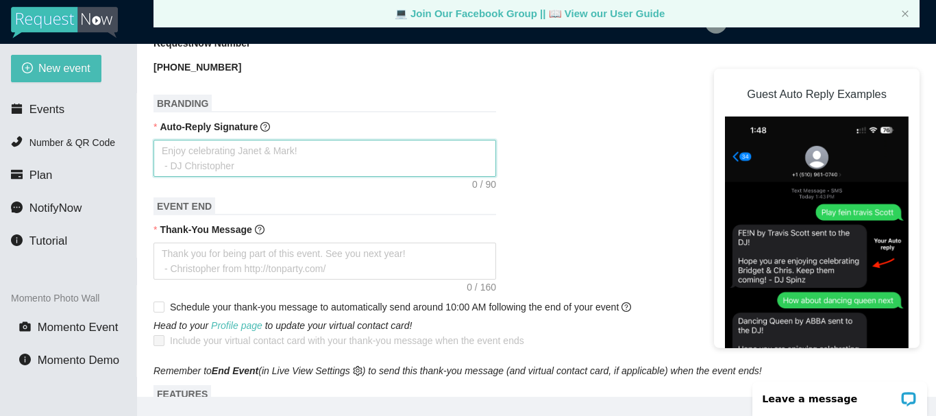
click at [260, 142] on textarea "Auto-Reply Signature" at bounding box center [324, 158] width 343 height 37
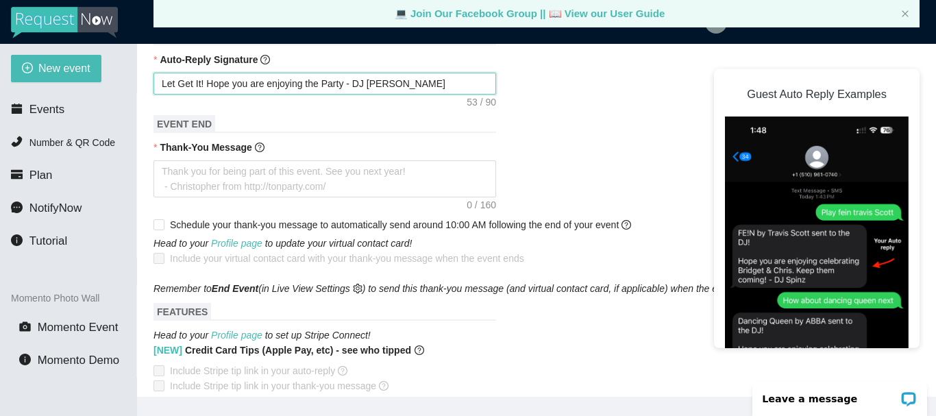
scroll to position [644, 0]
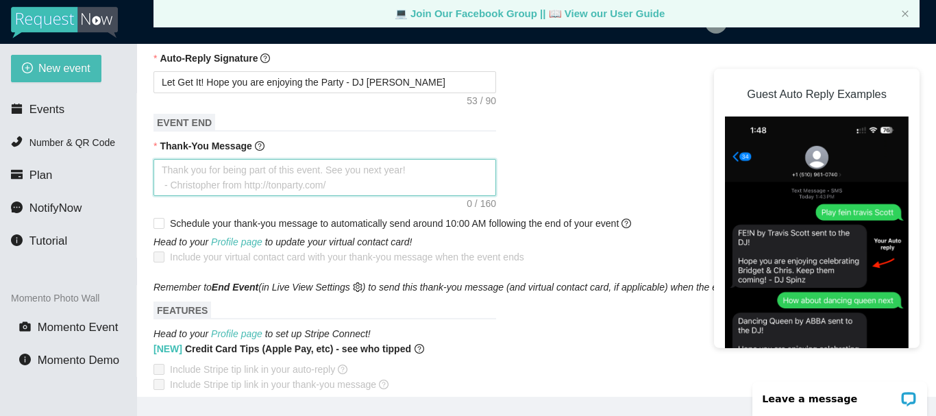
click at [360, 169] on textarea "Thank-You Message" at bounding box center [324, 177] width 343 height 37
click at [171, 168] on textarea "Thank-You Message" at bounding box center [324, 177] width 343 height 37
drag, startPoint x: 164, startPoint y: 154, endPoint x: 323, endPoint y: 162, distance: 158.5
click at [323, 162] on textarea "Thank-You Message" at bounding box center [324, 177] width 343 height 37
click at [351, 175] on textarea "Thank-You Message" at bounding box center [324, 177] width 343 height 37
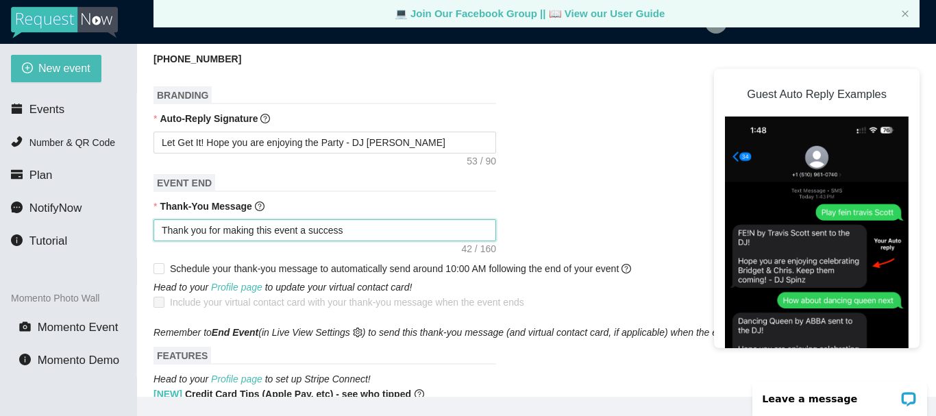
scroll to position [575, 0]
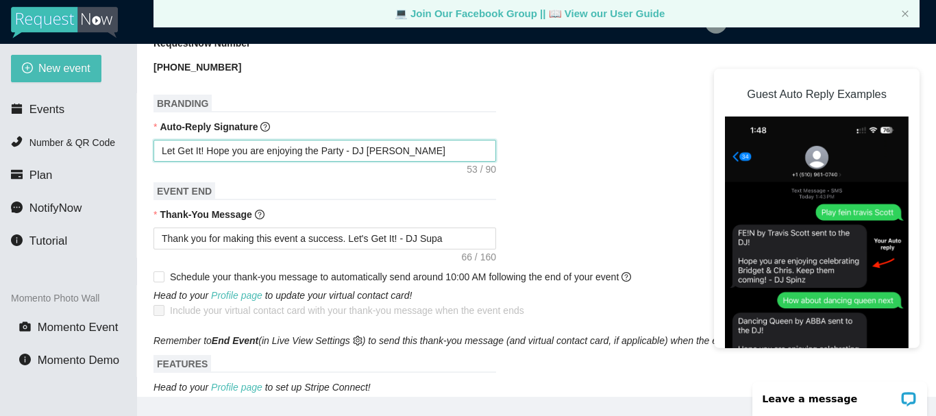
click at [175, 140] on textarea "Let Get It! Hope you are enjoying the Party - DJ Supa" at bounding box center [324, 151] width 343 height 22
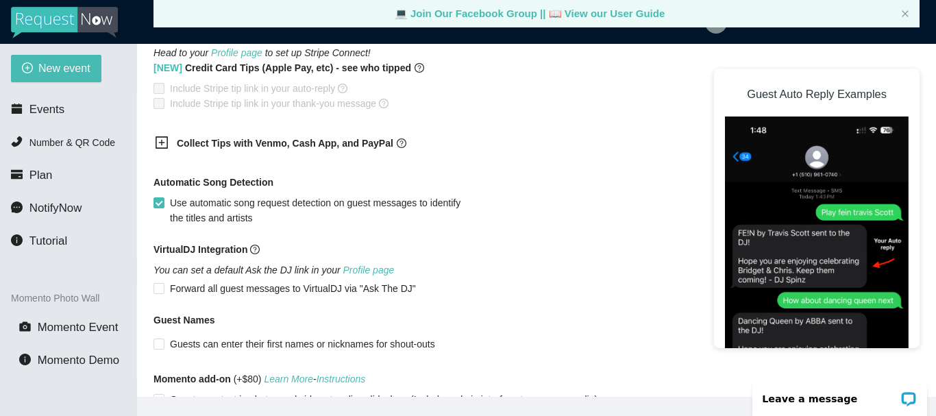
scroll to position [918, 0]
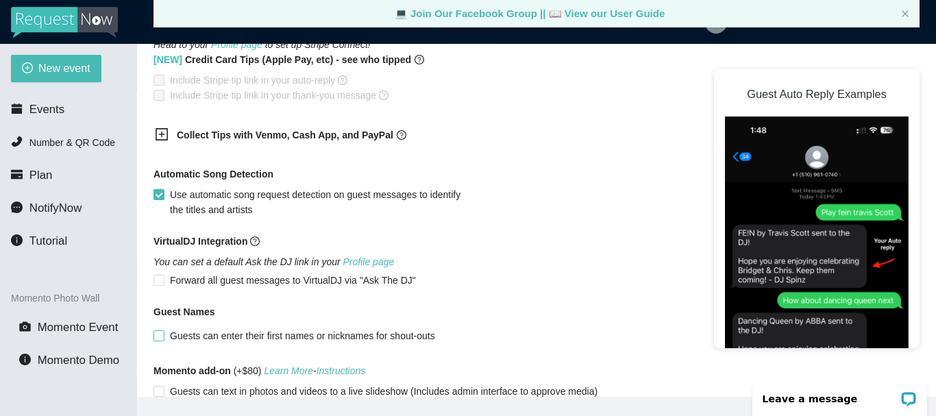
click at [164, 330] on span at bounding box center [158, 335] width 11 height 11
click at [163, 330] on input "Guests can enter their first names or nicknames for shout-outs" at bounding box center [158, 335] width 10 height 10
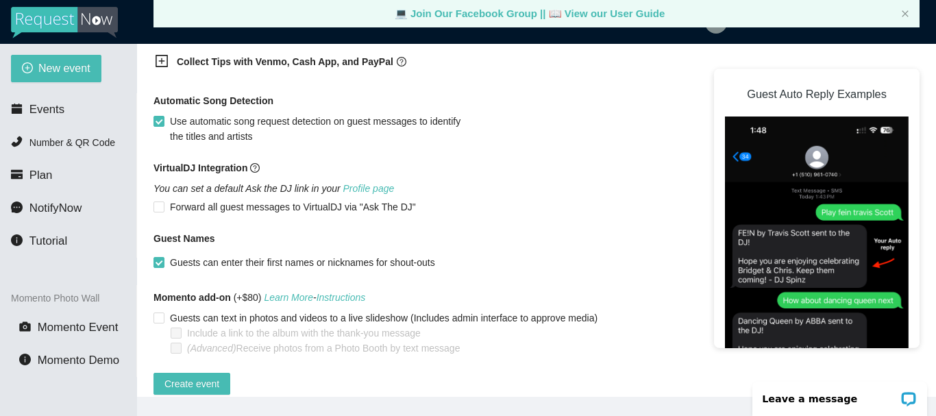
scroll to position [1001, 0]
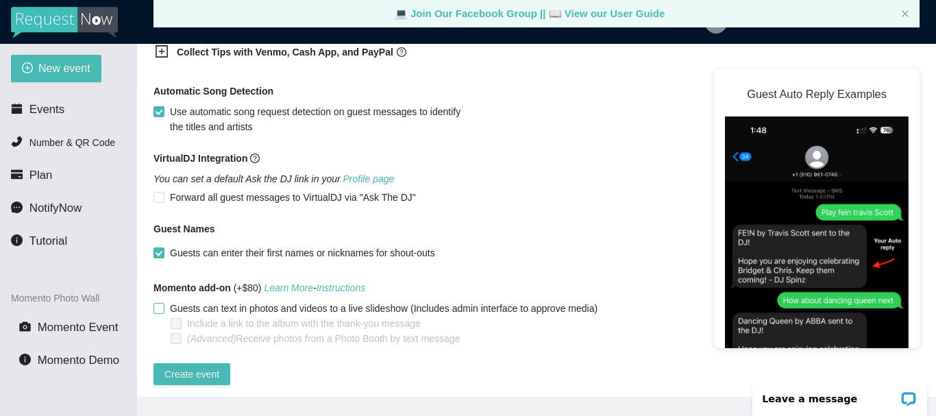
click at [160, 303] on input "Guests can text in photos and videos to a live slideshow (Includes admin interf…" at bounding box center [158, 308] width 10 height 10
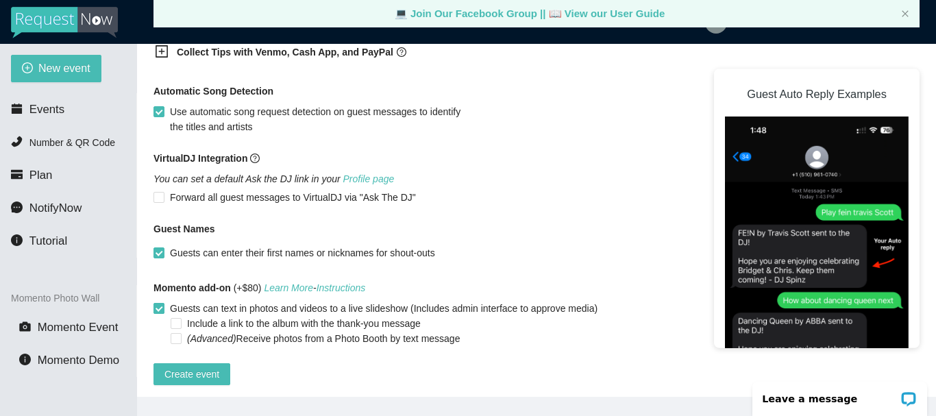
click at [160, 303] on input "Guests can text in photos and videos to a live slideshow (Includes admin interf…" at bounding box center [158, 308] width 10 height 10
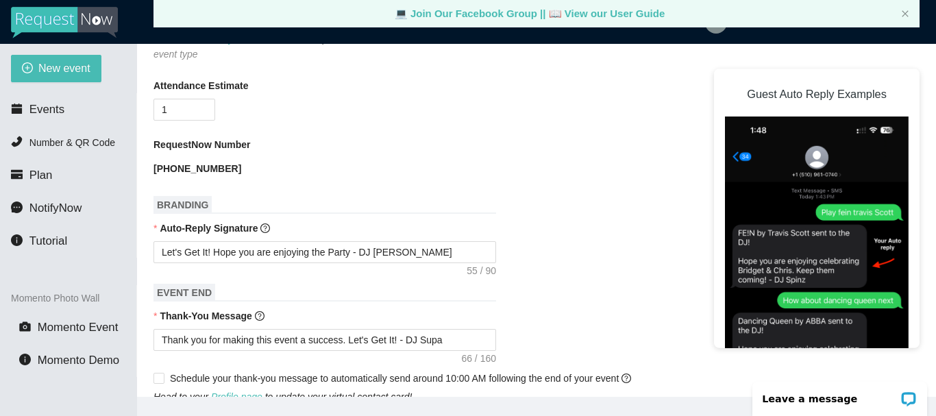
scroll to position [548, 0]
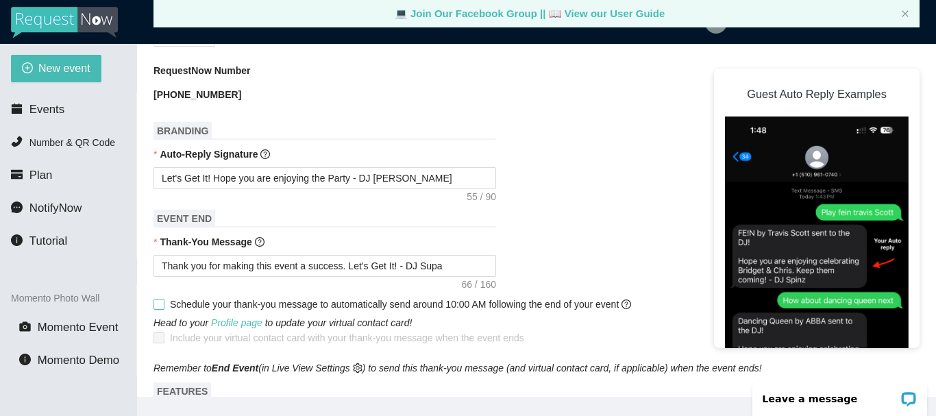
click at [161, 299] on input "Schedule your thank-you message to automatically send around 10:00 AM following…" at bounding box center [158, 304] width 10 height 10
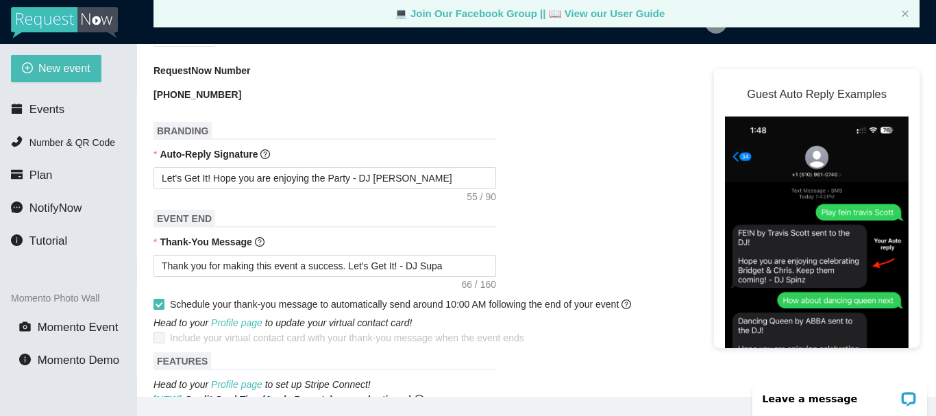
click at [159, 299] on input "Schedule your thank-you message to automatically send around 10:00 AM following…" at bounding box center [158, 304] width 10 height 10
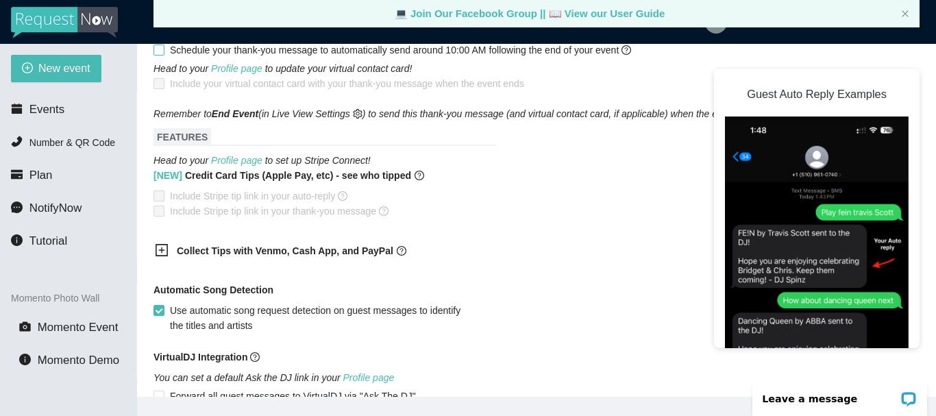
scroll to position [822, 0]
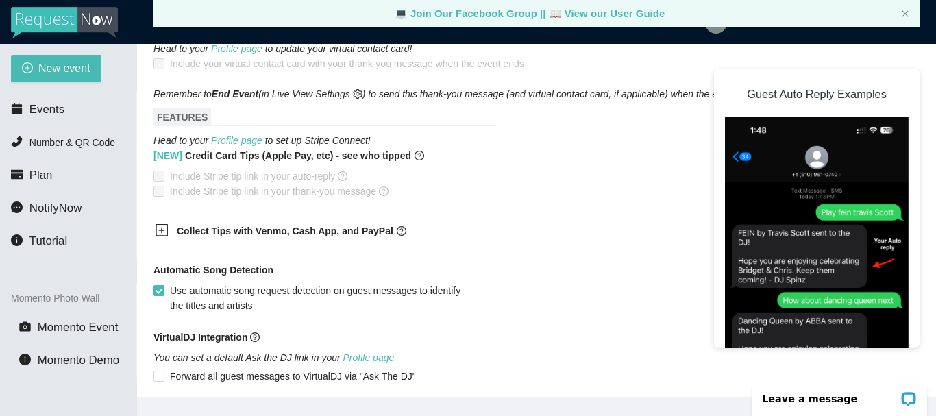
click at [162, 227] on icon "plus-square" at bounding box center [162, 230] width 6 height 6
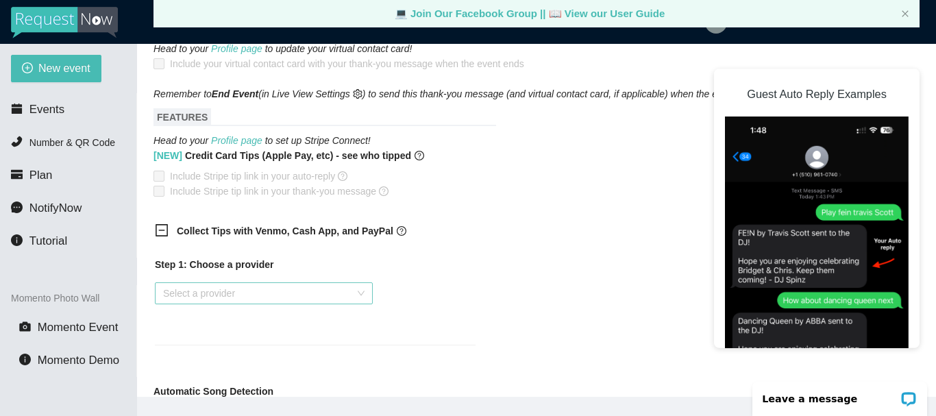
click at [358, 282] on div "Select a provider" at bounding box center [264, 293] width 218 height 22
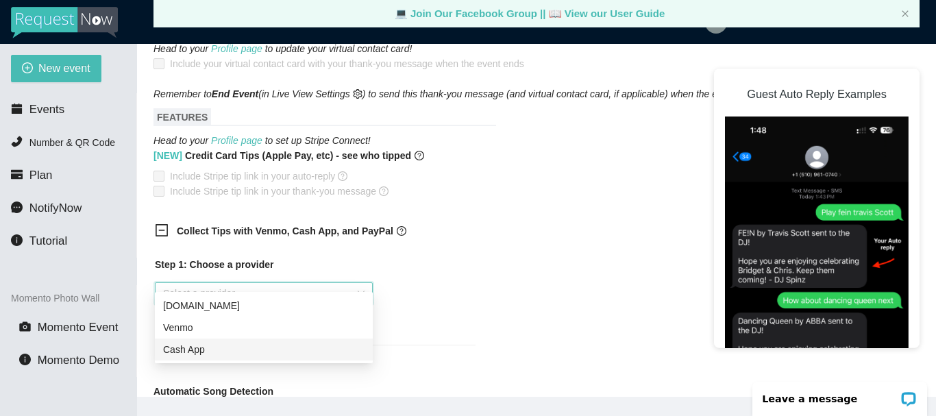
click at [193, 347] on div "Cash App" at bounding box center [263, 349] width 201 height 15
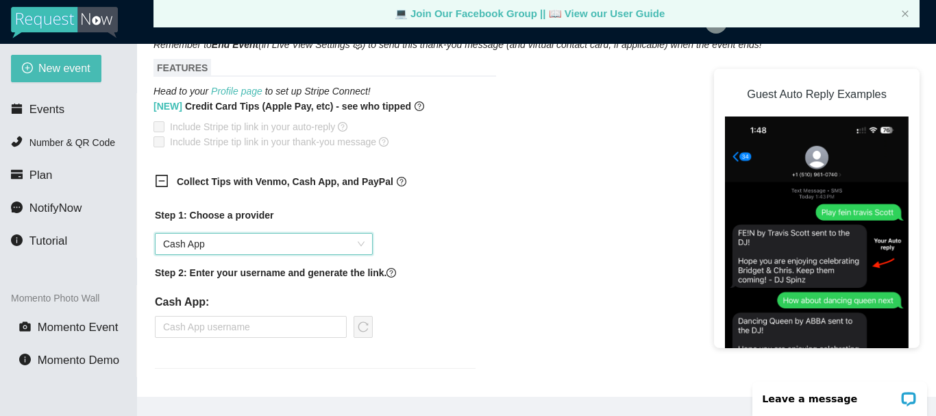
scroll to position [891, 0]
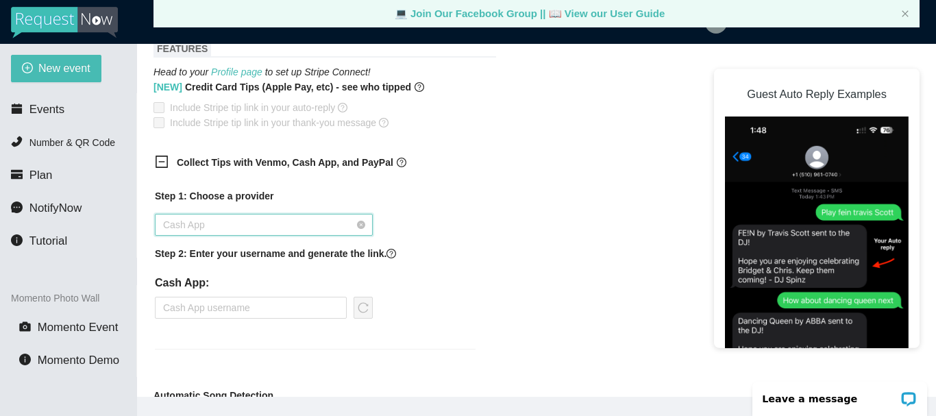
click at [216, 214] on span "Cash App" at bounding box center [263, 224] width 201 height 21
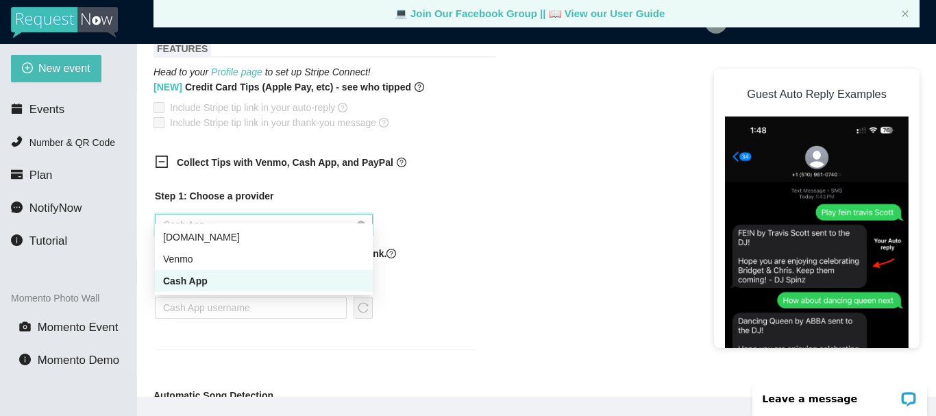
click at [180, 214] on span "Cash App" at bounding box center [263, 224] width 201 height 21
click at [195, 281] on div "Cash App" at bounding box center [263, 280] width 201 height 15
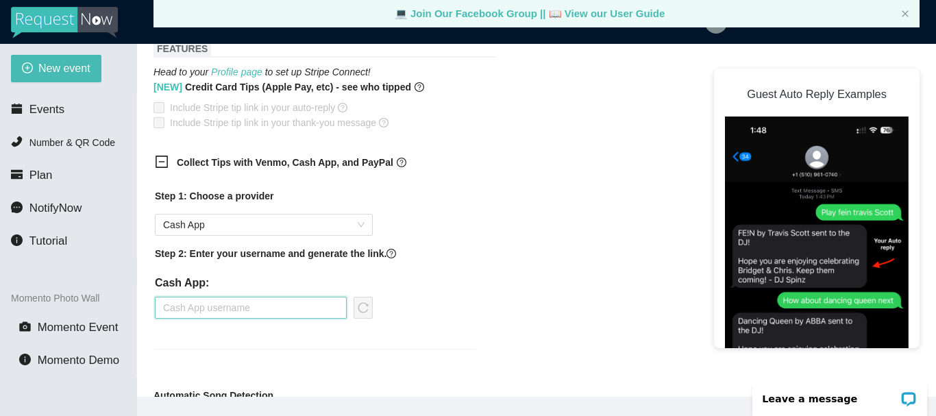
click at [177, 297] on input "text" at bounding box center [251, 308] width 192 height 22
click at [364, 302] on icon "reload" at bounding box center [363, 307] width 11 height 11
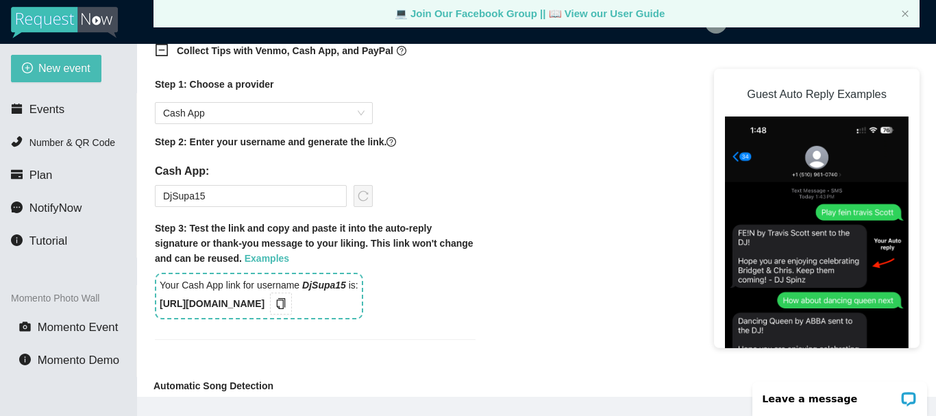
scroll to position [1028, 0]
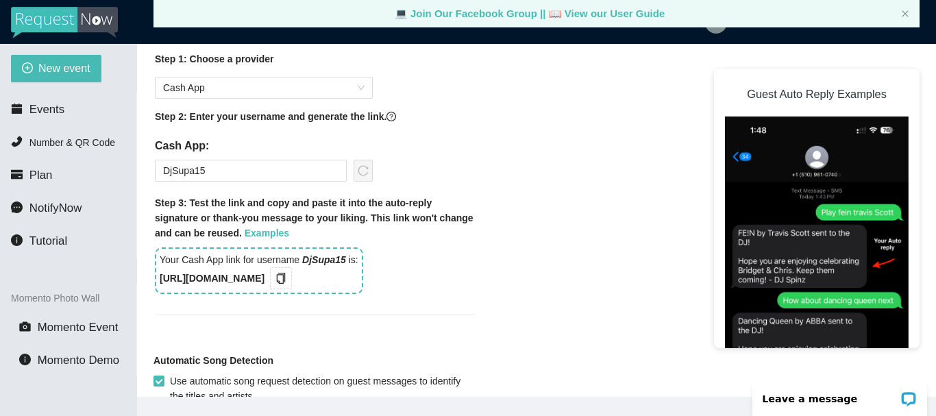
drag, startPoint x: 158, startPoint y: 263, endPoint x: 287, endPoint y: 277, distance: 129.5
click at [287, 277] on div "Your Cash App link for username DjSupa15 is: https://songtips.me/ovK5W" at bounding box center [259, 270] width 208 height 47
copy b "https://songtips.me/ovK5W"
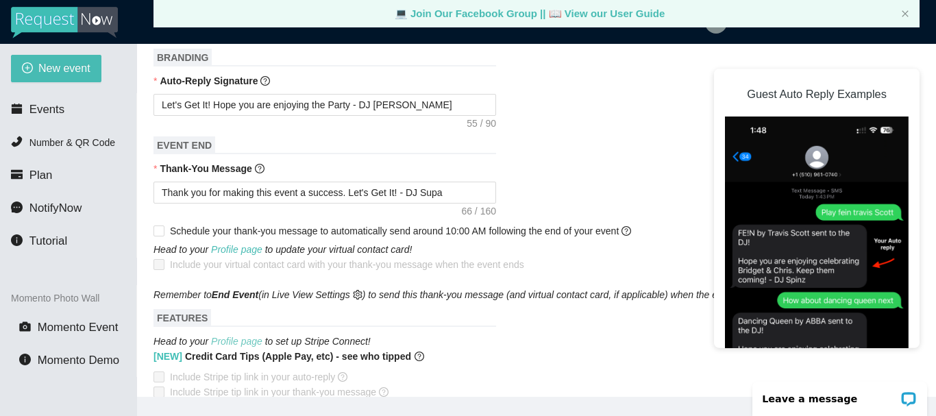
scroll to position [548, 0]
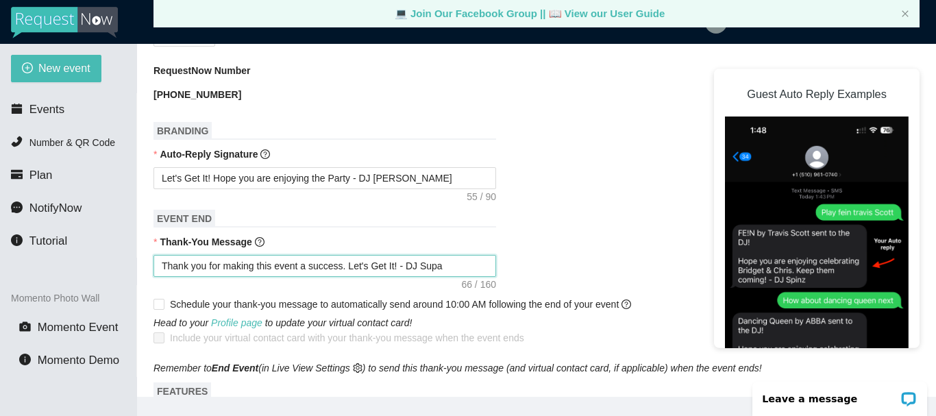
click at [344, 255] on textarea "Thank you for making this event a success. Let's Get It! - DJ Supa" at bounding box center [324, 266] width 343 height 22
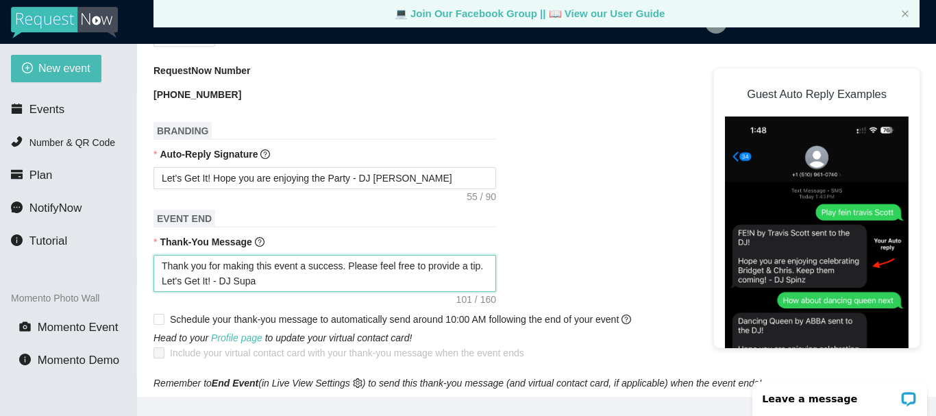
click at [282, 264] on textarea "Thank you for making this event a success. Please feel free to provide a tip. L…" at bounding box center [324, 273] width 343 height 37
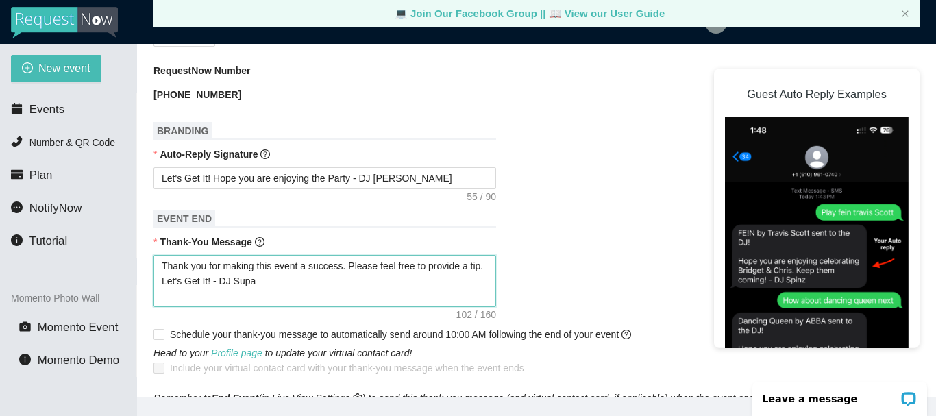
paste textarea "https://songtips.me/ovK5W"
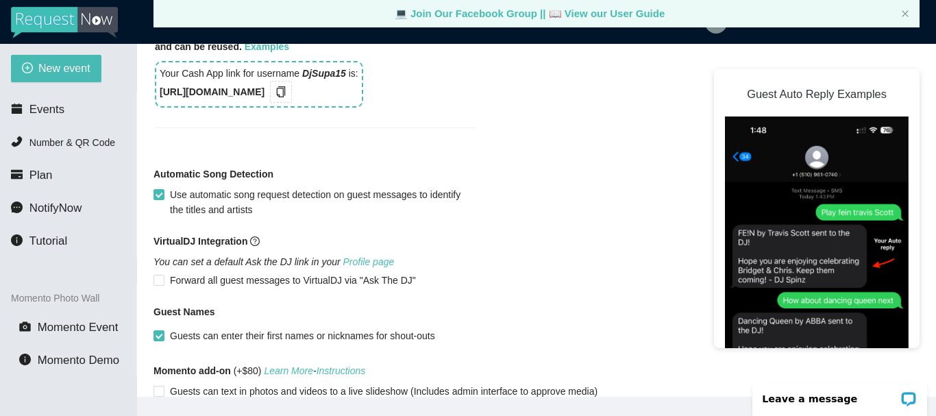
scroll to position [1165, 0]
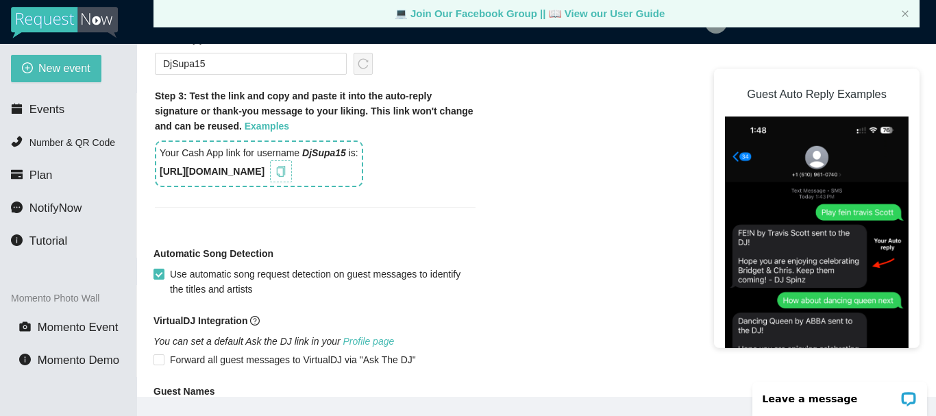
click at [286, 166] on icon "copy" at bounding box center [280, 171] width 11 height 11
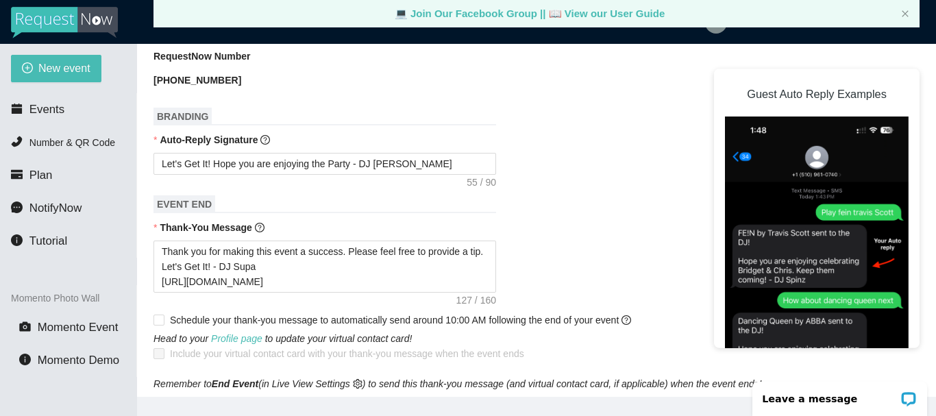
scroll to position [548, 0]
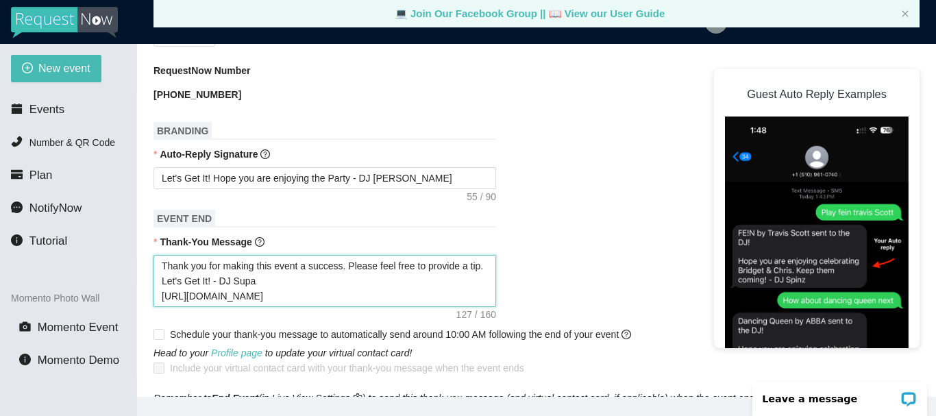
drag, startPoint x: 285, startPoint y: 278, endPoint x: 149, endPoint y: 277, distance: 136.3
click at [149, 277] on main "💻 Join Our Facebook Group || 📖 View our User Guide New Event Need help or want …" at bounding box center [536, 220] width 799 height 353
paste textarea "https://songtips.me/ovK5W"
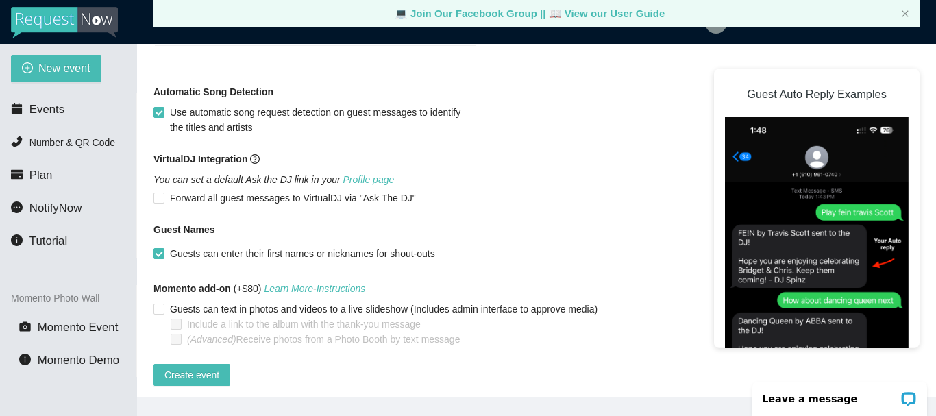
scroll to position [1327, 0]
click at [182, 367] on span "Create event" at bounding box center [191, 374] width 55 height 15
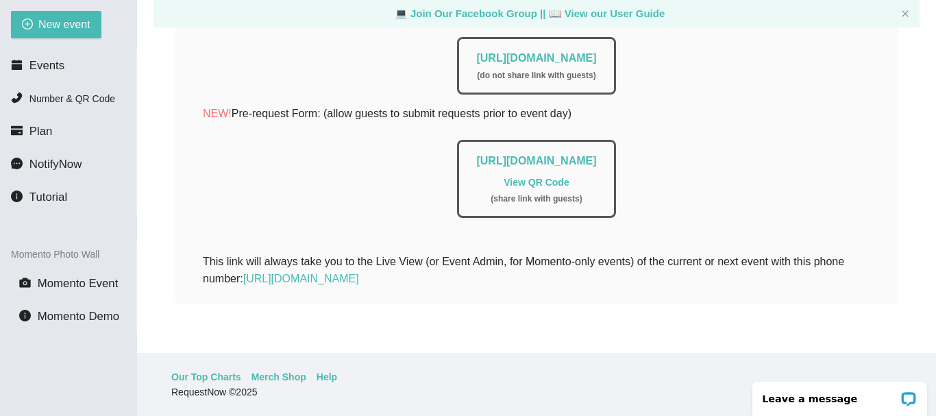
scroll to position [352, 0]
click at [535, 177] on link "View QR Code" at bounding box center [536, 182] width 65 height 11
click at [47, 68] on span "Events" at bounding box center [46, 65] width 35 height 13
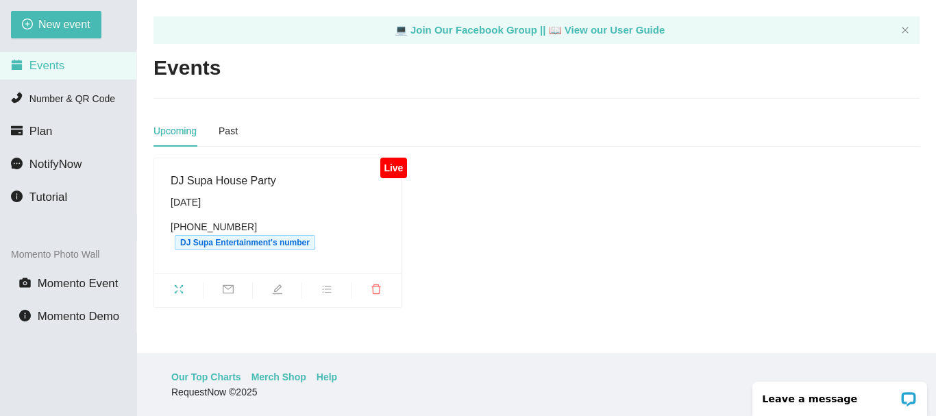
click at [173, 130] on div "Upcoming" at bounding box center [174, 130] width 43 height 15
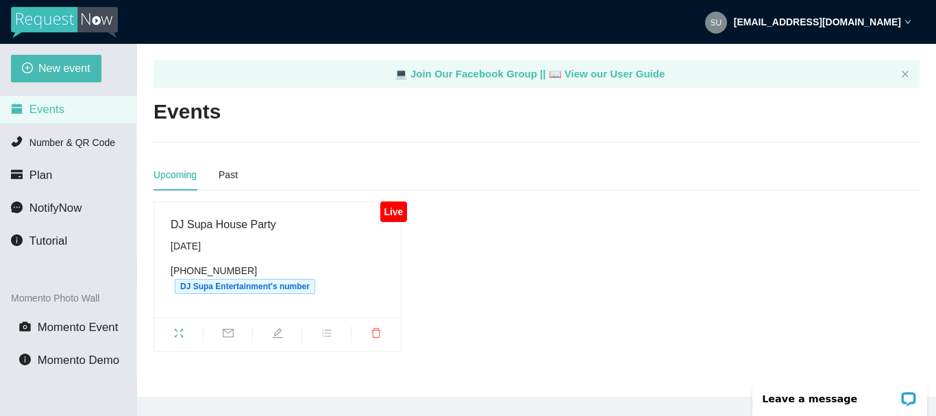
scroll to position [44, 0]
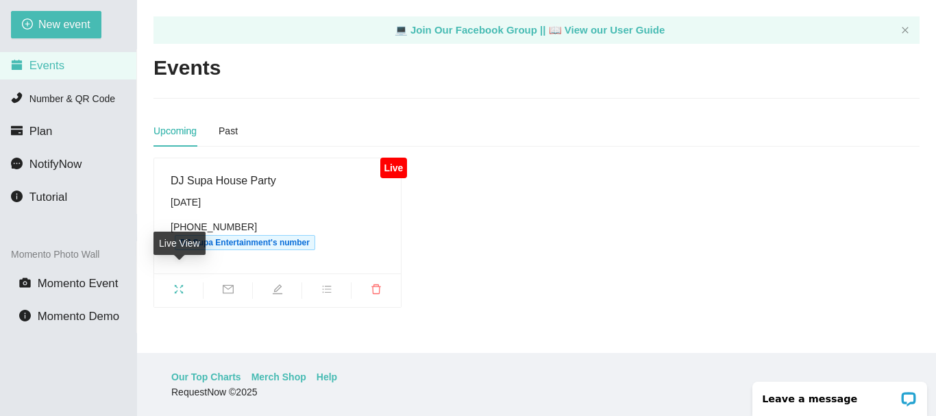
click at [177, 284] on icon "fullscreen" at bounding box center [178, 289] width 11 height 11
click at [39, 128] on span "Plan" at bounding box center [40, 131] width 23 height 13
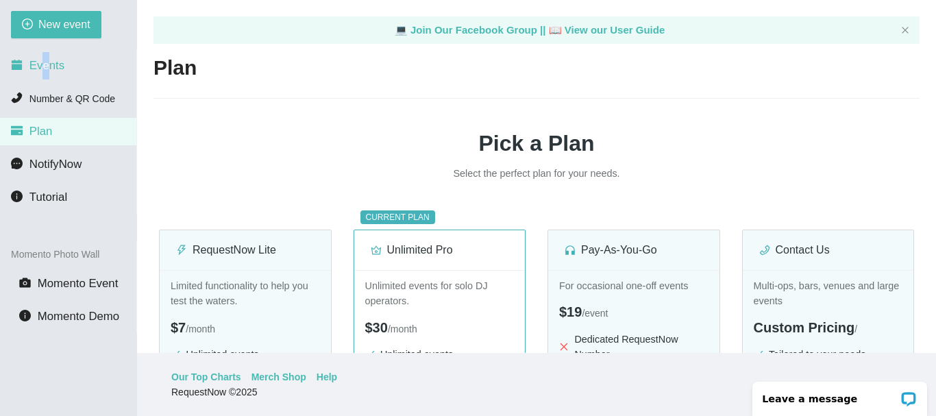
click at [44, 69] on span "Events" at bounding box center [46, 65] width 35 height 13
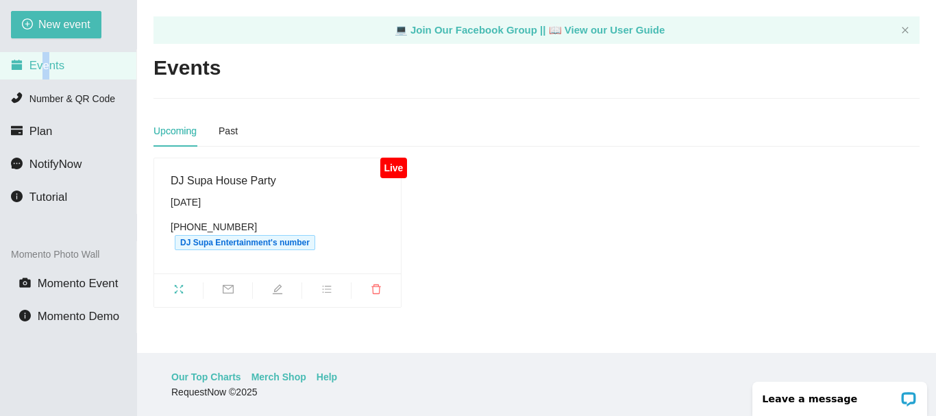
click at [42, 65] on span "Events" at bounding box center [46, 65] width 35 height 13
click at [27, 66] on span "Events" at bounding box center [37, 65] width 53 height 11
click at [173, 133] on div "Upcoming" at bounding box center [174, 130] width 43 height 15
click at [36, 136] on span "Plan" at bounding box center [40, 131] width 23 height 13
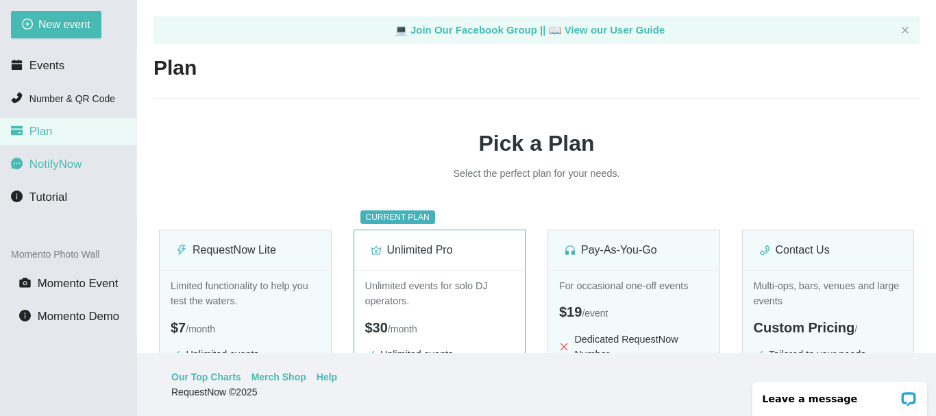
click at [41, 163] on span "NotifyNow" at bounding box center [55, 164] width 52 height 13
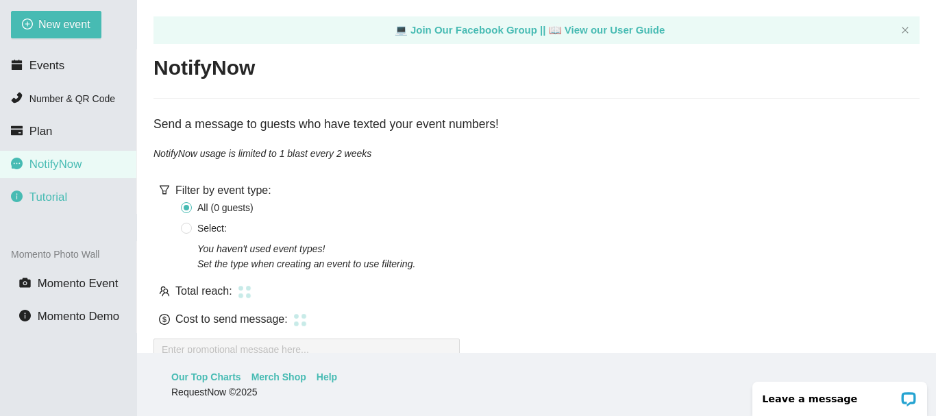
click at [41, 200] on span "Tutorial" at bounding box center [48, 196] width 38 height 13
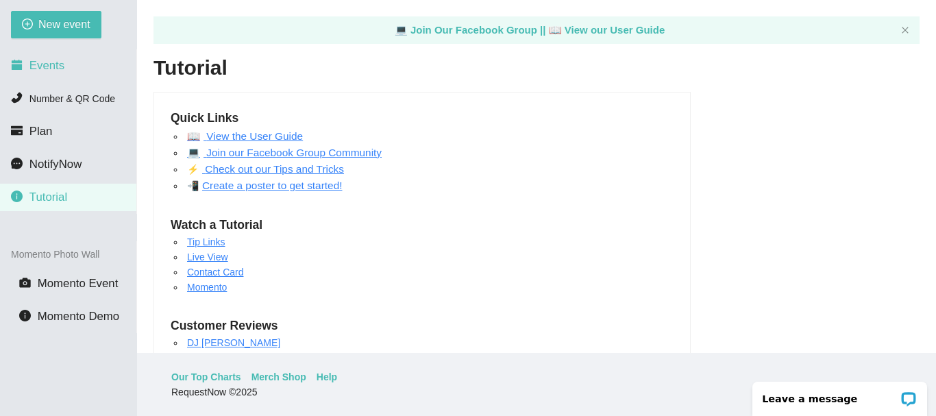
click at [45, 68] on span "Events" at bounding box center [46, 65] width 35 height 13
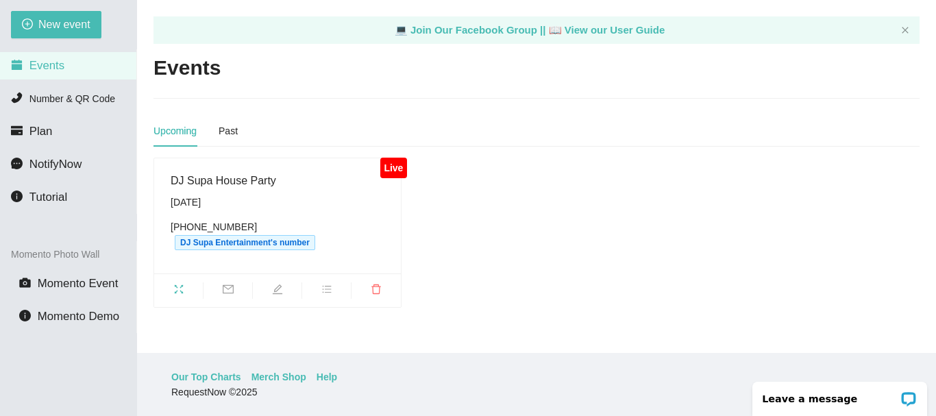
click at [41, 64] on span "Events" at bounding box center [46, 65] width 35 height 13
click at [175, 129] on div "Upcoming" at bounding box center [174, 130] width 43 height 15
click at [195, 227] on div "[PHONE_NUMBER] DJ Supa Entertainment's number" at bounding box center [278, 234] width 214 height 31
click at [42, 65] on span "Events" at bounding box center [46, 65] width 35 height 13
click at [55, 97] on span "Number & QR Code" at bounding box center [72, 98] width 86 height 11
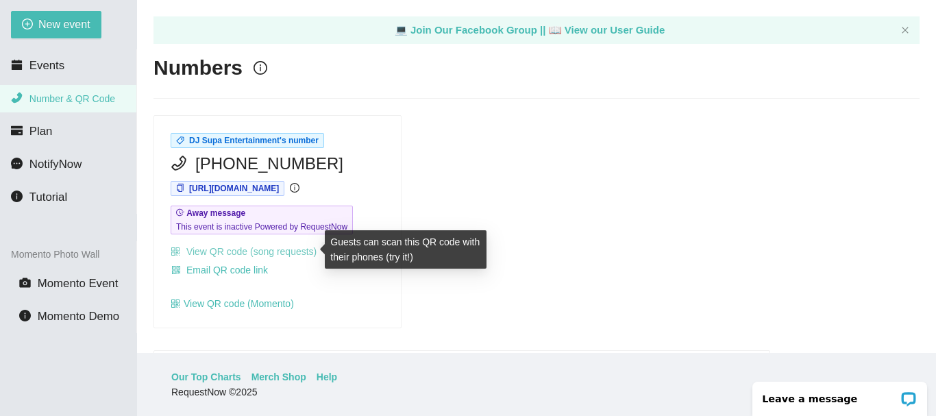
click at [220, 251] on link "View QR code (song requests)" at bounding box center [244, 251] width 146 height 11
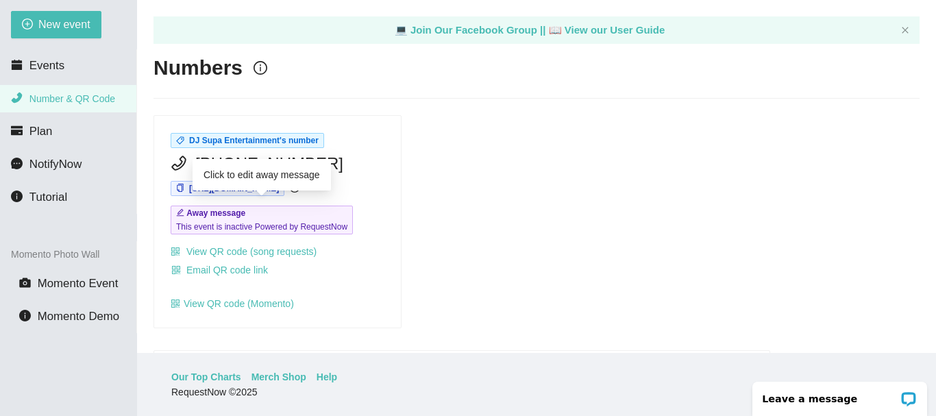
click at [208, 220] on span "This event is inactive Powered by RequestNow" at bounding box center [261, 227] width 171 height 14
type textarea "This event is inactive Powered by RequestNow"
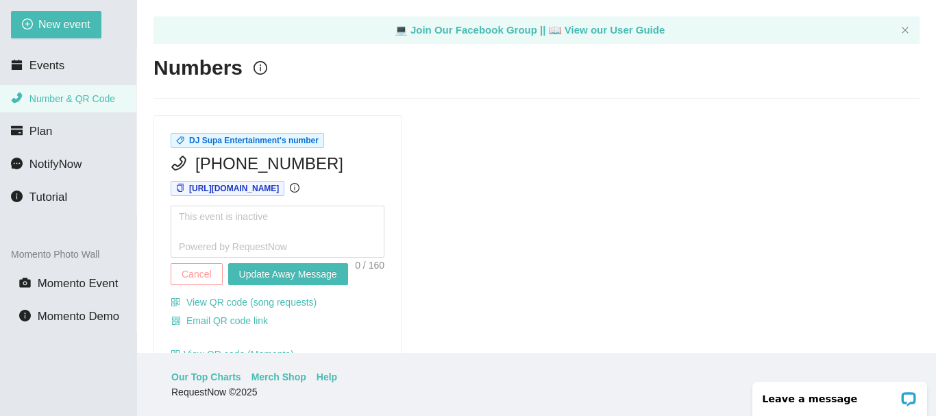
click at [190, 271] on span "Cancel" at bounding box center [197, 273] width 30 height 15
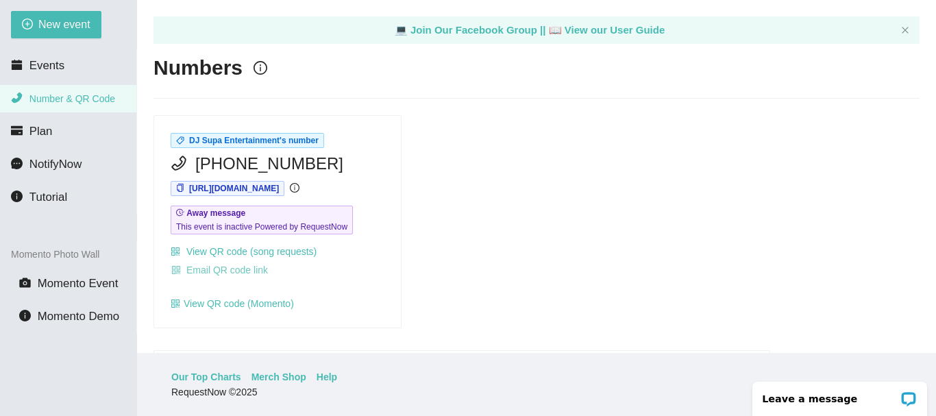
click at [199, 270] on span "Email QR code link" at bounding box center [227, 269] width 82 height 15
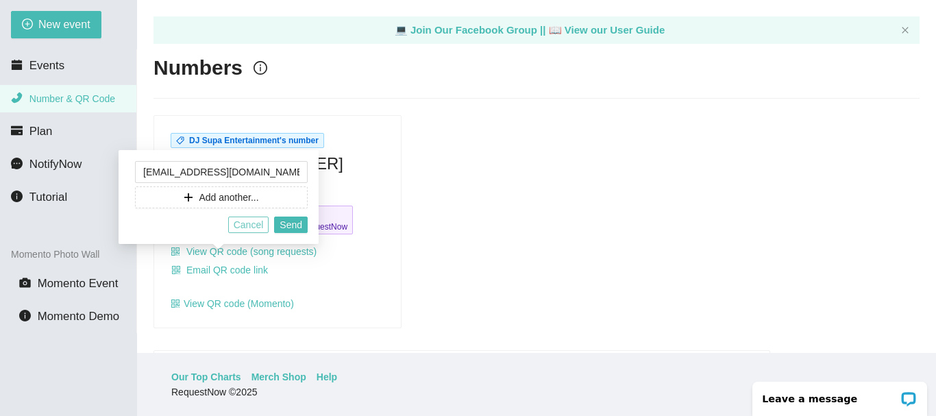
click at [258, 225] on span "Cancel" at bounding box center [249, 224] width 30 height 15
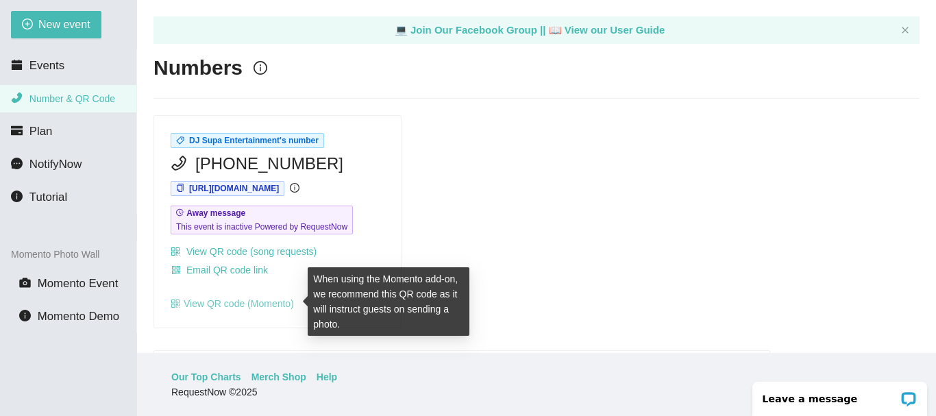
click at [205, 303] on link "View QR code (Momento)" at bounding box center [232, 303] width 123 height 11
